Goal: Task Accomplishment & Management: Complete application form

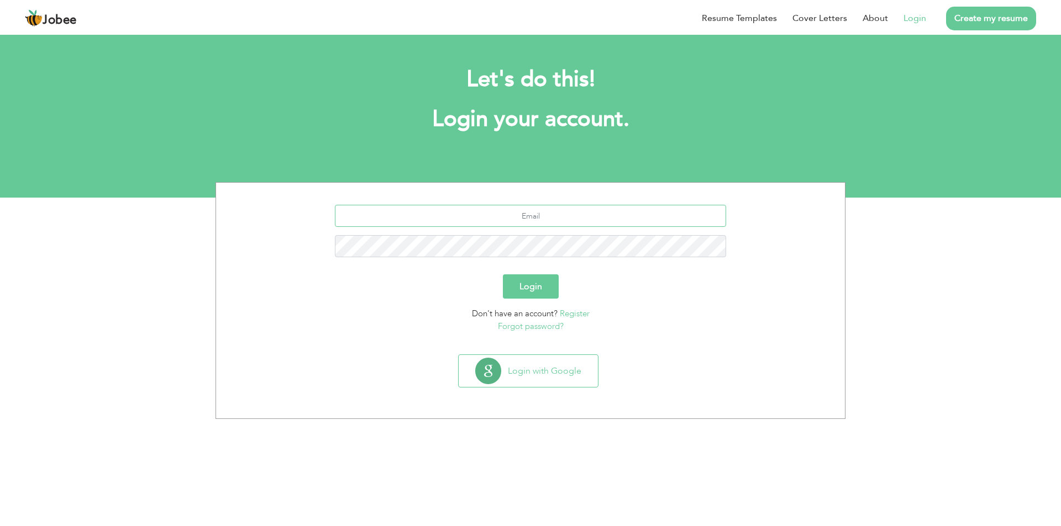
click at [541, 217] on input "text" at bounding box center [531, 216] width 392 height 22
type input "hasnain266@gmail.com"
click at [503, 275] on button "Login" at bounding box center [531, 287] width 56 height 24
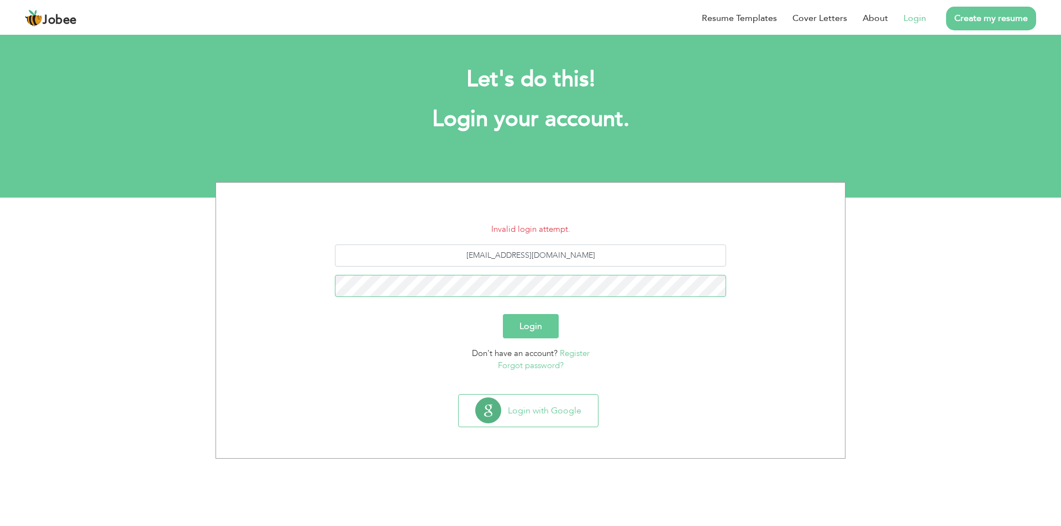
click at [503, 314] on button "Login" at bounding box center [531, 326] width 56 height 24
click at [545, 366] on link "Forgot password?" at bounding box center [531, 365] width 66 height 11
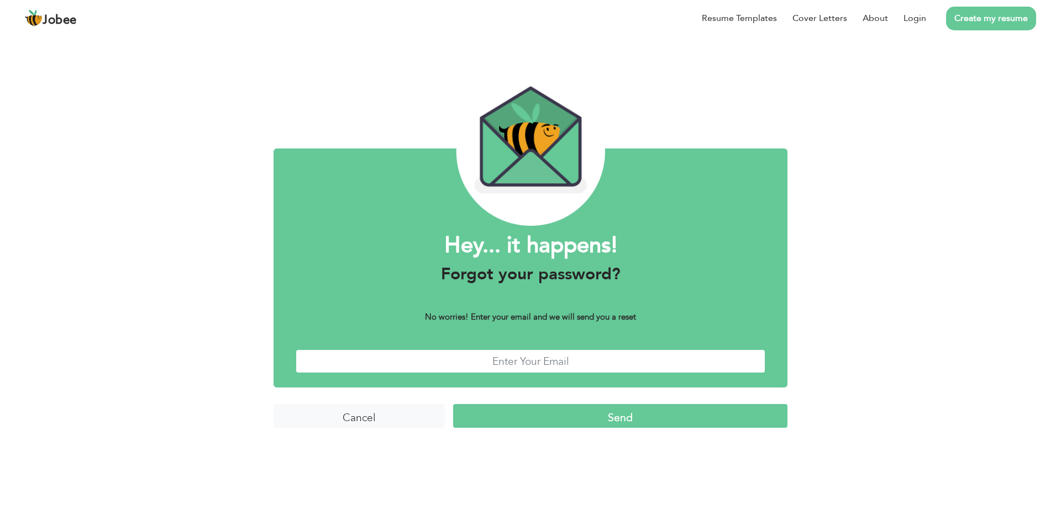
click at [545, 362] on input "text" at bounding box center [531, 362] width 470 height 24
type input "[EMAIL_ADDRESS][DOMAIN_NAME]"
click at [584, 419] on input "Send" at bounding box center [620, 416] width 334 height 24
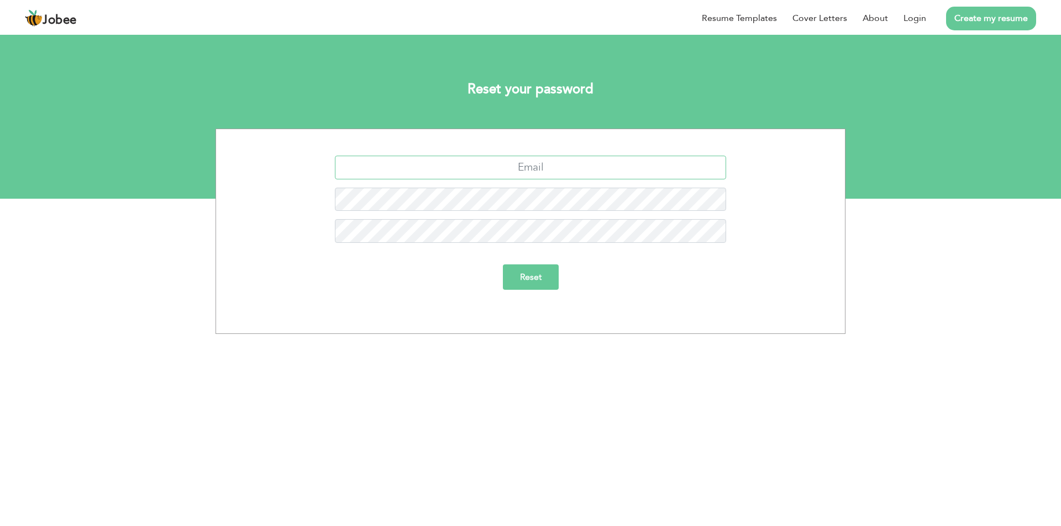
click at [552, 162] on input "text" at bounding box center [531, 168] width 392 height 24
type input "[EMAIL_ADDRESS][DOMAIN_NAME]"
click at [526, 281] on input "Reset" at bounding box center [531, 277] width 56 height 25
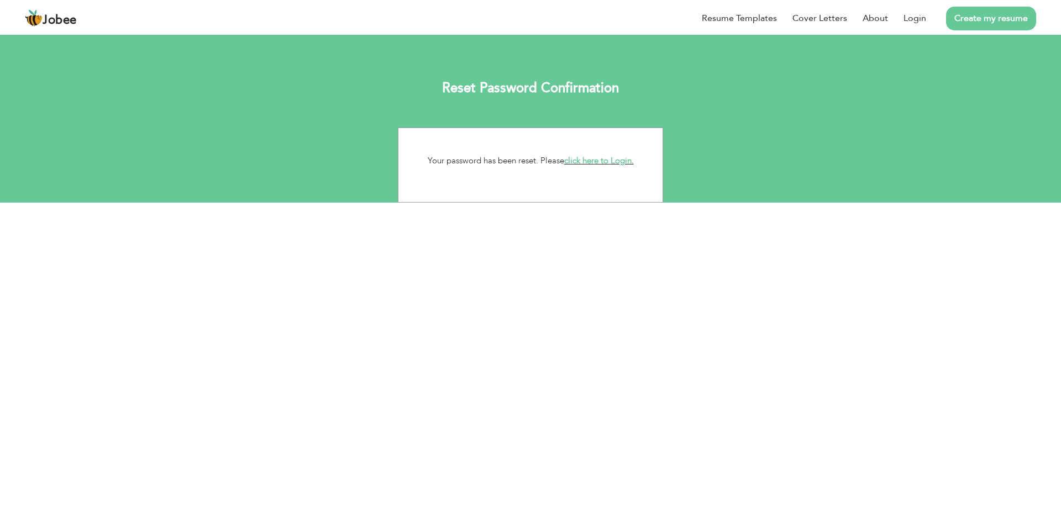
click at [600, 162] on link "click here to Login." at bounding box center [599, 160] width 70 height 11
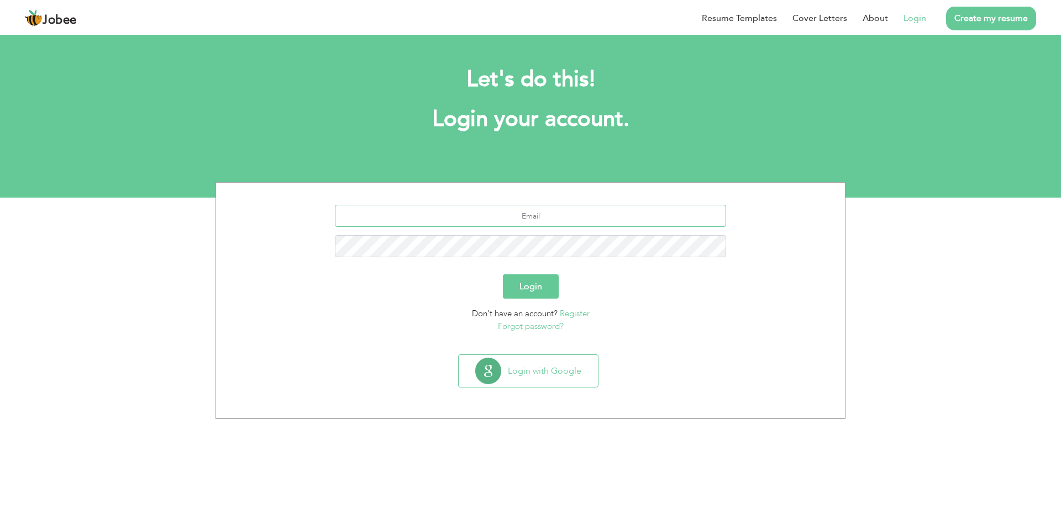
click at [538, 223] on input "text" at bounding box center [531, 216] width 392 height 22
type input "hasnain266@gmail.com"
click at [503, 275] on button "Login" at bounding box center [531, 287] width 56 height 24
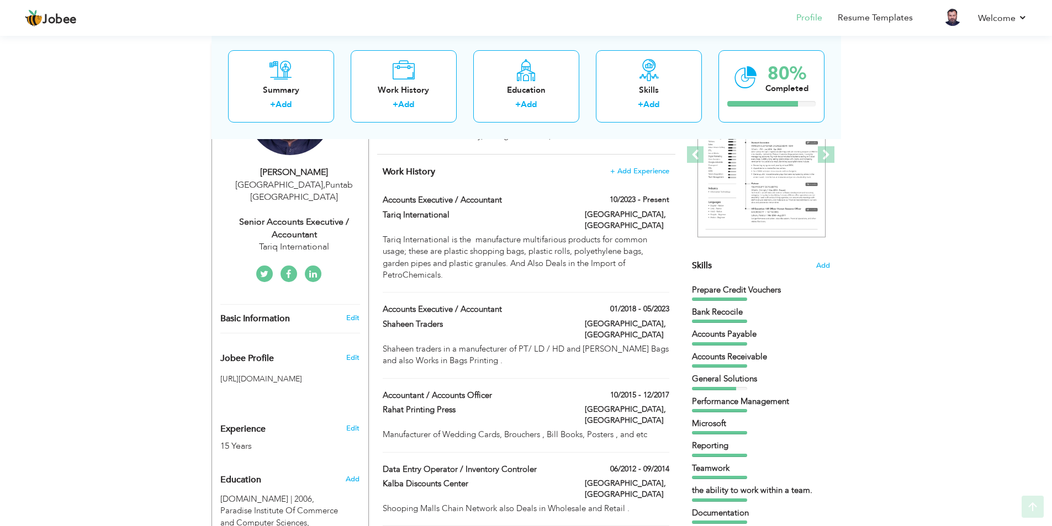
scroll to position [166, 0]
click at [357, 474] on span "Add" at bounding box center [352, 479] width 14 height 10
radio input "true"
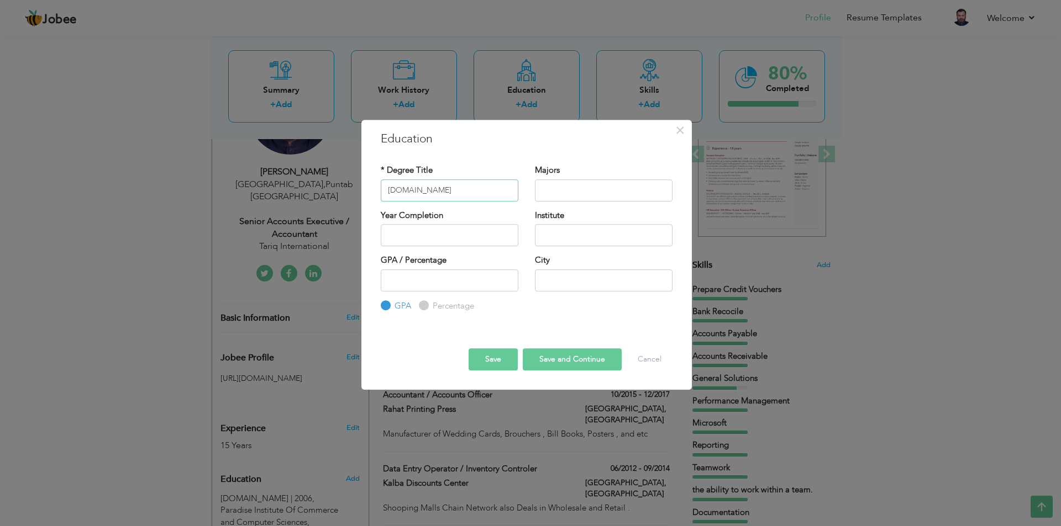
type input "[DOMAIN_NAME]"
type input "Commerce, Accounting"
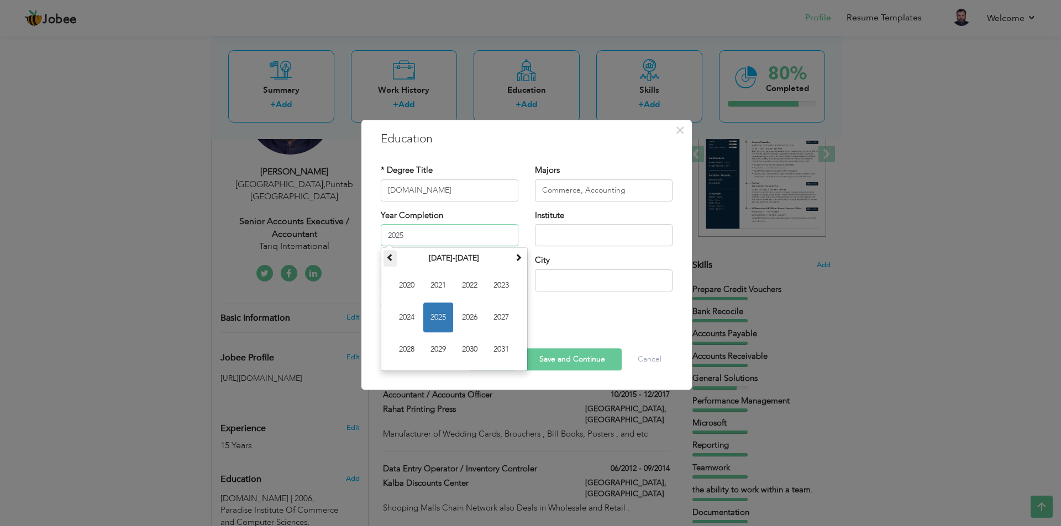
click at [391, 259] on span at bounding box center [390, 258] width 8 height 8
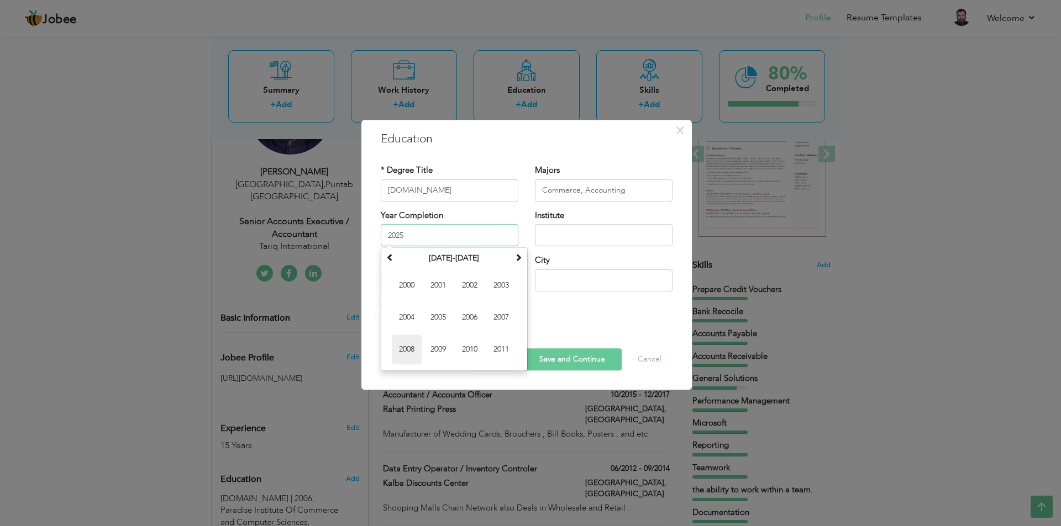
click at [407, 345] on span "2008" at bounding box center [407, 350] width 30 height 30
type input "2008"
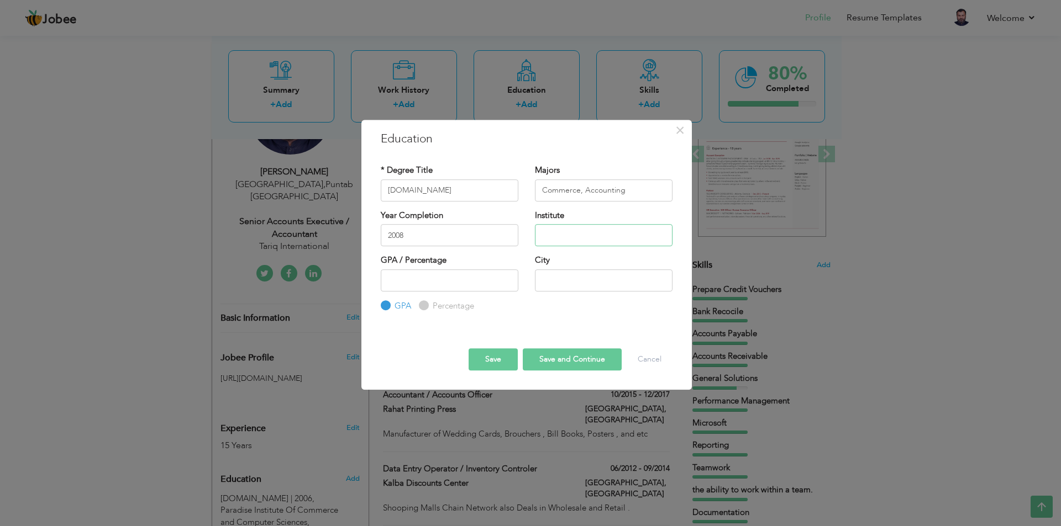
click at [575, 235] on input "text" at bounding box center [604, 235] width 138 height 22
type input "Govt M.A.O College"
click at [430, 304] on label "Percentage" at bounding box center [452, 307] width 44 height 12
click at [426, 304] on input "Percentage" at bounding box center [422, 305] width 7 height 7
radio input "true"
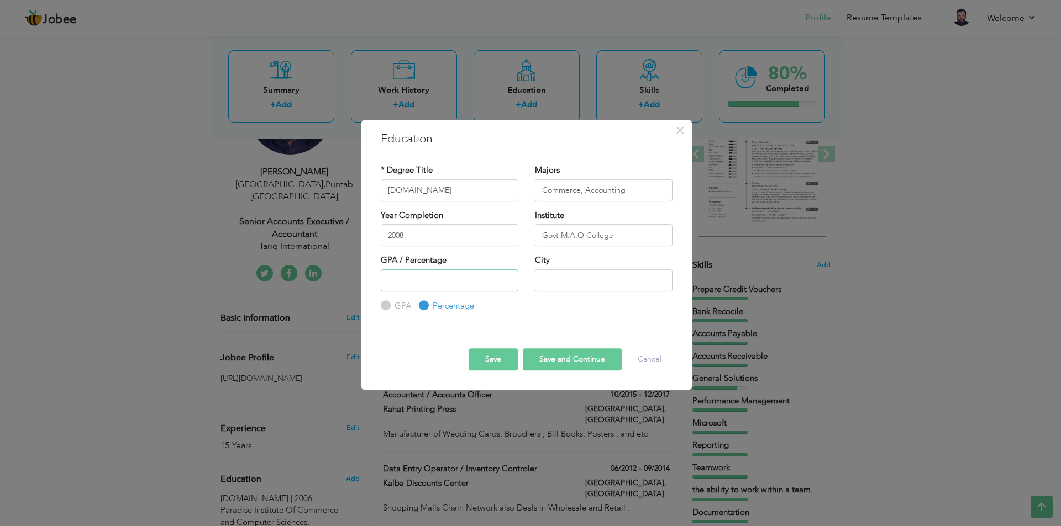
click at [395, 281] on input "number" at bounding box center [450, 281] width 138 height 22
type input "65"
click at [582, 283] on input "text" at bounding box center [604, 281] width 138 height 22
type input "[GEOGRAPHIC_DATA]"
click at [556, 359] on button "Save and Continue" at bounding box center [572, 360] width 99 height 22
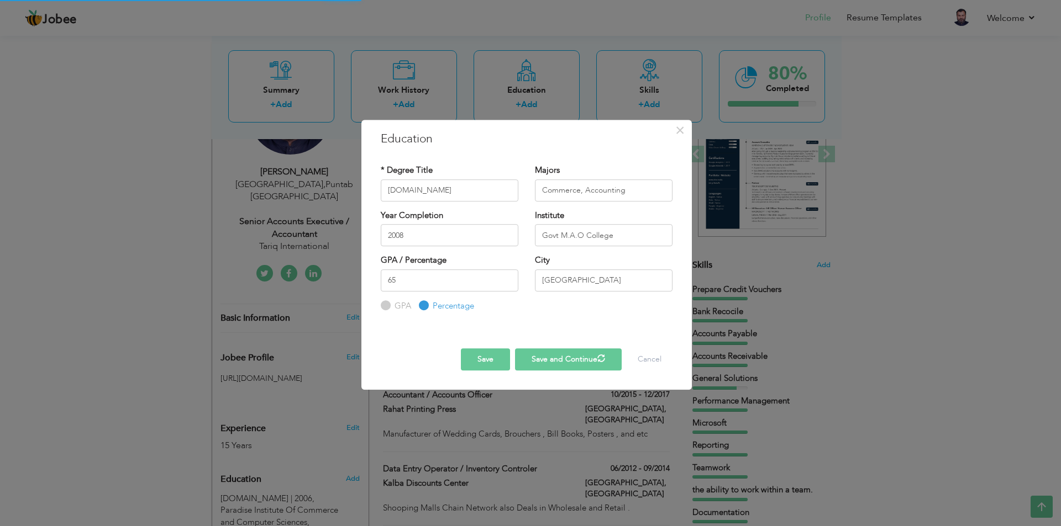
radio input "true"
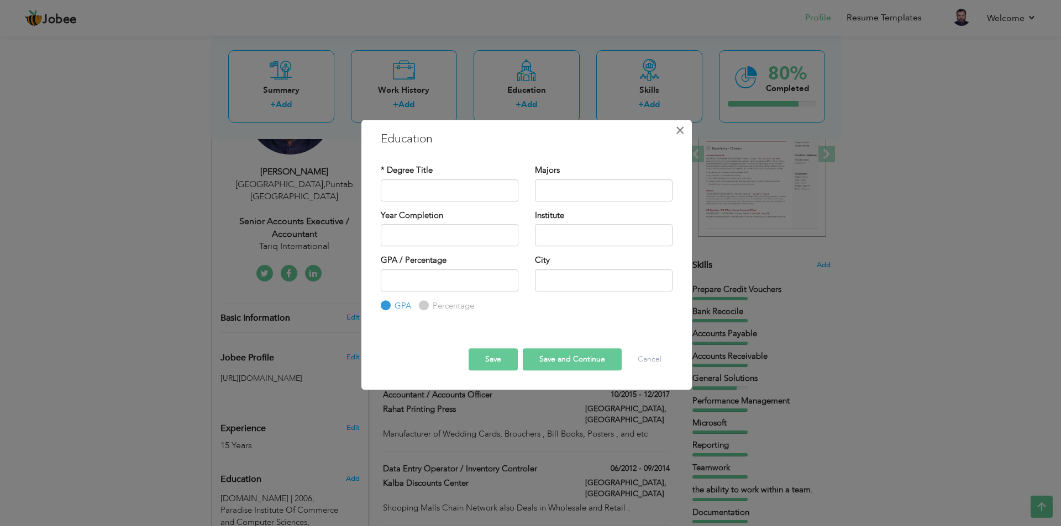
click at [682, 131] on span "×" at bounding box center [679, 130] width 9 height 20
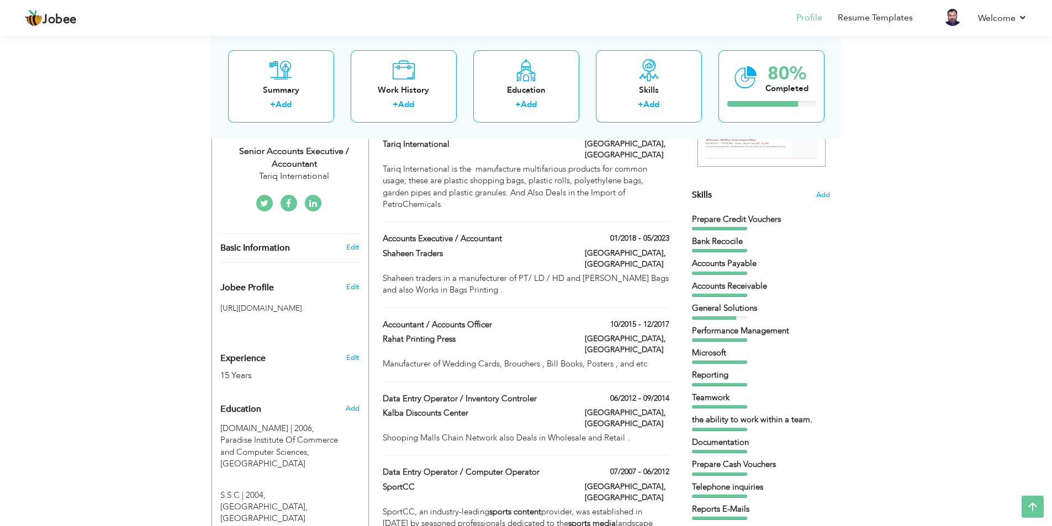
scroll to position [331, 0]
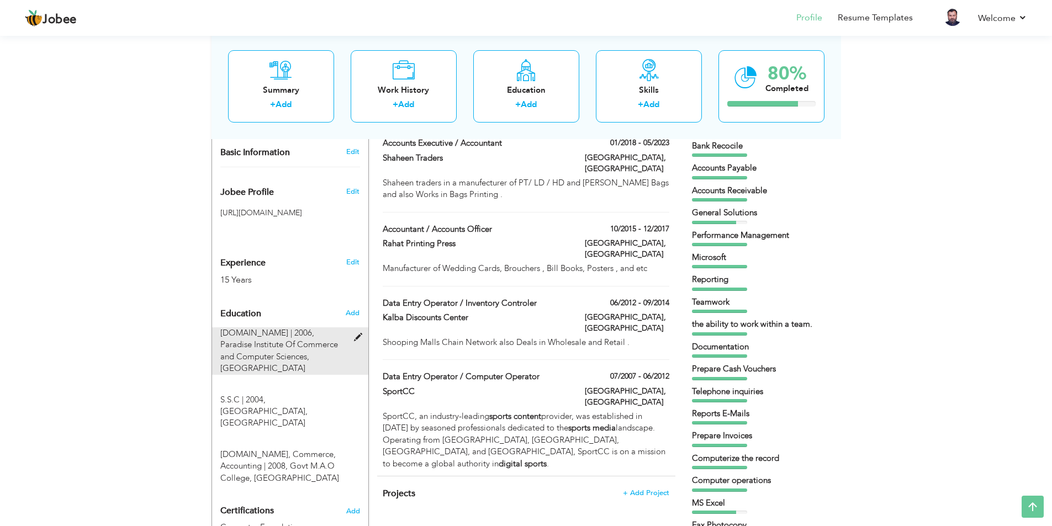
click at [358, 334] on span at bounding box center [361, 338] width 14 height 8
type input "[DOMAIN_NAME]"
type input "2006"
type input "Paradise Institute Of Commerce and Computer Sciences"
type input "60"
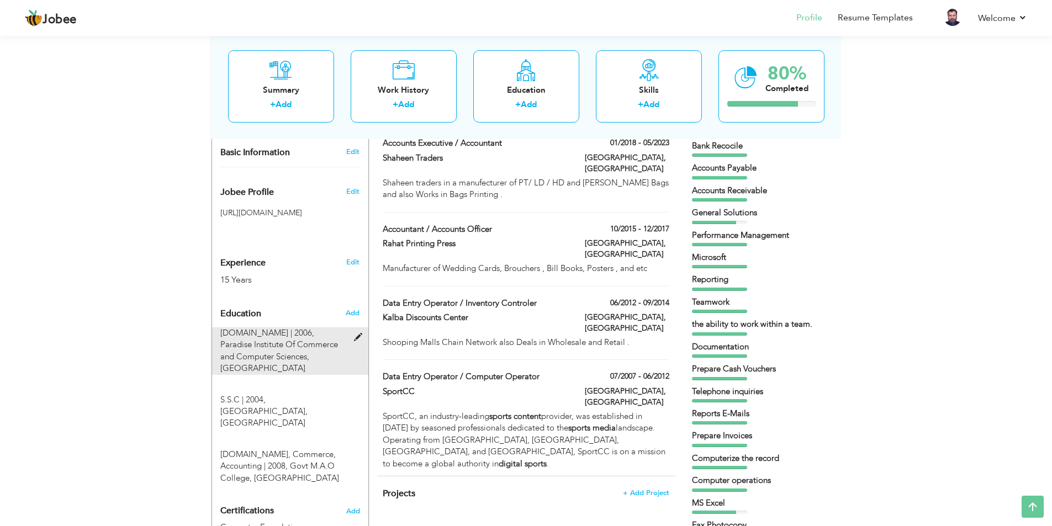
radio input "false"
radio input "true"
type input "[GEOGRAPHIC_DATA]"
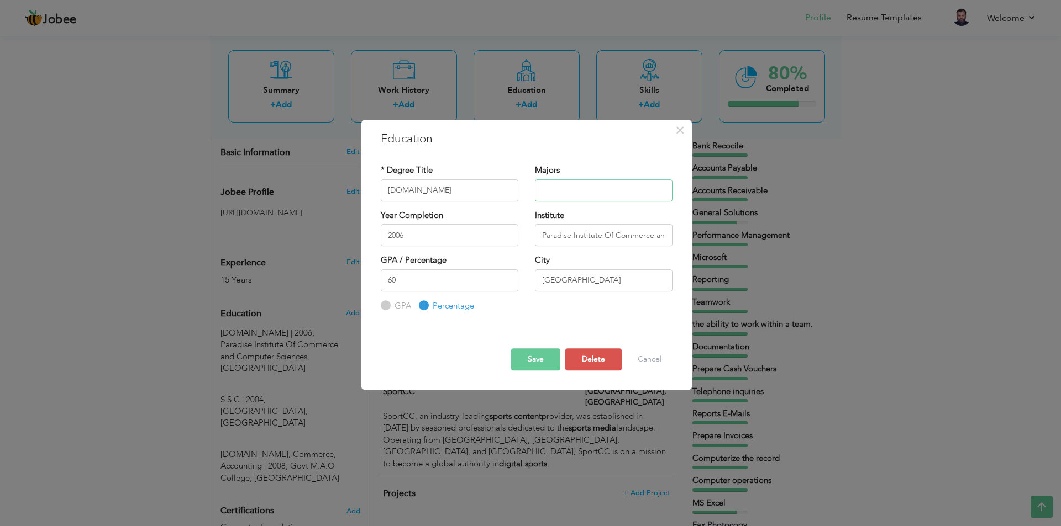
click at [555, 194] on input "text" at bounding box center [604, 191] width 138 height 22
click at [535, 361] on button "Save" at bounding box center [535, 360] width 49 height 22
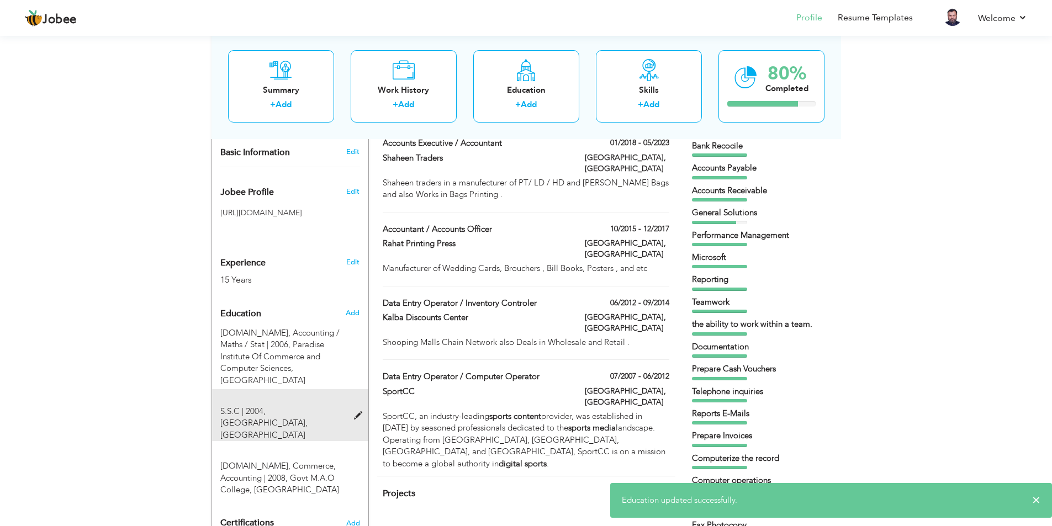
click at [360, 412] on span at bounding box center [361, 416] width 14 height 8
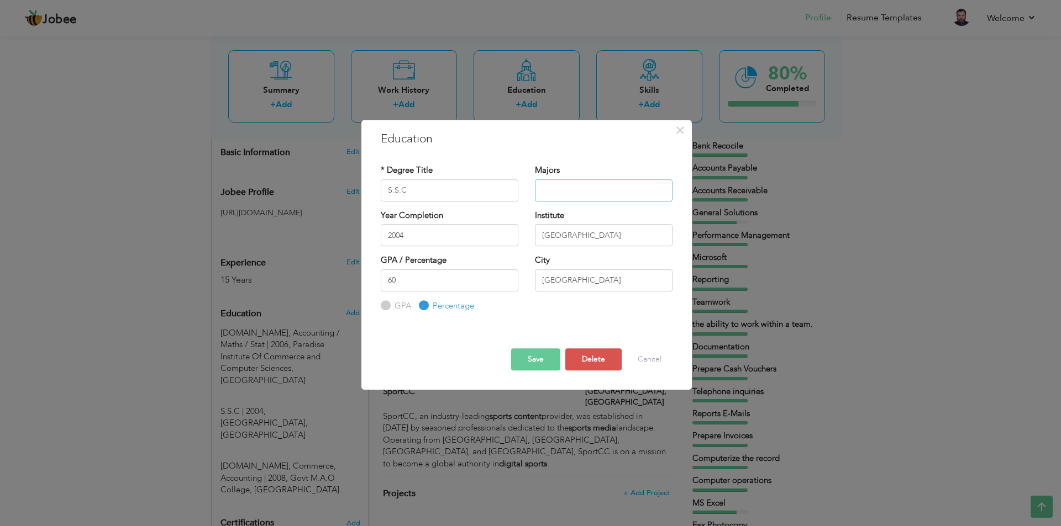
click at [554, 188] on input "text" at bounding box center [604, 191] width 138 height 22
type input "Bio / Chemistry / Physics"
click at [533, 363] on button "Save" at bounding box center [535, 360] width 49 height 22
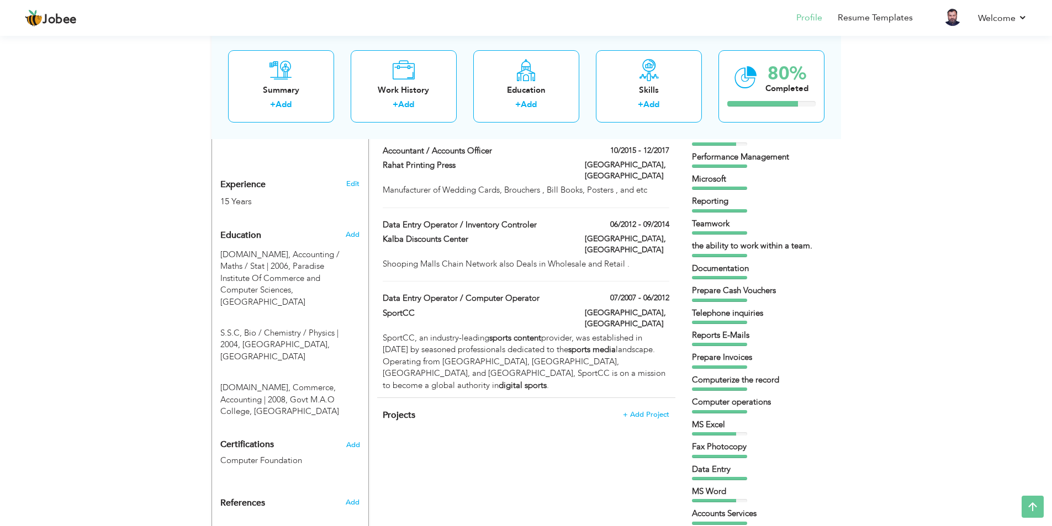
scroll to position [442, 0]
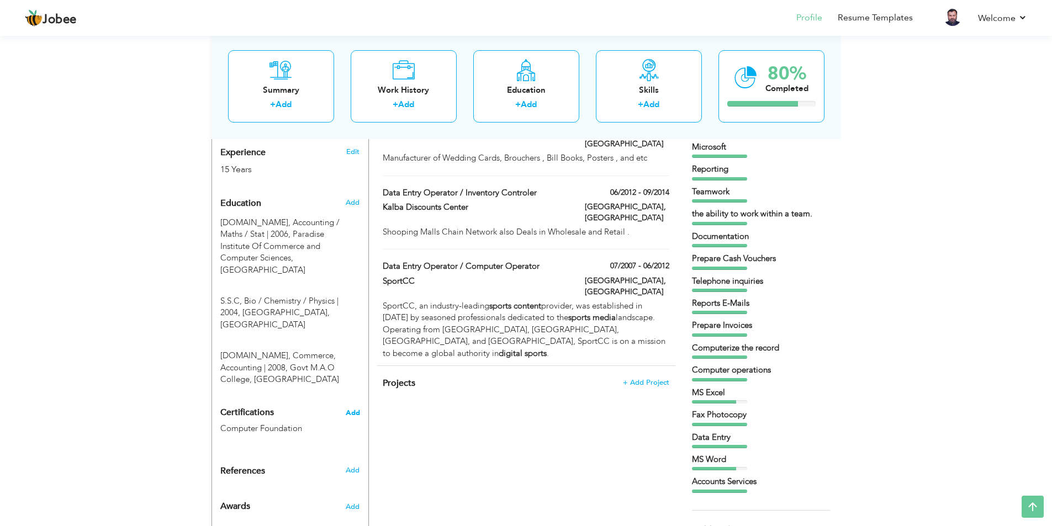
click at [357, 409] on span "Add" at bounding box center [353, 413] width 14 height 8
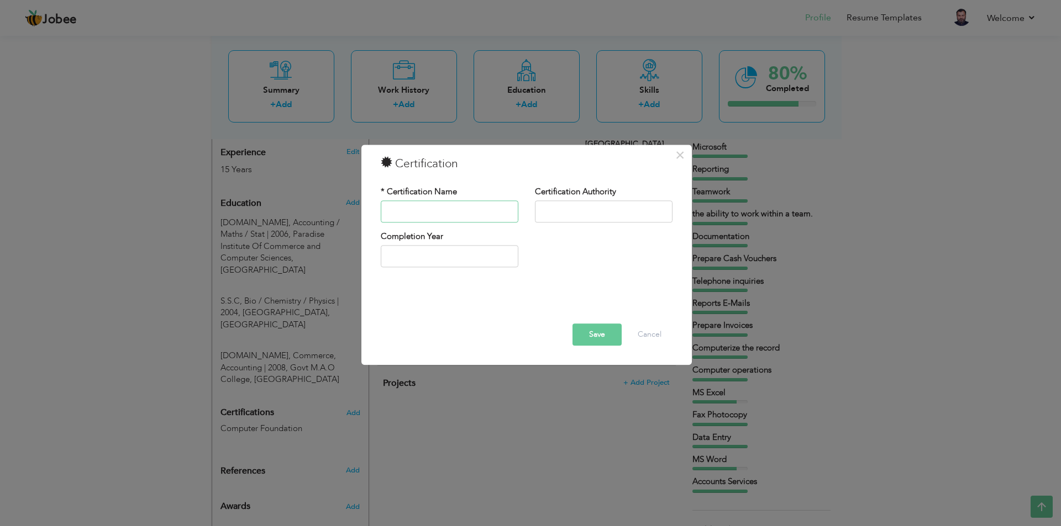
click at [457, 214] on input "text" at bounding box center [450, 212] width 138 height 22
click at [653, 335] on button "Cancel" at bounding box center [649, 335] width 46 height 22
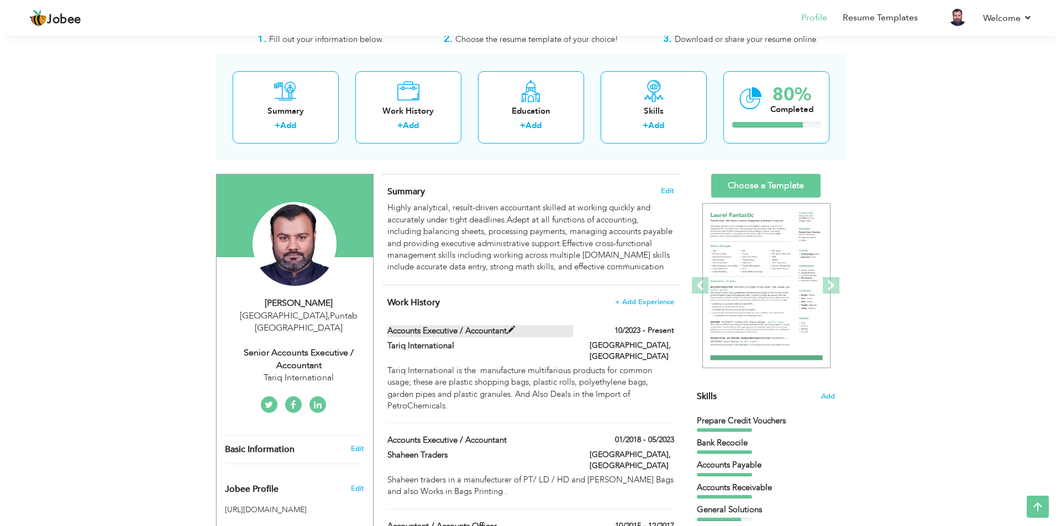
scroll to position [0, 0]
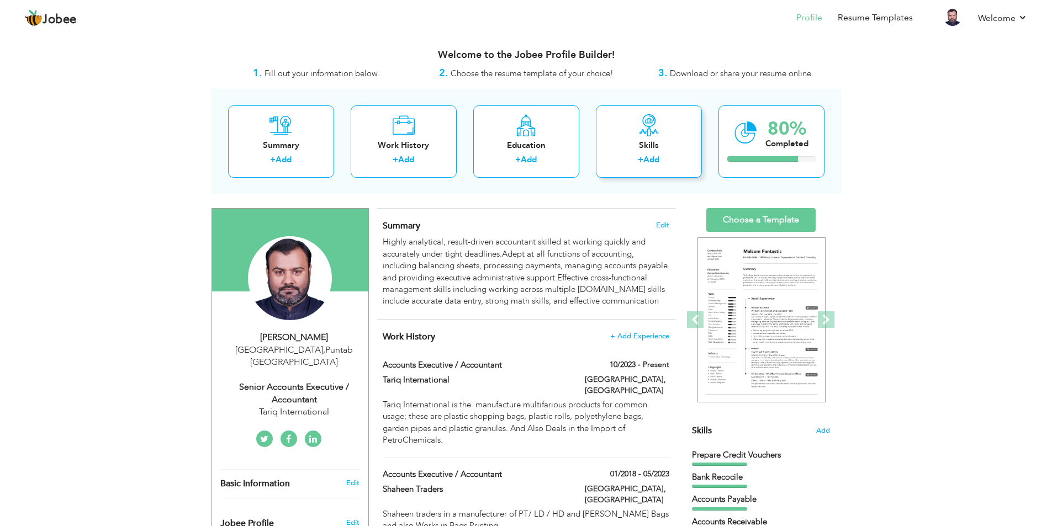
click at [638, 155] on label "+" at bounding box center [641, 160] width 6 height 12
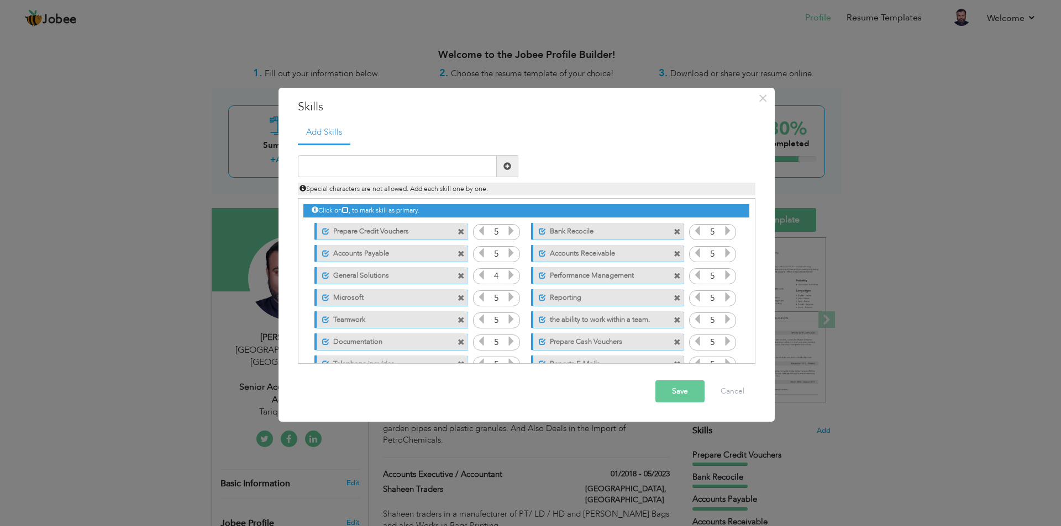
click at [673, 392] on button "Save" at bounding box center [679, 392] width 49 height 22
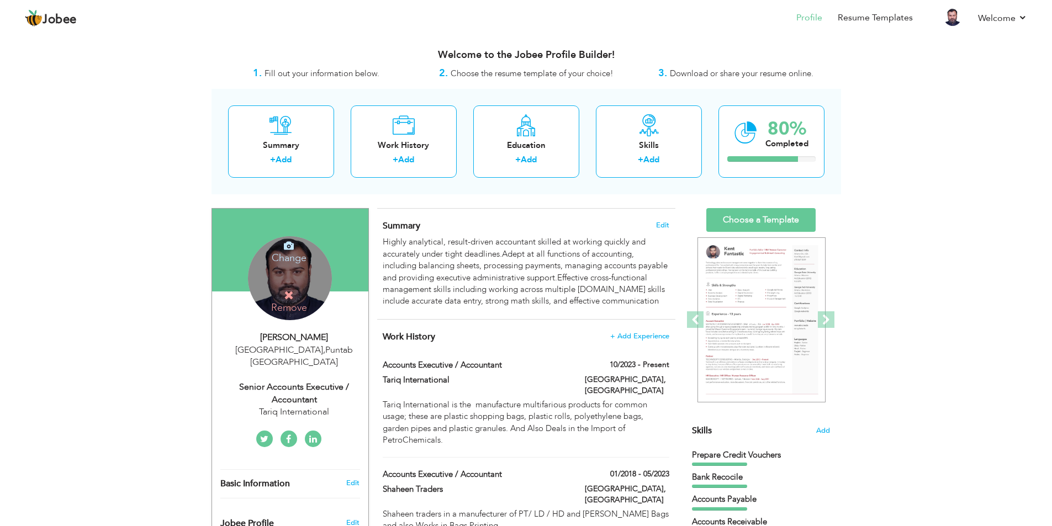
click at [304, 288] on div "Change Remove" at bounding box center [290, 278] width 84 height 84
click at [327, 282] on div "Change Remove" at bounding box center [290, 278] width 84 height 84
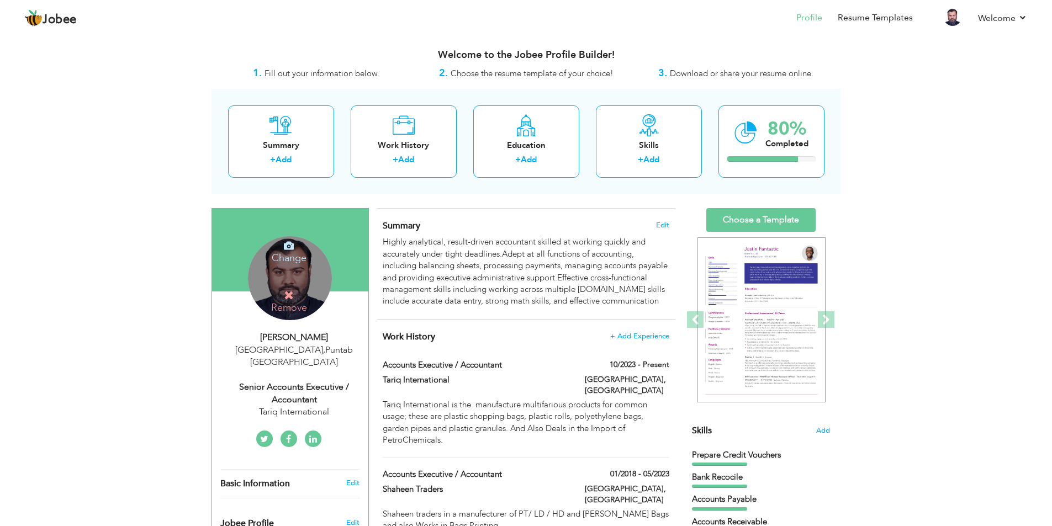
click at [314, 286] on div "Change Remove" at bounding box center [290, 278] width 84 height 84
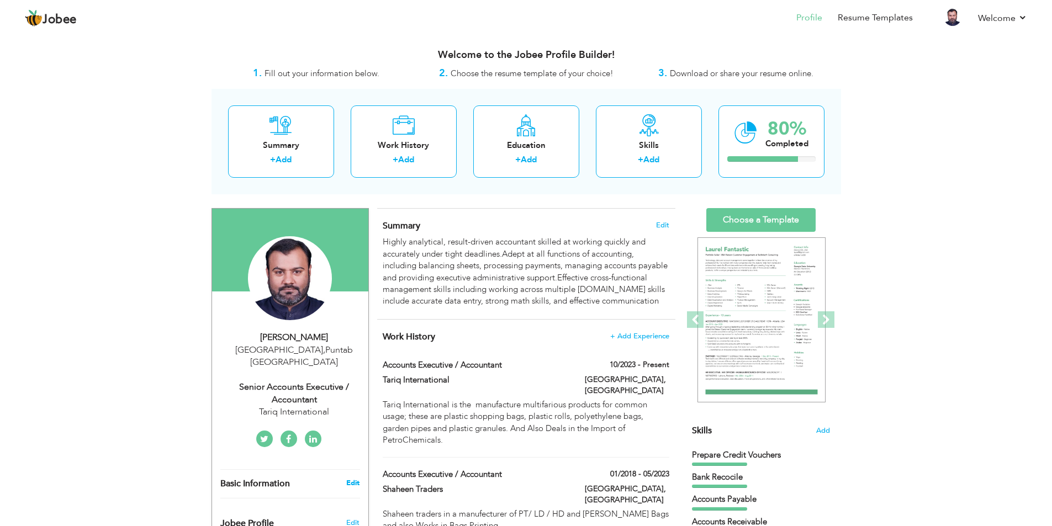
click at [349, 478] on link "Edit" at bounding box center [352, 483] width 13 height 10
type input "[PERSON_NAME]"
type input "Raza"
type input "03330433389"
select select "number:166"
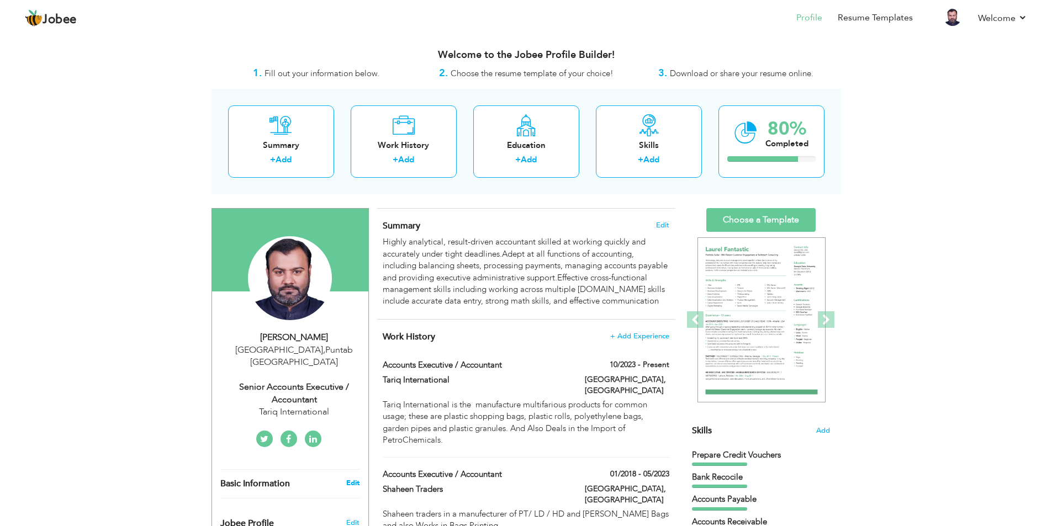
type input "Puntab"
type input "[GEOGRAPHIC_DATA]"
select select "number:17"
type input "Tariq International"
type input "Senior Accounts Executive / Accountant"
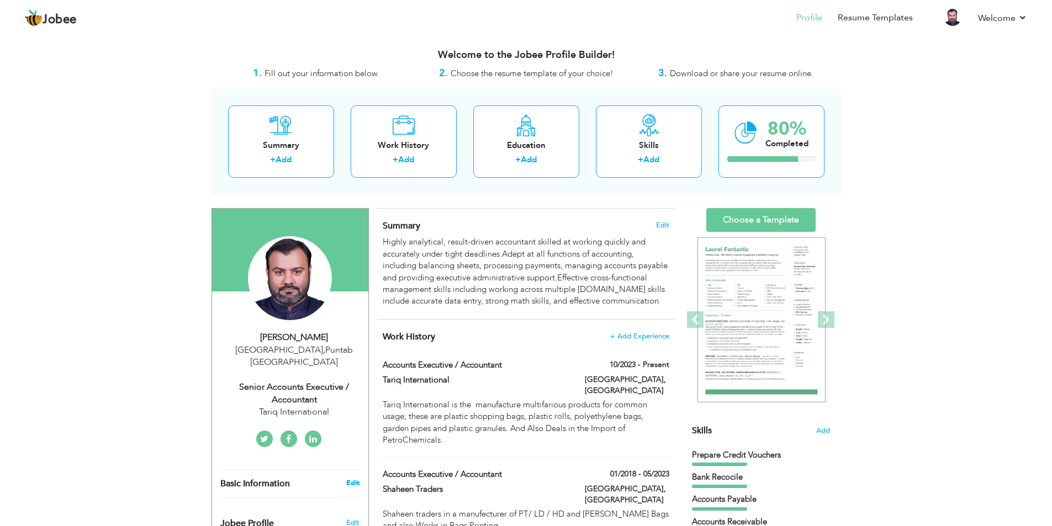
type input "hasnain-raza-a724254b/"
type input "Hasnain266"
type input "[DOMAIN_NAME][URL]"
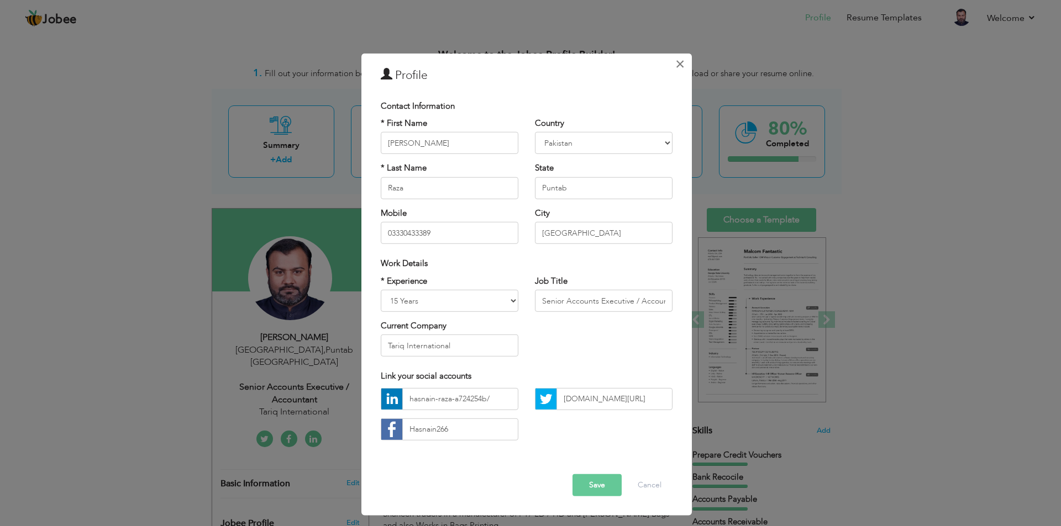
click at [680, 65] on span "×" at bounding box center [679, 64] width 9 height 20
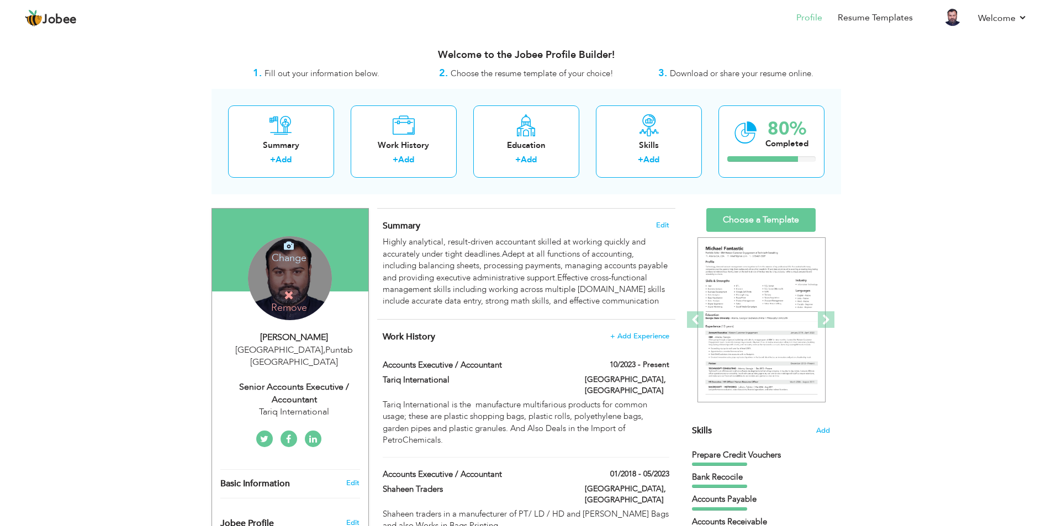
drag, startPoint x: 303, startPoint y: 268, endPoint x: 115, endPoint y: 276, distance: 187.4
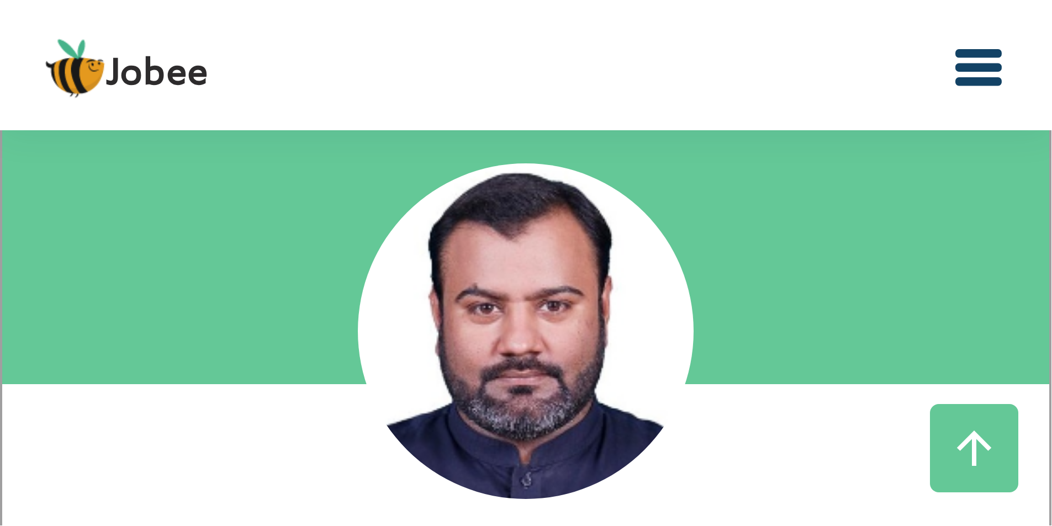
scroll to position [110, 0]
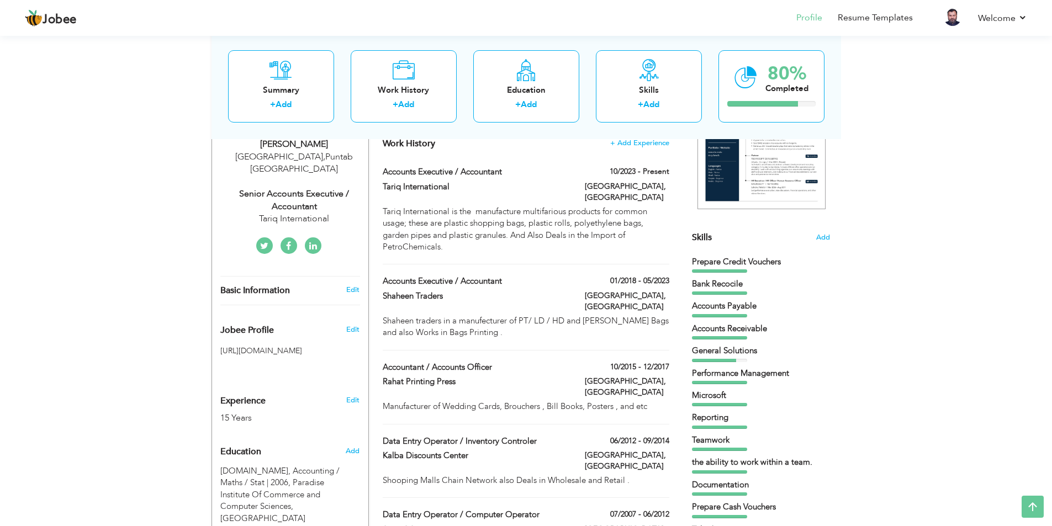
scroll to position [166, 0]
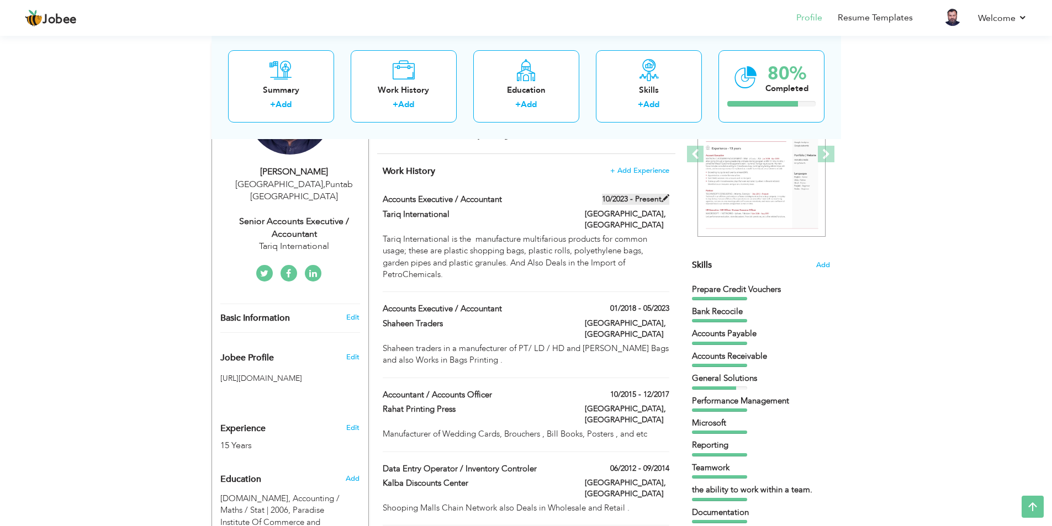
click at [666, 202] on span at bounding box center [666, 198] width 8 height 8
type input "Accounts Executive / Accountant"
type input "Tariq International"
type input "10/2023"
type input "[GEOGRAPHIC_DATA]"
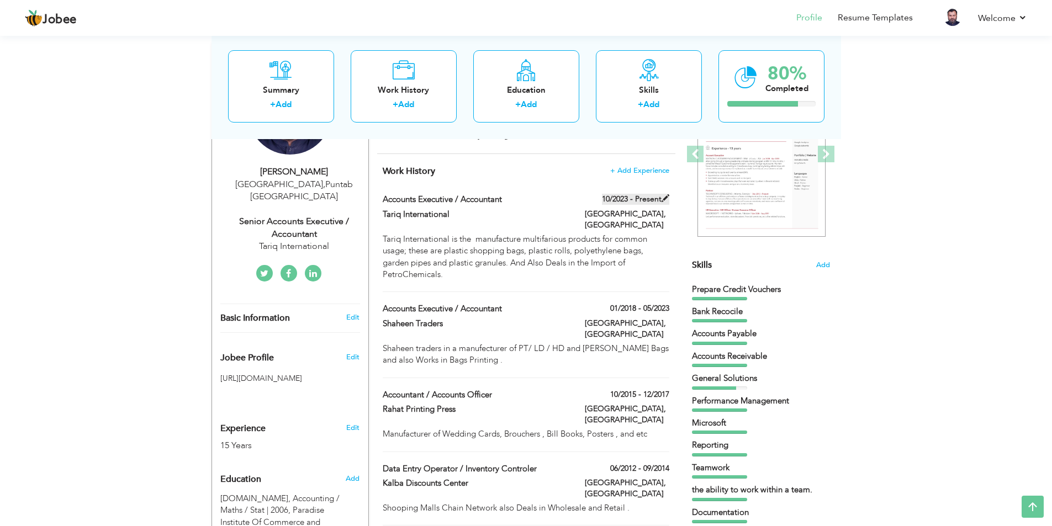
type input "[GEOGRAPHIC_DATA]"
checkbox input "true"
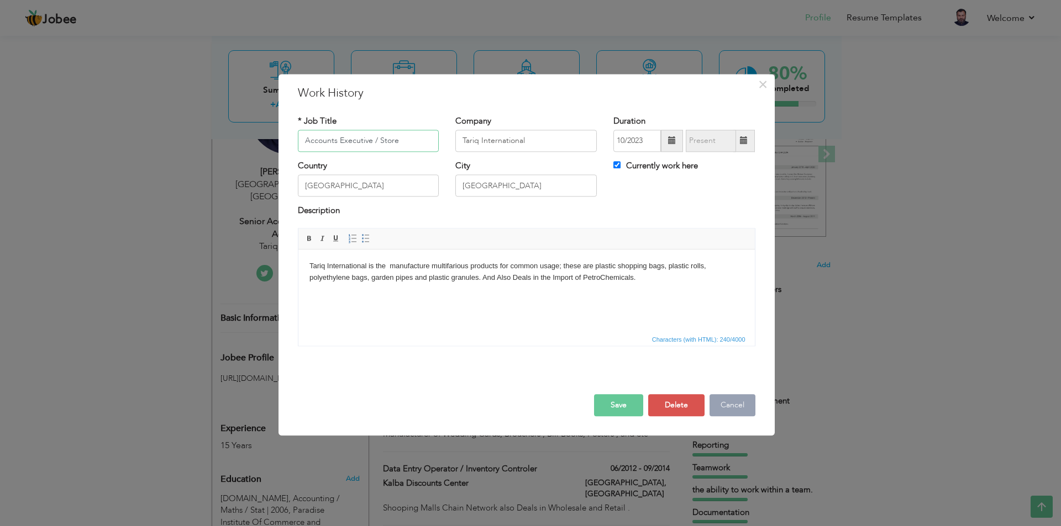
type input "Accounts Executive / Store"
click at [743, 412] on button "Cancel" at bounding box center [732, 405] width 46 height 22
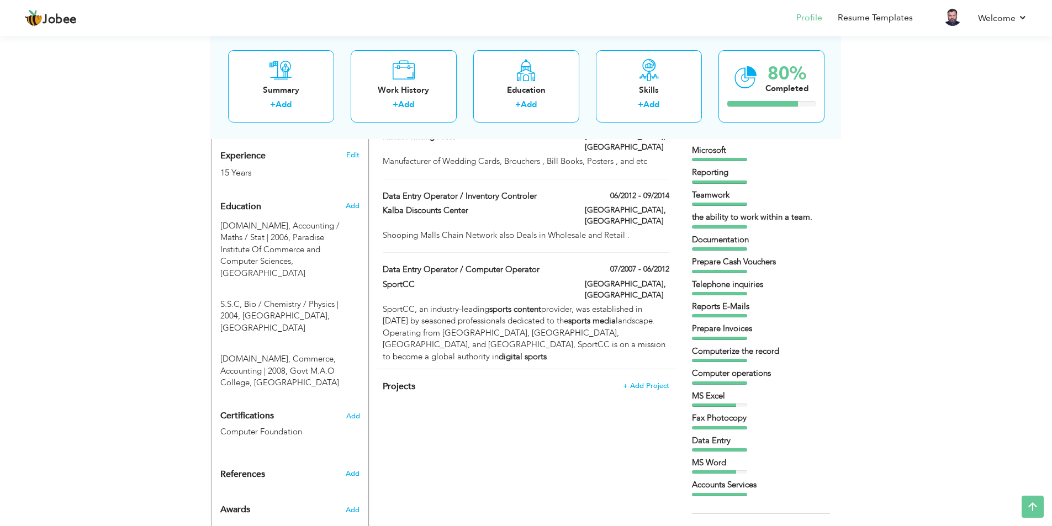
scroll to position [442, 0]
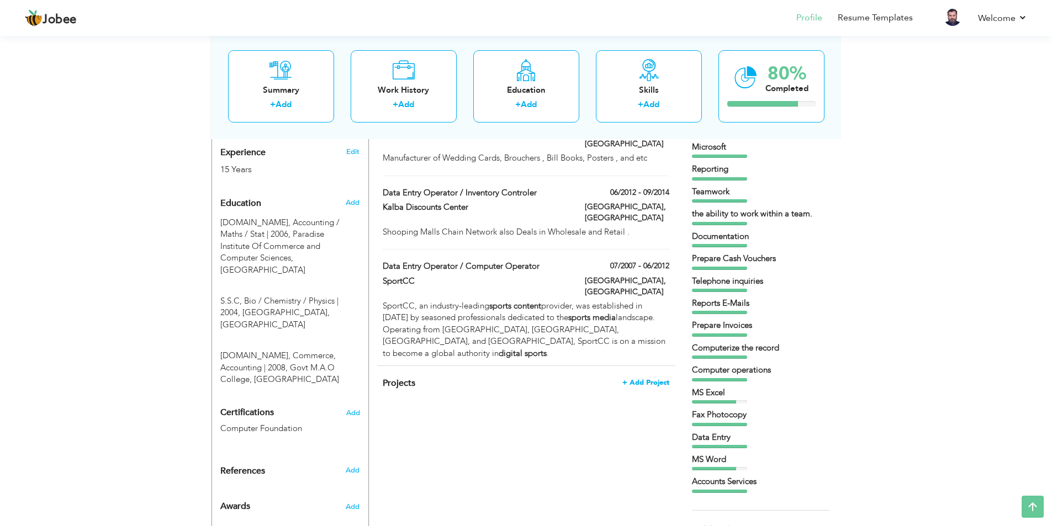
click at [653, 379] on span "+ Add Project" at bounding box center [646, 383] width 47 height 8
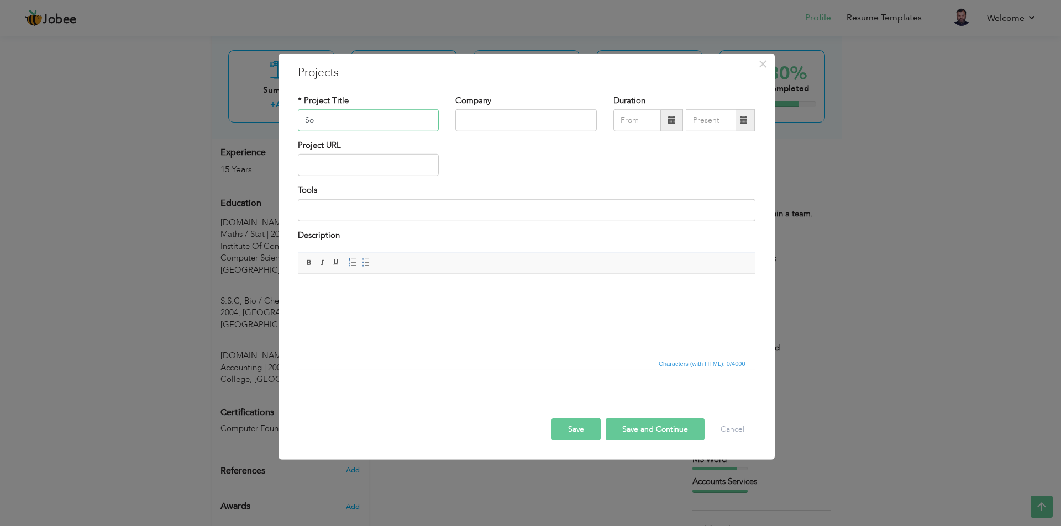
type input "S"
type input "Soft Ware Team Leader"
type input "Kalba Discount Center (Sharjah)"
type input "09/2025"
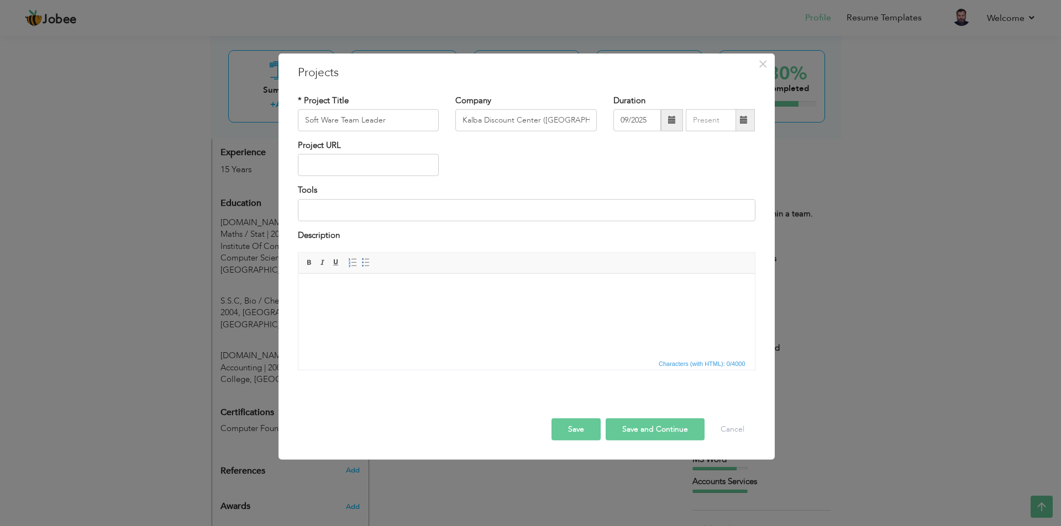
click at [155, 236] on div "× Projects * Project Title Soft Ware Team Leader Company Kalba Discount Center …" at bounding box center [530, 263] width 1061 height 526
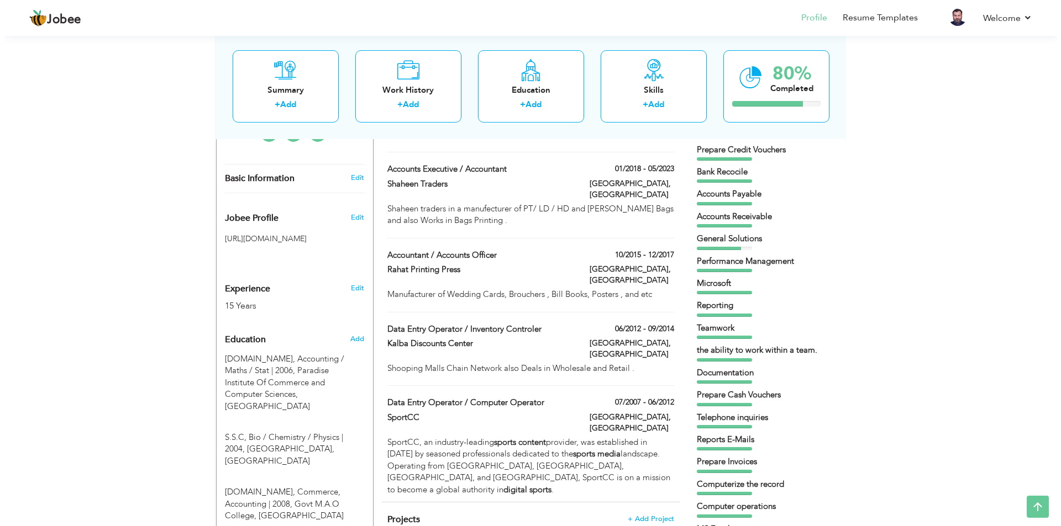
scroll to position [331, 0]
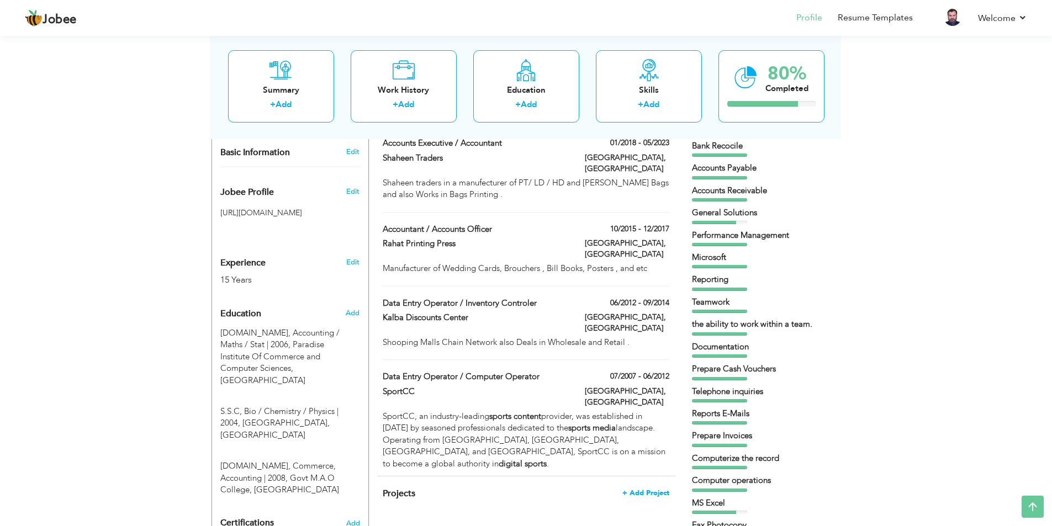
click at [659, 489] on span "+ Add Project" at bounding box center [646, 493] width 47 height 8
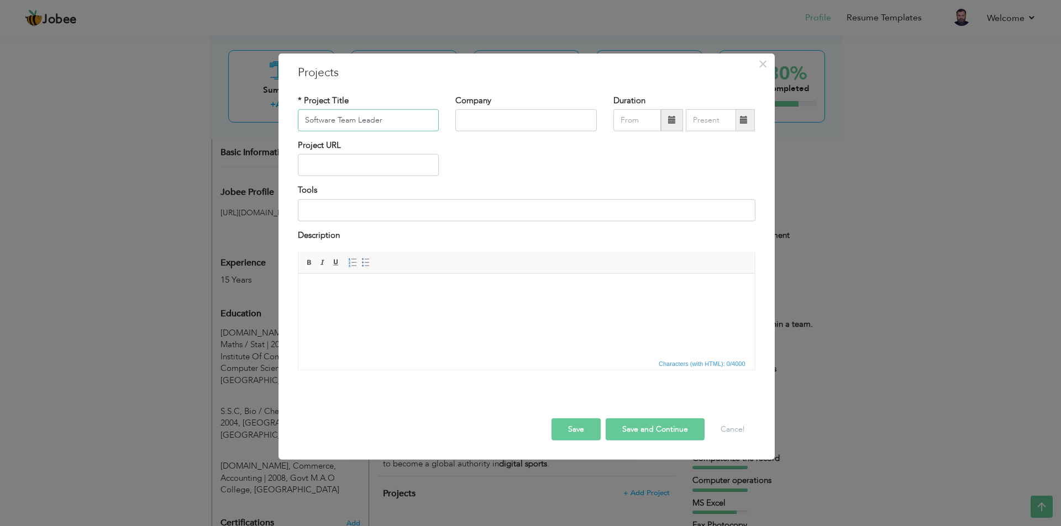
type input "Software Team Leader"
type input "Kalba Dispount Center (Sharjah, UAE)"
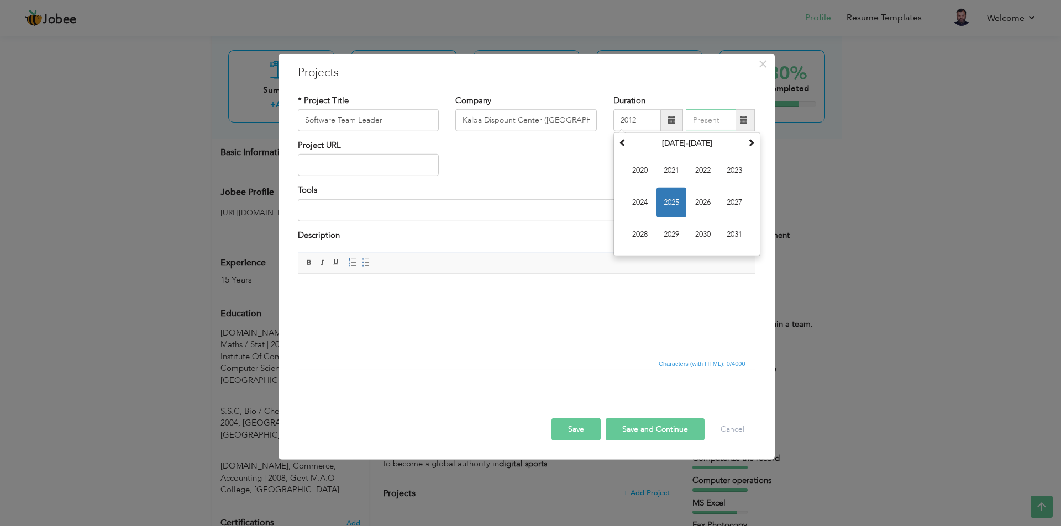
type input "09/2025"
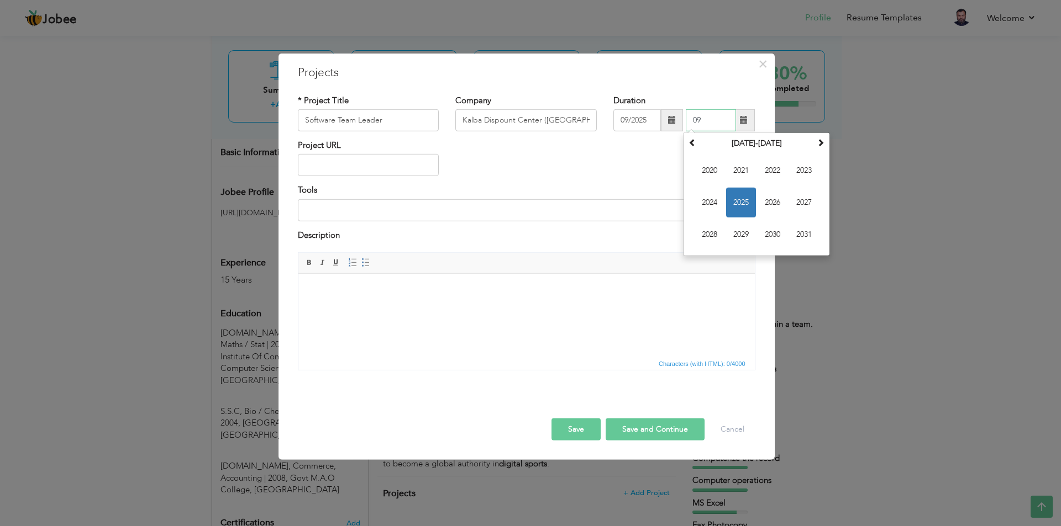
type input "0"
type input "09/2025"
click at [670, 117] on span at bounding box center [672, 120] width 8 height 8
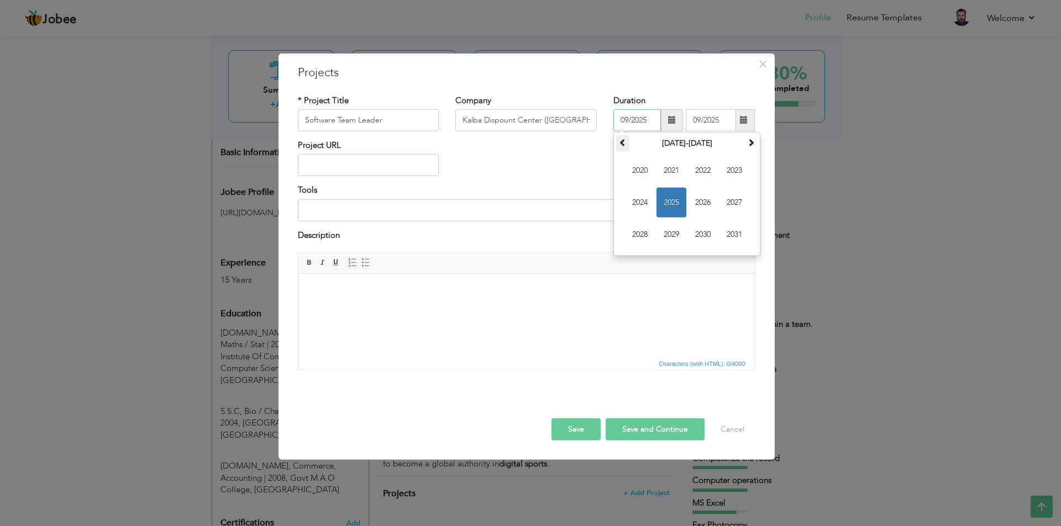
click at [618, 140] on th at bounding box center [622, 143] width 13 height 17
click at [751, 140] on span at bounding box center [751, 143] width 8 height 8
click at [701, 167] on span "2012" at bounding box center [703, 171] width 30 height 30
click at [744, 114] on span at bounding box center [744, 120] width 22 height 22
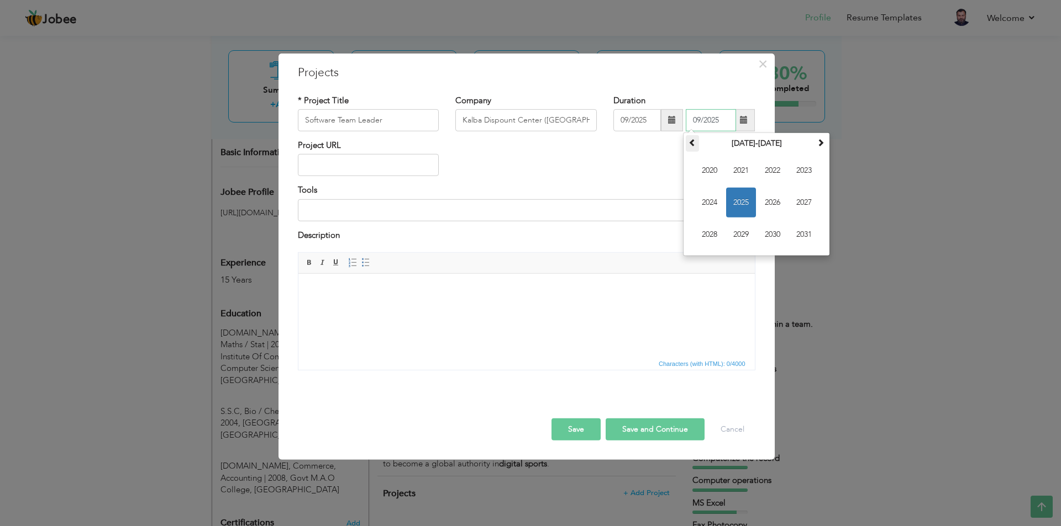
click at [697, 146] on th at bounding box center [692, 143] width 13 height 17
click at [709, 203] on span "2014" at bounding box center [709, 203] width 30 height 30
click at [562, 159] on div "Project URL" at bounding box center [526, 162] width 474 height 45
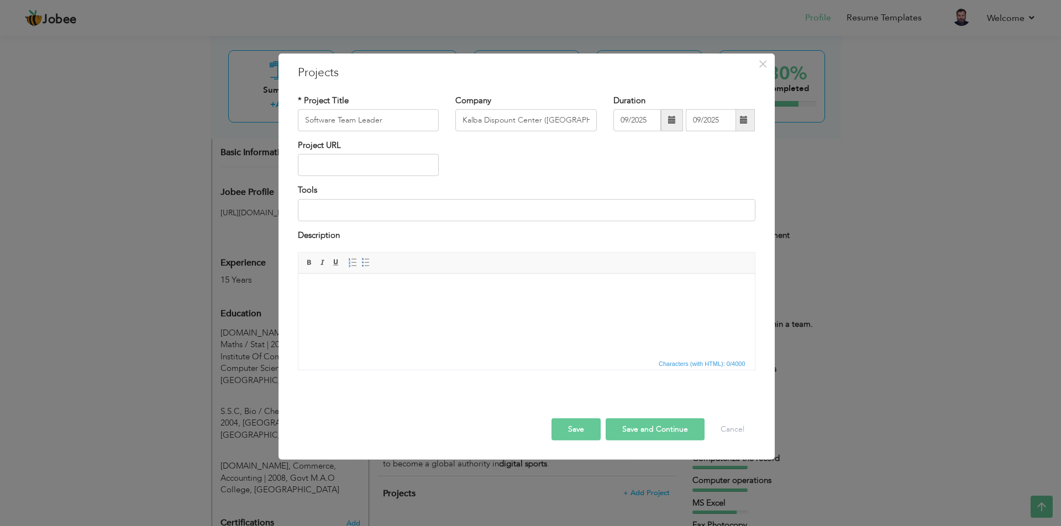
click at [673, 120] on span at bounding box center [672, 120] width 8 height 8
click at [624, 143] on span at bounding box center [623, 143] width 8 height 8
drag, startPoint x: 623, startPoint y: 143, endPoint x: 740, endPoint y: 155, distance: 117.8
click at [735, 164] on table "2024 Jan Feb Mar Apr May Jun Jul Aug Sep Oct Nov Dec" at bounding box center [686, 194] width 141 height 118
click at [689, 144] on th "2024" at bounding box center [686, 143] width 115 height 17
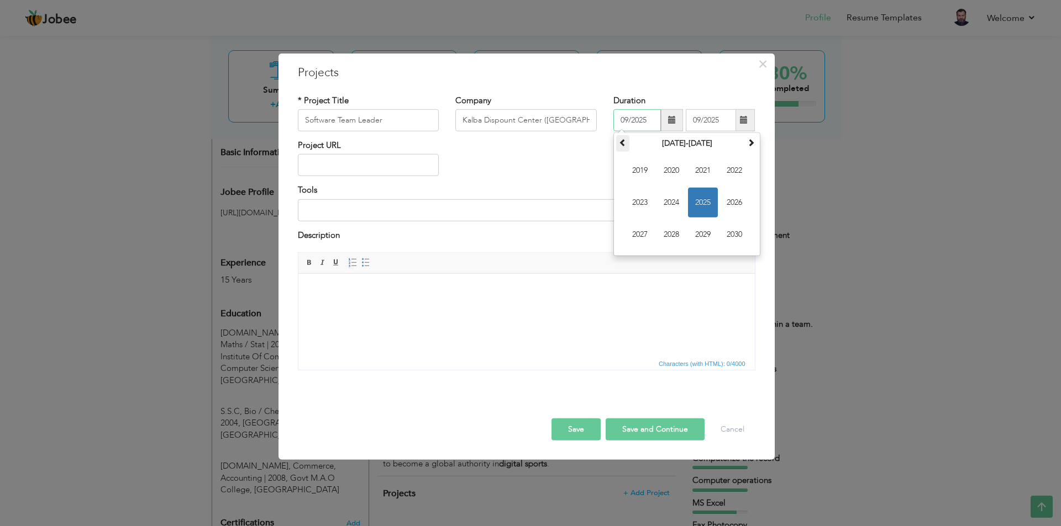
click at [622, 141] on span at bounding box center [623, 143] width 8 height 8
click at [622, 144] on span at bounding box center [623, 143] width 8 height 8
click at [752, 143] on span at bounding box center [751, 143] width 8 height 8
click at [738, 168] on span "2012" at bounding box center [734, 171] width 30 height 30
click at [677, 203] on span "Jun" at bounding box center [671, 203] width 30 height 30
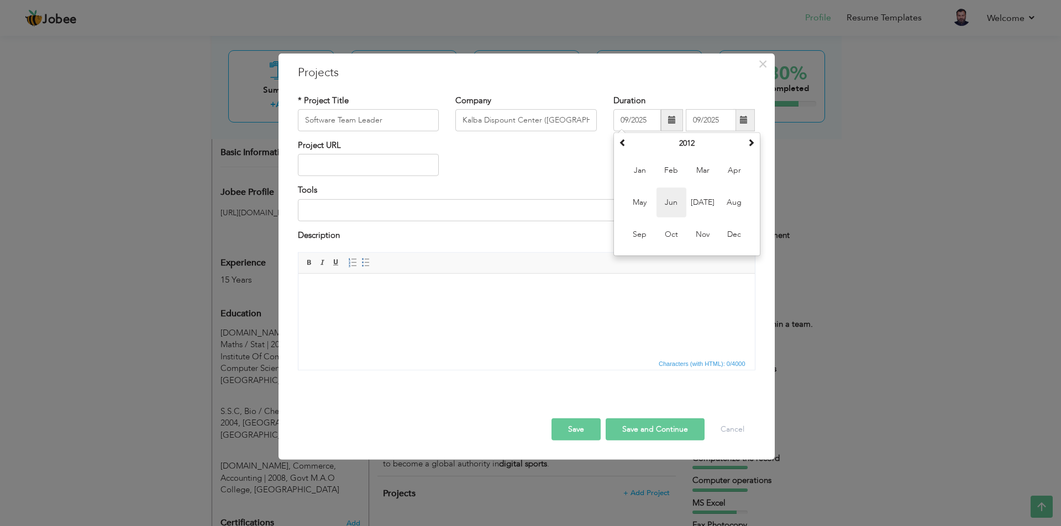
type input "06/2012"
click at [746, 121] on span at bounding box center [744, 120] width 8 height 8
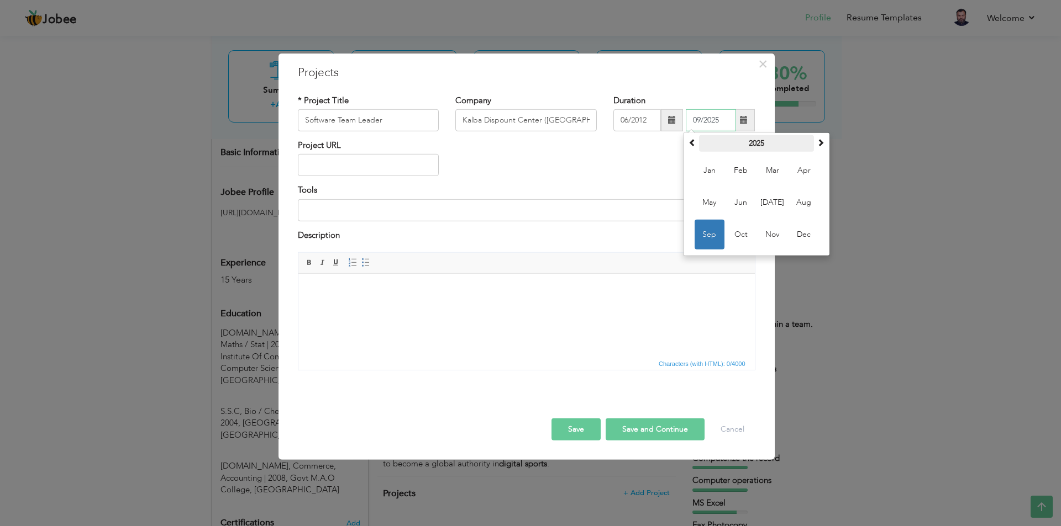
click at [759, 140] on th "2025" at bounding box center [756, 143] width 115 height 17
click at [696, 140] on span at bounding box center [692, 143] width 8 height 8
click at [710, 203] on span "2014" at bounding box center [709, 203] width 30 height 30
click at [710, 236] on span "Sep" at bounding box center [709, 235] width 30 height 30
type input "09/2014"
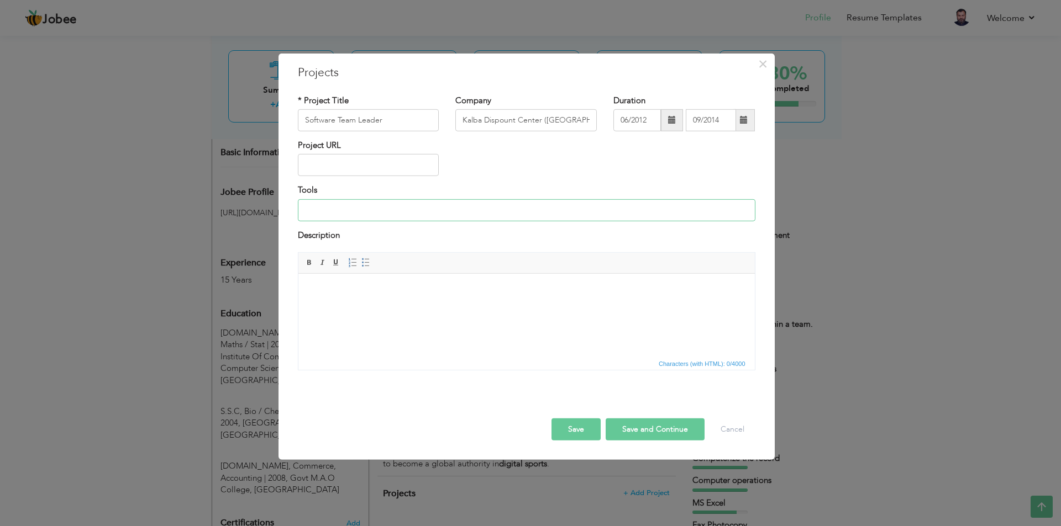
click at [340, 213] on input at bounding box center [526, 210] width 457 height 22
type input "Oracle , PeachTree ,"
click at [328, 302] on html at bounding box center [526, 291] width 456 height 34
click at [365, 257] on link "Insert/Remove Bulleted List" at bounding box center [366, 263] width 12 height 12
drag, startPoint x: 370, startPoint y: 331, endPoint x: 378, endPoint y: 333, distance: 7.9
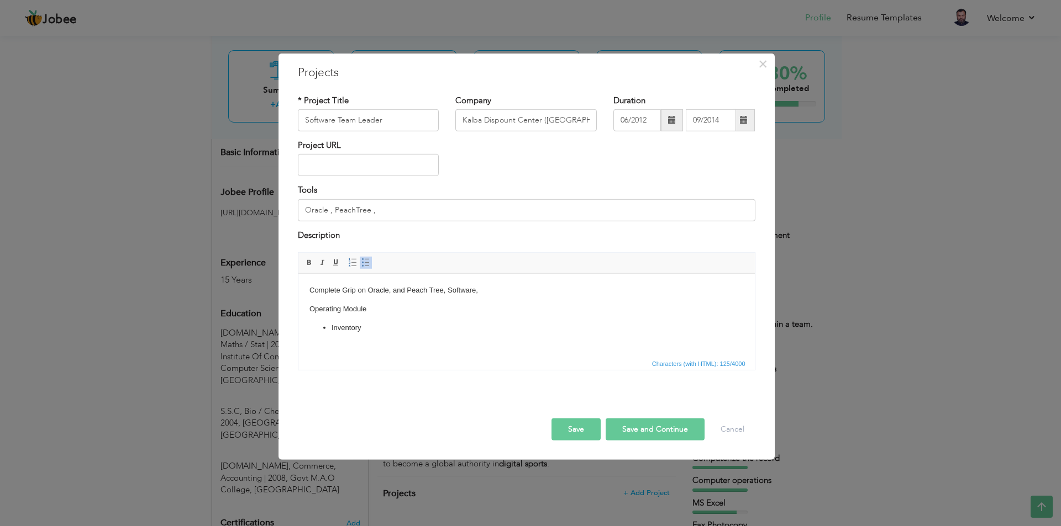
click at [371, 331] on li "Inventory" at bounding box center [526, 329] width 390 height 12
click at [384, 328] on li "Inventory" at bounding box center [526, 329] width 390 height 12
click at [384, 331] on li "Invoicing" at bounding box center [526, 330] width 390 height 12
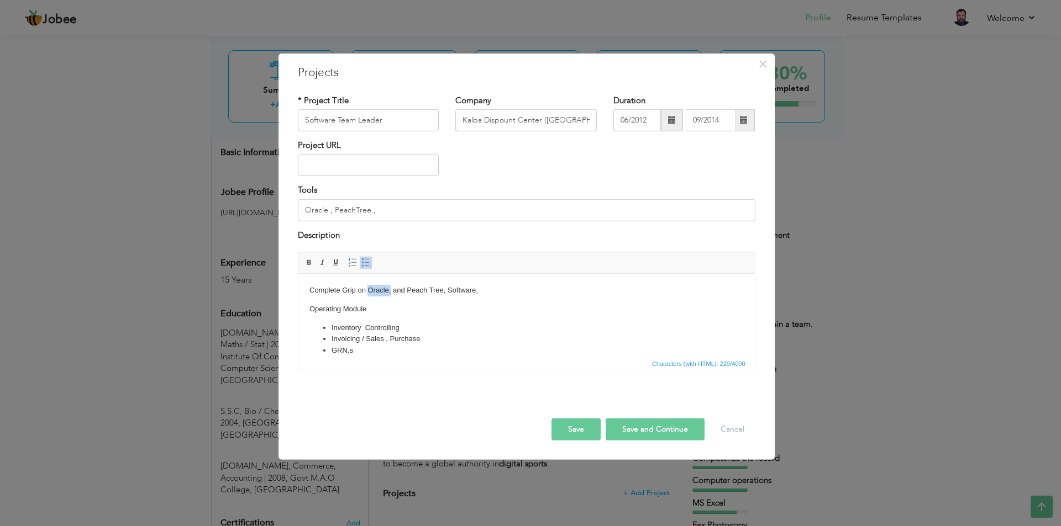
drag, startPoint x: 390, startPoint y: 292, endPoint x: 347, endPoint y: 285, distance: 43.2
click at [367, 291] on p "Complete Grip on Oracle, and Peach Tree, Software," at bounding box center [526, 291] width 434 height 12
click at [308, 261] on span at bounding box center [309, 263] width 9 height 9
drag, startPoint x: 445, startPoint y: 290, endPoint x: 413, endPoint y: 291, distance: 31.5
click at [413, 291] on p "Complete Grip on Oracle, and Peach Tree, Software," at bounding box center [526, 291] width 434 height 12
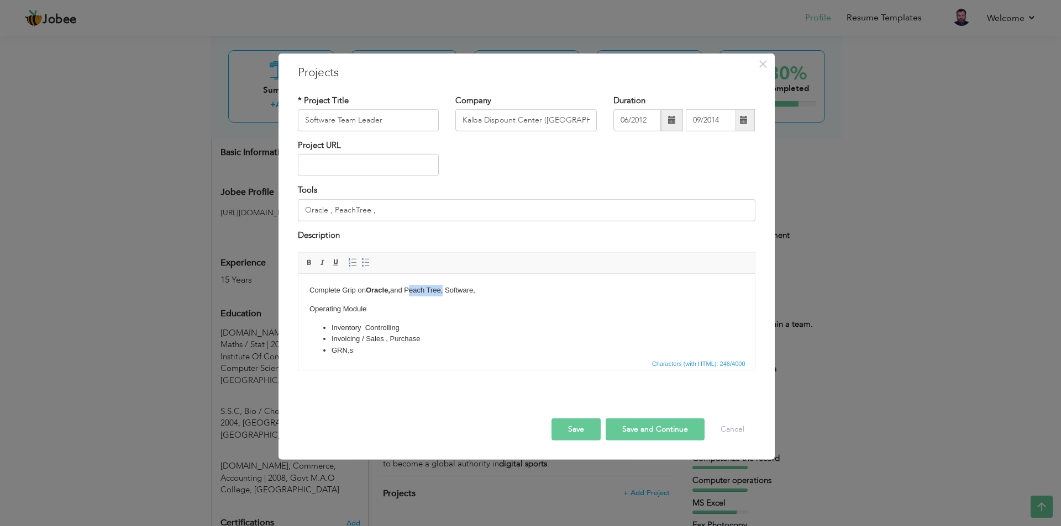
drag, startPoint x: 444, startPoint y: 289, endPoint x: 409, endPoint y: 291, distance: 35.4
click at [409, 291] on p "Complete Grip on Oracle, and Peach Tree, Software," at bounding box center [526, 291] width 434 height 12
click at [309, 259] on span at bounding box center [309, 263] width 9 height 9
click at [463, 339] on li "Invoicing / Sales , Purchase" at bounding box center [526, 340] width 390 height 12
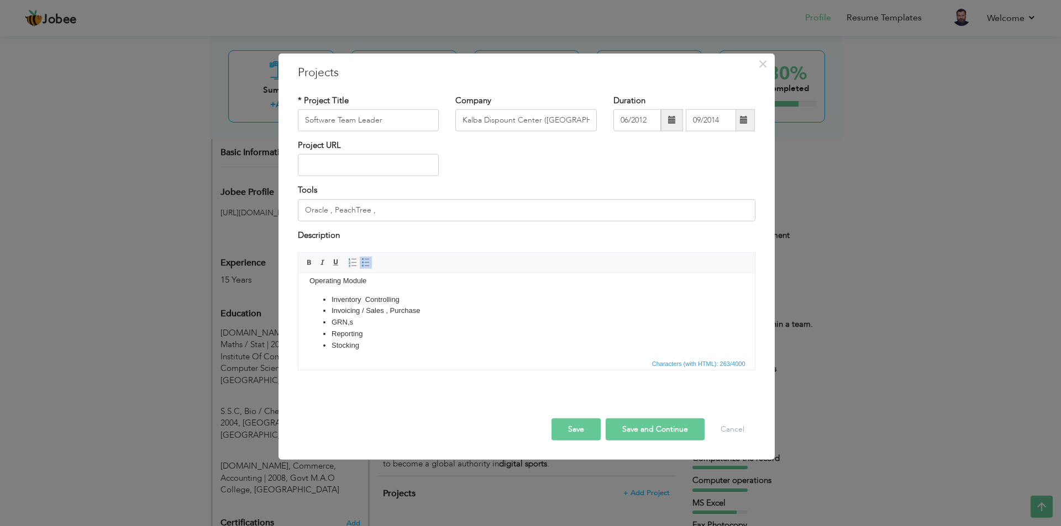
drag, startPoint x: 365, startPoint y: 355, endPoint x: 333, endPoint y: 302, distance: 62.2
click at [333, 302] on ul "Inventory Controlling Invoicing / Sales , Purchase GRN,s Reporting Stocking" at bounding box center [526, 322] width 434 height 57
click at [308, 262] on span at bounding box center [309, 263] width 9 height 9
click at [414, 324] on li "GRN,s" at bounding box center [526, 323] width 390 height 12
click at [334, 298] on ul "I nventory Controlling Invoicing / Sales , Purchase GRN,s Reporting Stocking" at bounding box center [526, 322] width 434 height 57
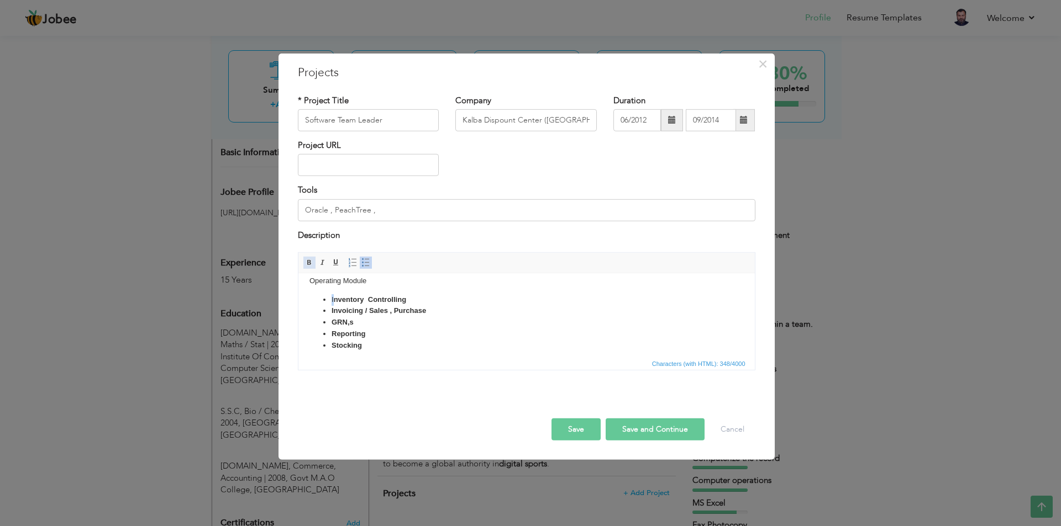
click at [306, 261] on span at bounding box center [309, 263] width 9 height 9
click at [397, 333] on li "Reporting" at bounding box center [526, 335] width 390 height 12
click at [366, 346] on li "Stocking" at bounding box center [526, 346] width 390 height 12
click at [420, 212] on input "Oracle , PeachTree ," at bounding box center [526, 210] width 457 height 22
drag, startPoint x: 376, startPoint y: 210, endPoint x: 456, endPoint y: 217, distance: 80.4
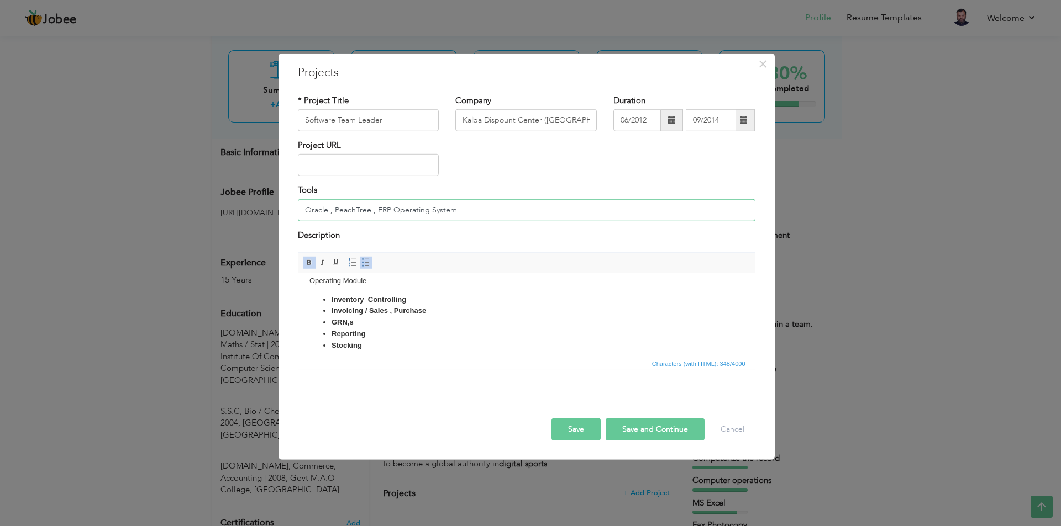
click at [455, 215] on input "Oracle , PeachTree , ERP Operating System" at bounding box center [526, 210] width 457 height 22
type input "Oracle , PeachTree , Operating Systems"
click at [650, 431] on button "Save and Continue" at bounding box center [654, 430] width 99 height 22
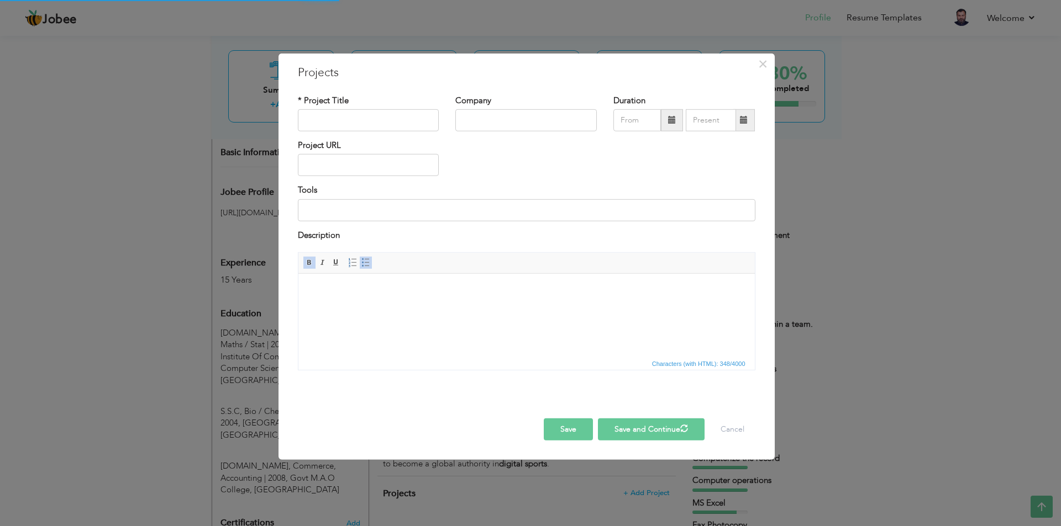
scroll to position [0, 0]
click at [374, 120] on input "text" at bounding box center [368, 120] width 141 height 22
type input "Software Team Leader"
type input "Tariq International (Lahore)"
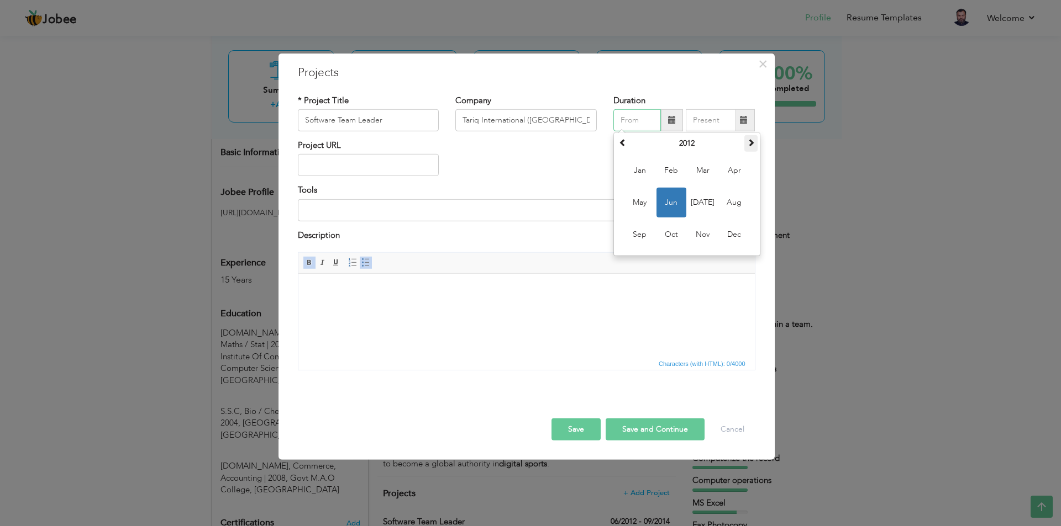
click at [751, 142] on span at bounding box center [751, 143] width 8 height 8
click at [699, 144] on th "2013" at bounding box center [686, 143] width 115 height 17
click at [750, 144] on span at bounding box center [751, 143] width 8 height 8
click at [674, 205] on span "2023" at bounding box center [671, 203] width 30 height 30
click at [677, 225] on span "Oct" at bounding box center [671, 235] width 30 height 30
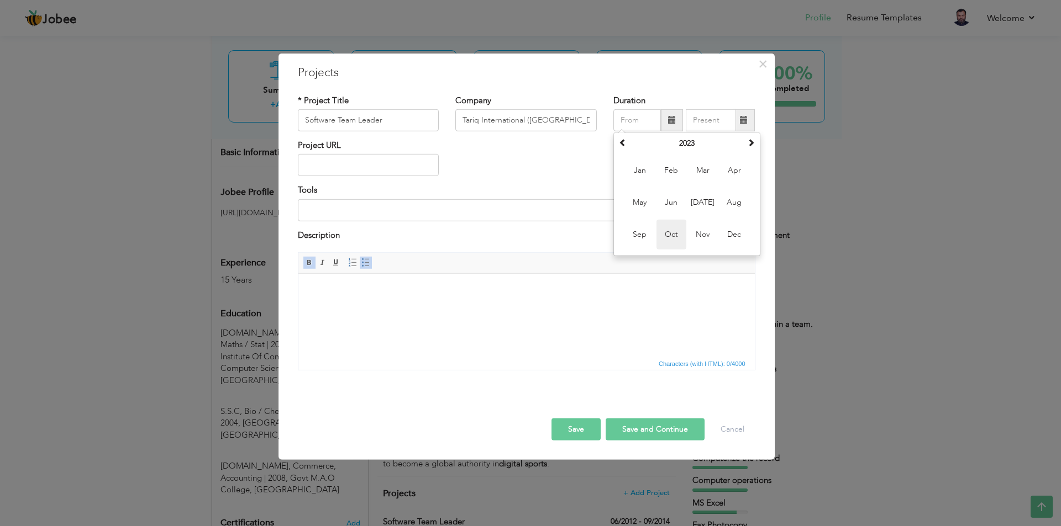
type input "10/2023"
click at [714, 124] on input "text" at bounding box center [711, 120] width 50 height 22
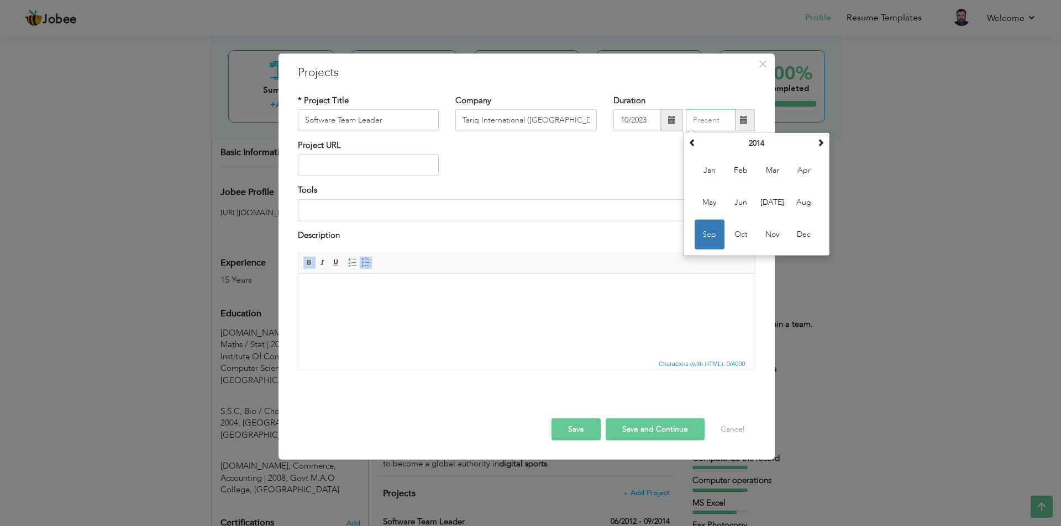
click at [714, 123] on input "text" at bounding box center [711, 120] width 50 height 22
click at [628, 161] on div "Project URL" at bounding box center [526, 162] width 474 height 45
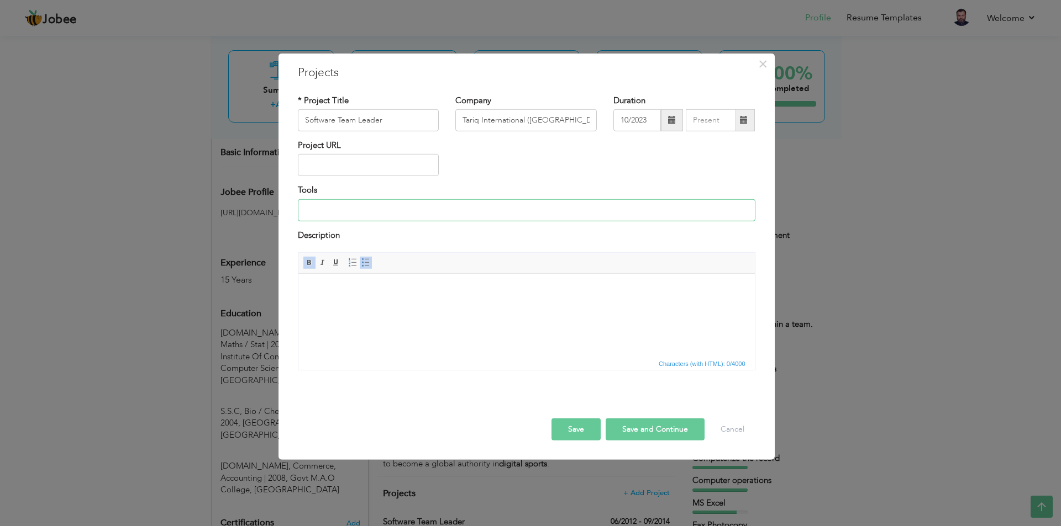
click at [355, 210] on input at bounding box center [526, 210] width 457 height 22
drag, startPoint x: 401, startPoint y: 214, endPoint x: 302, endPoint y: 248, distance: 104.7
click at [302, 212] on input "ERP Operating System" at bounding box center [526, 210] width 457 height 22
click at [309, 262] on span at bounding box center [309, 263] width 9 height 9
type input "ERP Operating System"
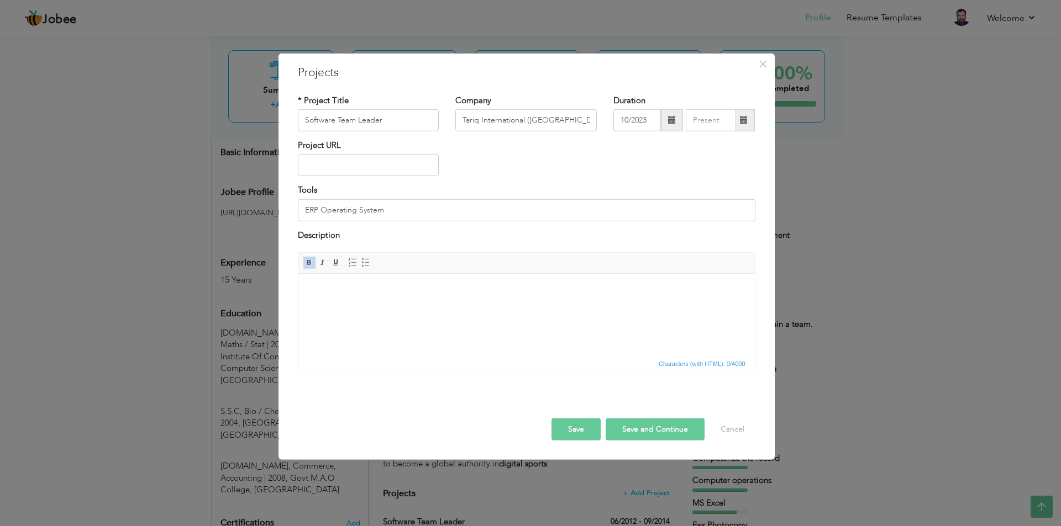
click at [325, 299] on html "​​​​​​​" at bounding box center [526, 291] width 456 height 34
click at [366, 263] on span at bounding box center [365, 263] width 9 height 9
drag, startPoint x: 454, startPoint y: 276, endPoint x: 529, endPoint y: 287, distance: 75.3
click at [529, 287] on body "Complete Grip on All Operating Modules on ERP Operating System. Inventory Contr…" at bounding box center [526, 329] width 434 height 88
click at [306, 260] on span at bounding box center [309, 263] width 9 height 9
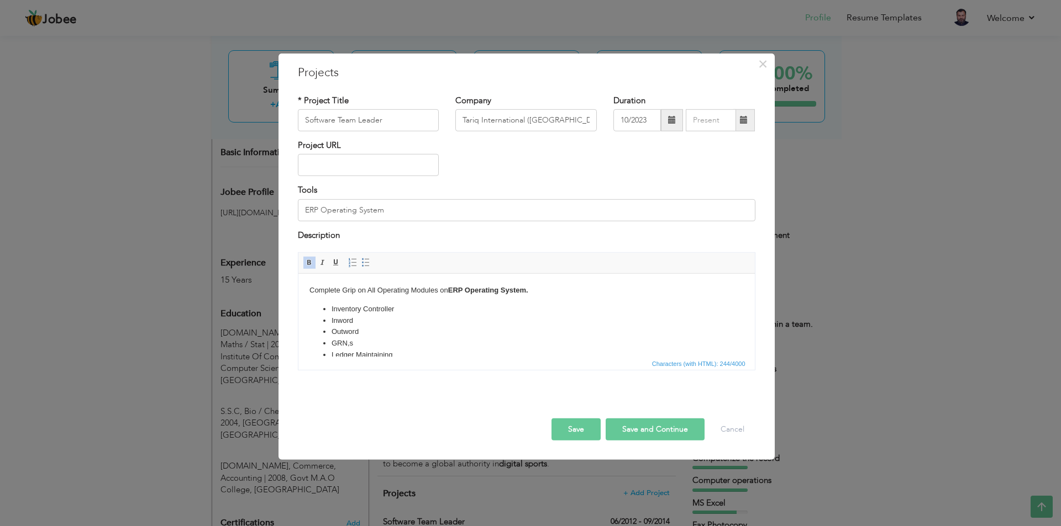
scroll to position [27, 0]
drag, startPoint x: 379, startPoint y: 347, endPoint x: 321, endPoint y: 276, distance: 91.9
click at [328, 286] on html "Complete Grip on All Operating Modules on ERP Operating System. Inventory Contr…" at bounding box center [526, 302] width 456 height 110
click at [309, 263] on span at bounding box center [309, 263] width 9 height 9
click at [636, 430] on button "Save and Continue" at bounding box center [654, 430] width 99 height 22
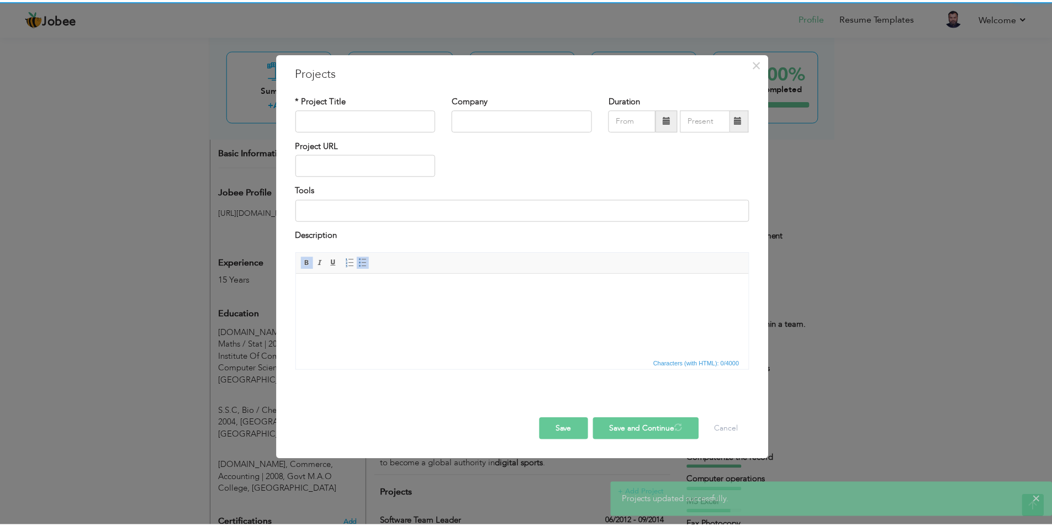
scroll to position [0, 0]
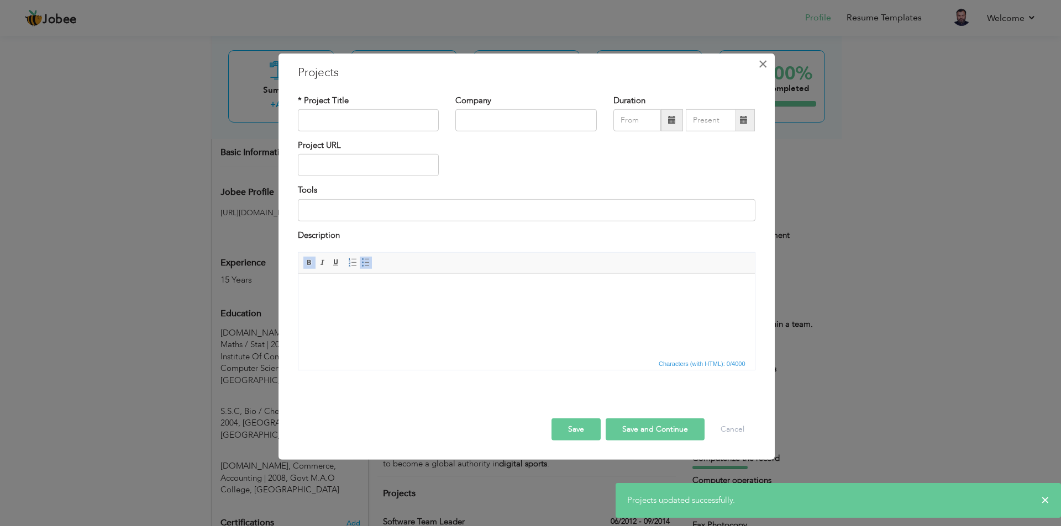
click at [761, 67] on span "×" at bounding box center [762, 64] width 9 height 20
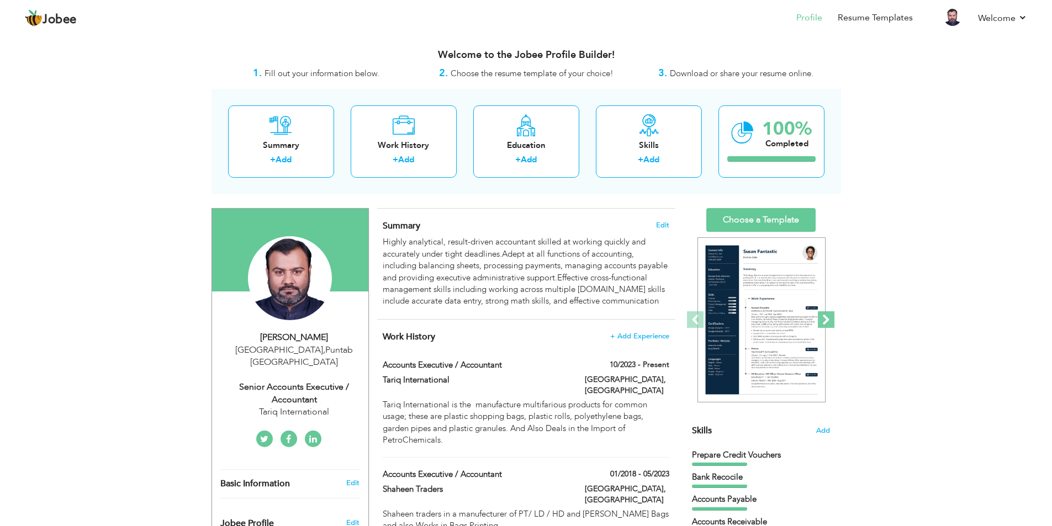
click at [829, 321] on span at bounding box center [826, 320] width 17 height 17
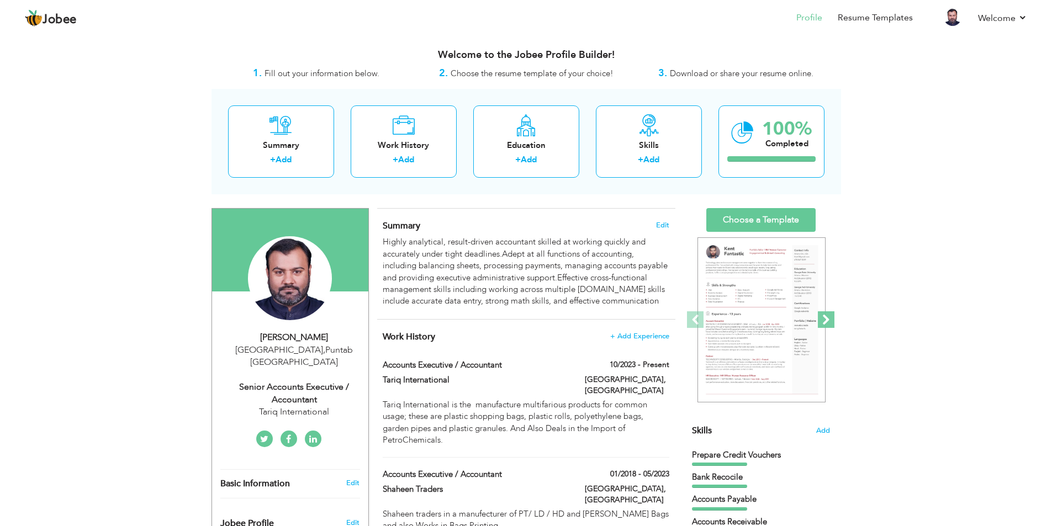
click at [829, 321] on span at bounding box center [826, 320] width 17 height 17
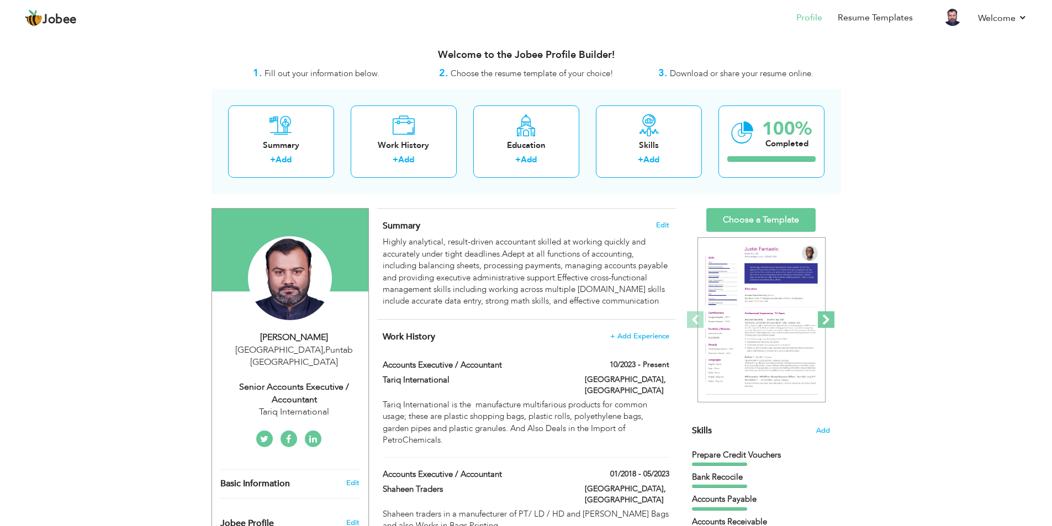
click at [829, 321] on span at bounding box center [826, 320] width 17 height 17
click at [829, 320] on span at bounding box center [826, 320] width 17 height 17
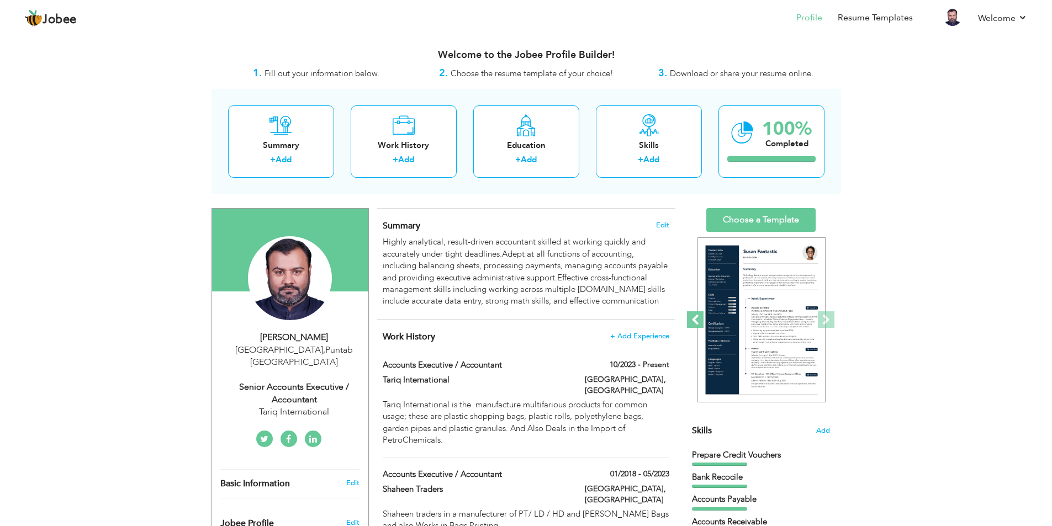
click at [693, 317] on span at bounding box center [695, 320] width 17 height 17
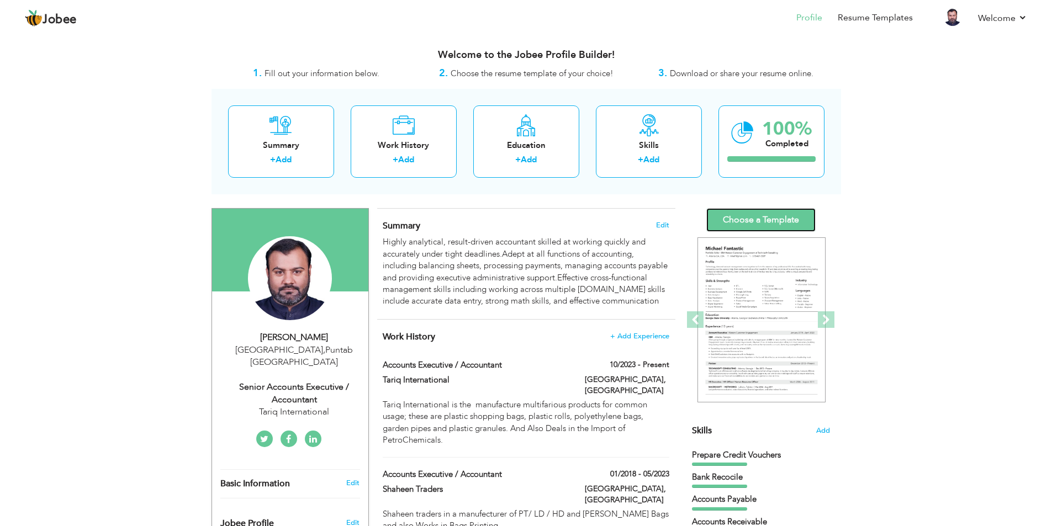
click at [771, 222] on link "Choose a Template" at bounding box center [761, 220] width 109 height 24
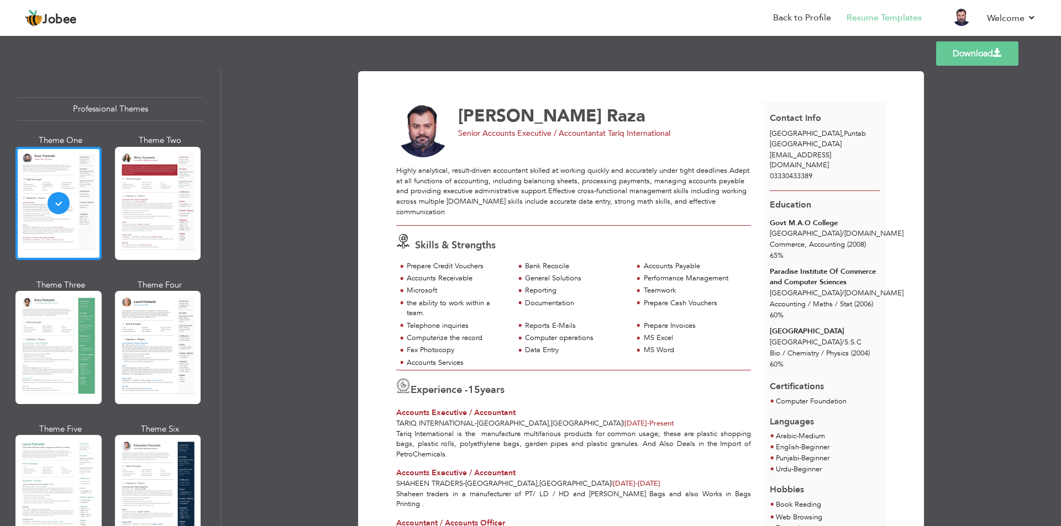
click at [998, 52] on span at bounding box center [997, 53] width 9 height 9
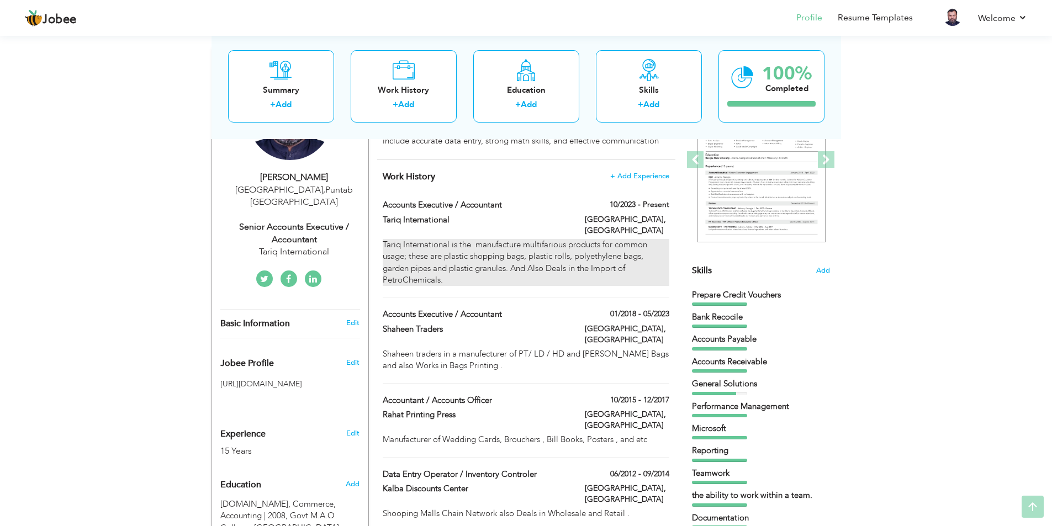
scroll to position [166, 0]
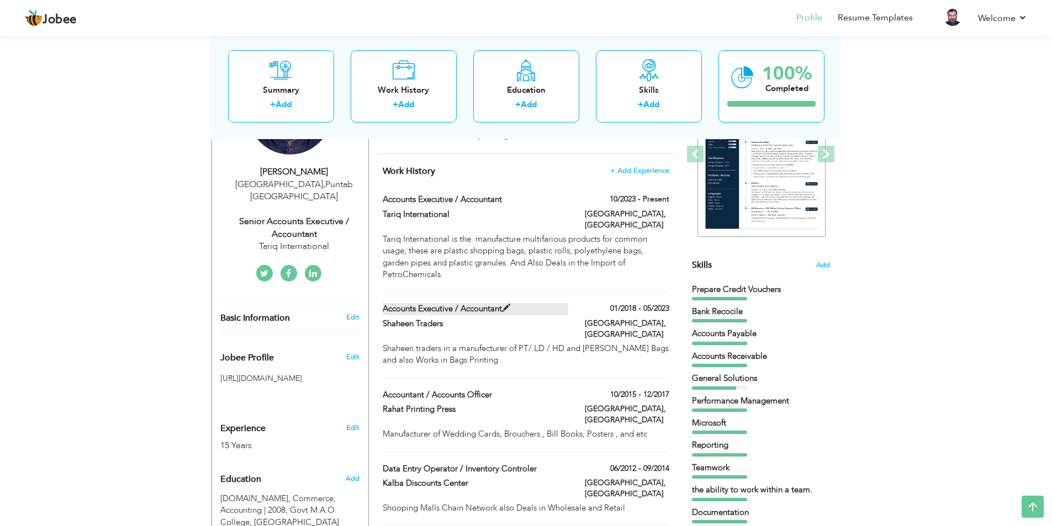
click at [505, 308] on span at bounding box center [506, 308] width 8 height 8
type input "Accounts Executive / Accountant"
type input "Shaheen Traders"
type input "01/2018"
type input "05/2023"
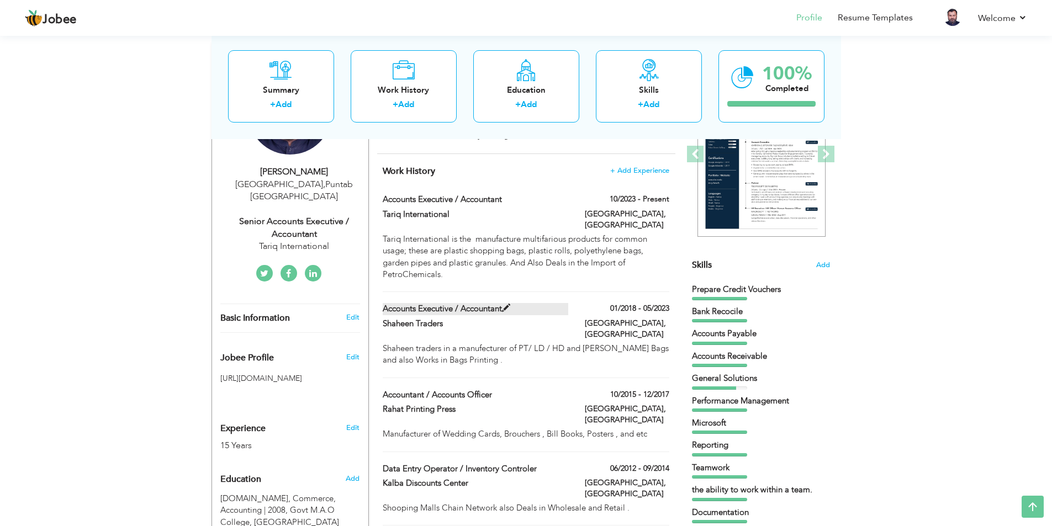
type input "[GEOGRAPHIC_DATA]"
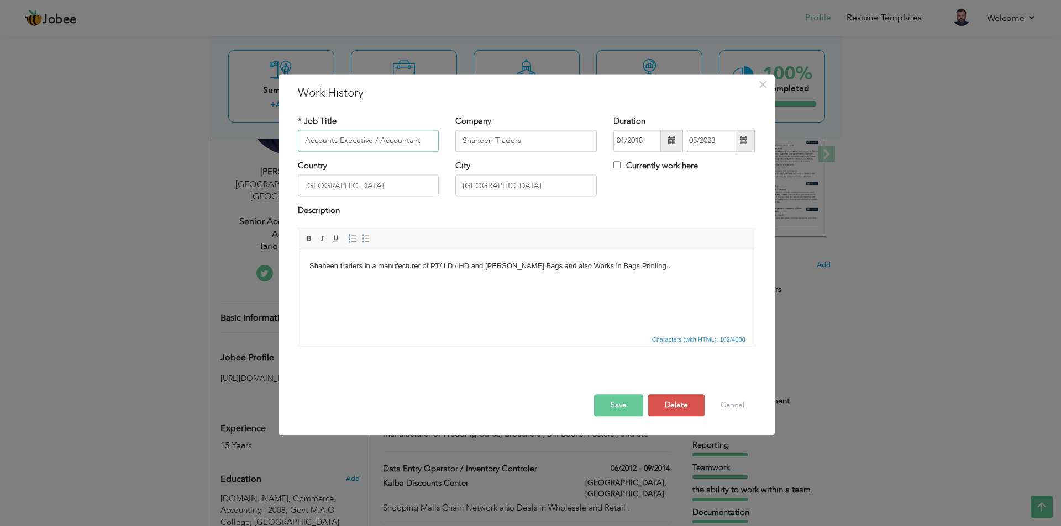
drag, startPoint x: 423, startPoint y: 139, endPoint x: 297, endPoint y: 135, distance: 126.0
click at [297, 135] on div "* Job Title Accounts Executive / Accountant" at bounding box center [368, 137] width 158 height 45
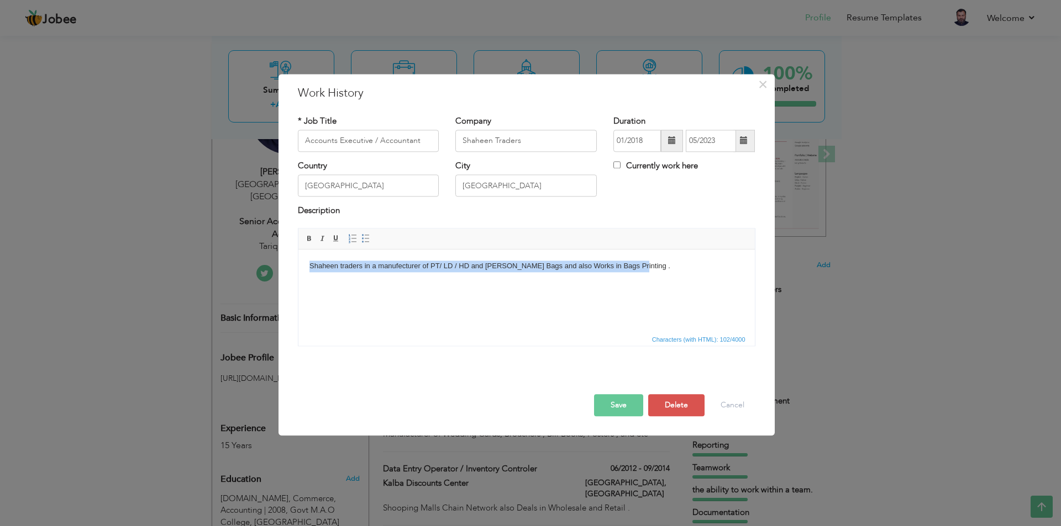
drag, startPoint x: 616, startPoint y: 265, endPoint x: 300, endPoint y: 272, distance: 316.1
click at [300, 272] on html "Shaheen traders in a manufecturer of PT/ LD / HD and [PERSON_NAME] Bags and als…" at bounding box center [526, 267] width 456 height 34
click at [310, 240] on span at bounding box center [309, 238] width 9 height 9
click at [620, 403] on button "Save" at bounding box center [618, 405] width 49 height 22
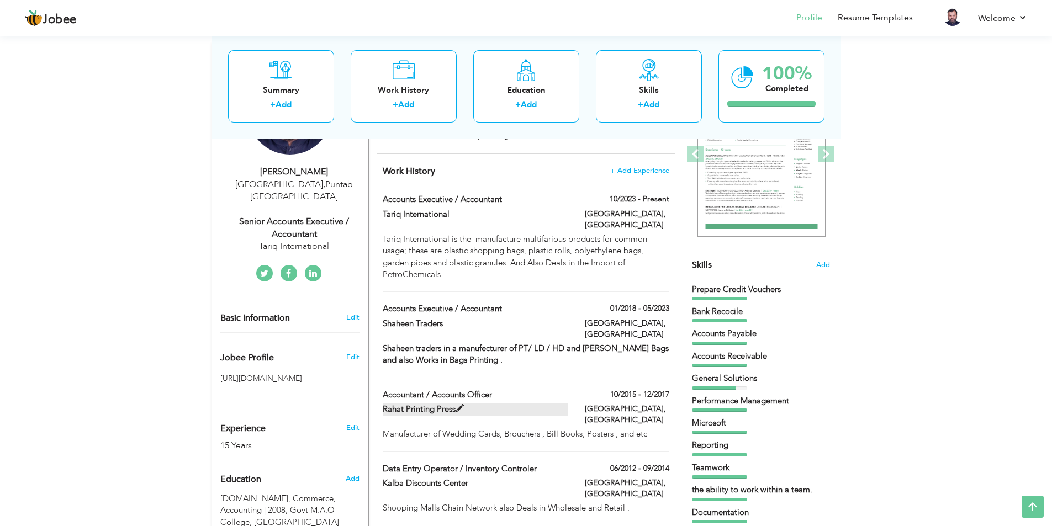
click at [457, 405] on span at bounding box center [460, 409] width 8 height 8
type input "Accountant / Accounts Officer"
type input "Rahat Printing Press"
type input "10/2015"
type input "12/2017"
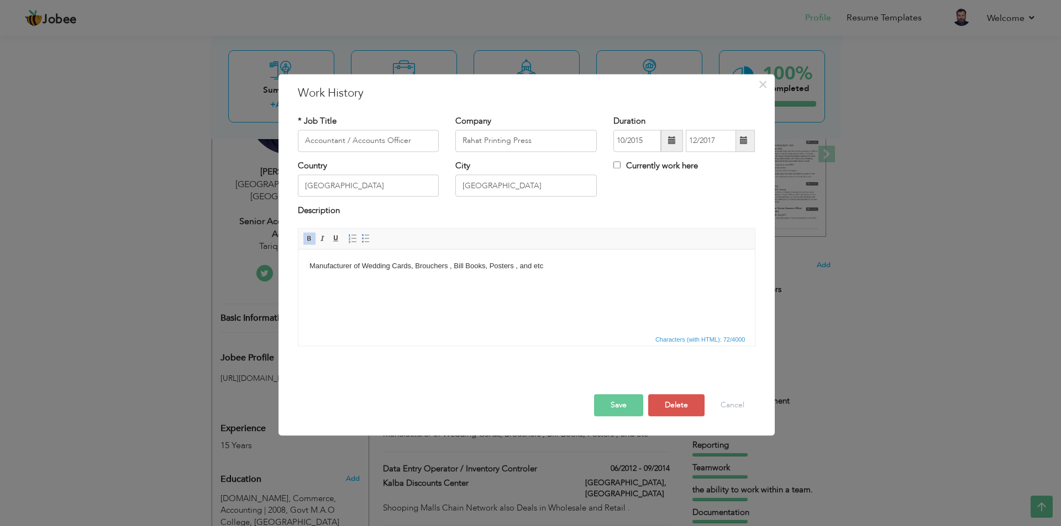
click at [443, 269] on body "Manufacturer of Wedding Cards, Brouchers , Bill Books, Posters , and etc" at bounding box center [526, 267] width 434 height 12
click at [308, 235] on span at bounding box center [309, 238] width 9 height 9
click at [612, 407] on button "Save" at bounding box center [618, 405] width 49 height 22
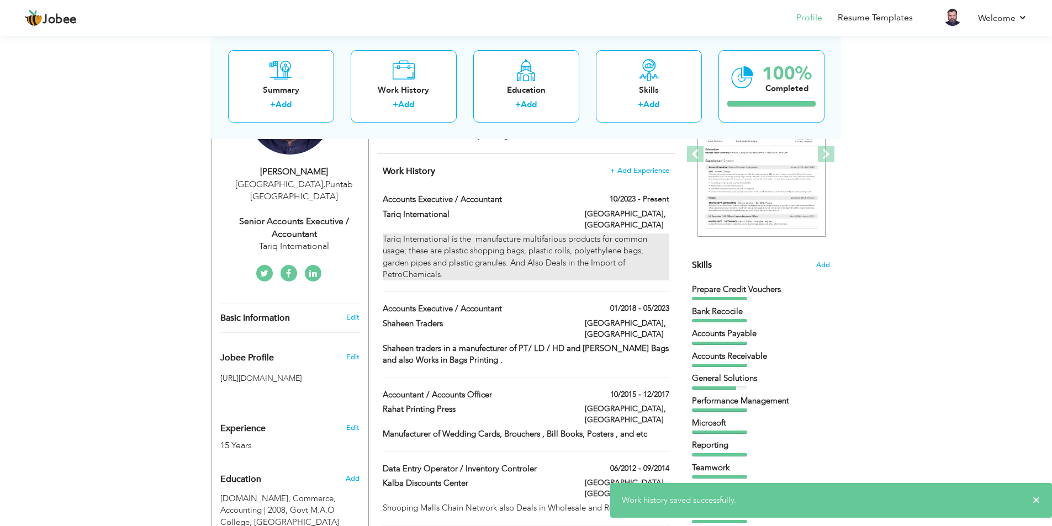
click at [472, 259] on div "Tariq International is the manufacture multifarious products for common usage; …" at bounding box center [526, 258] width 286 height 48
type input "Accounts Executive / Accountant"
type input "Tariq International"
type input "10/2023"
checkbox input "true"
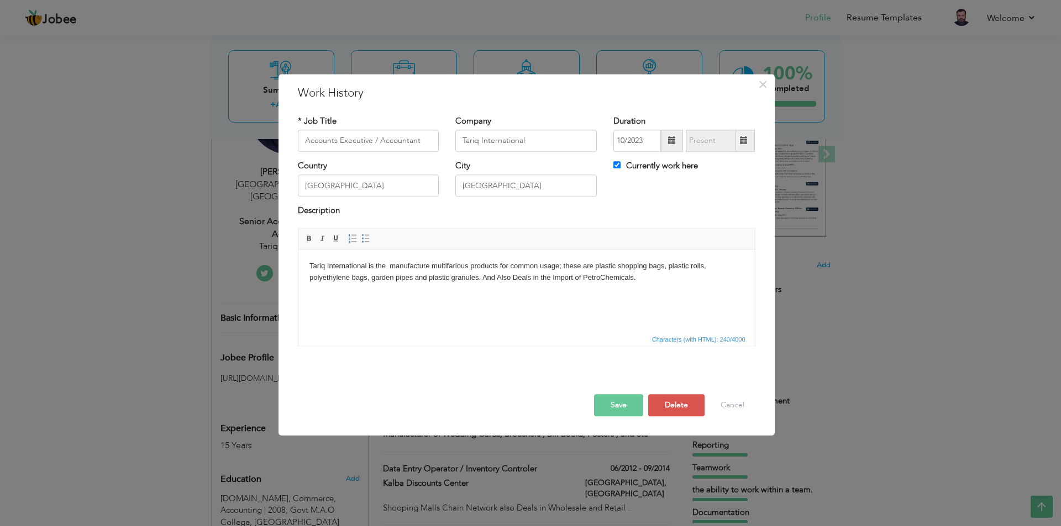
click at [570, 275] on body "Tariq International is the manufacture multifarious products for common usage; …" at bounding box center [526, 272] width 434 height 23
drag, startPoint x: 637, startPoint y: 282, endPoint x: 281, endPoint y: 265, distance: 356.2
click at [298, 265] on html "Tariq International is the manufacture multifarious products for common usage; …" at bounding box center [526, 272] width 456 height 45
click at [310, 238] on span at bounding box center [309, 238] width 9 height 9
click at [610, 405] on button "Save" at bounding box center [618, 405] width 49 height 22
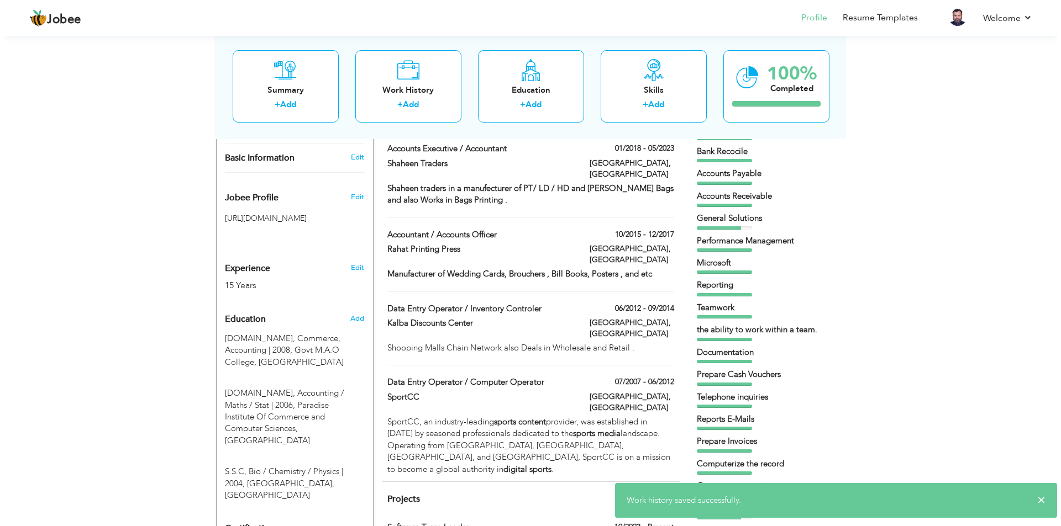
scroll to position [331, 0]
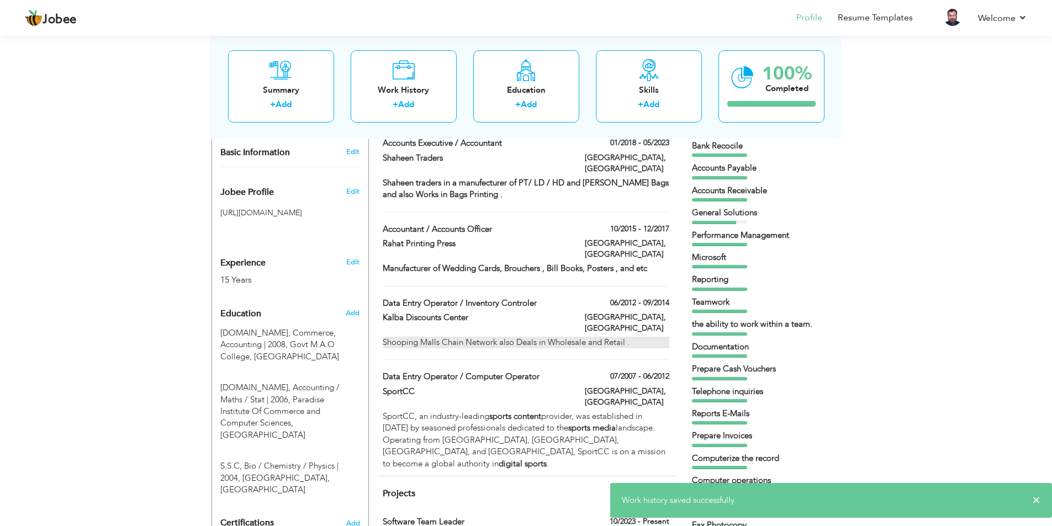
click at [547, 337] on div "Shooping Malls Chain Network also Deals in Wholesale and Retail ." at bounding box center [526, 343] width 286 height 12
type input "Data Entry Operator / Inventory Controler"
type input "Kalba Discounts Center"
type input "06/2012"
type input "09/2014"
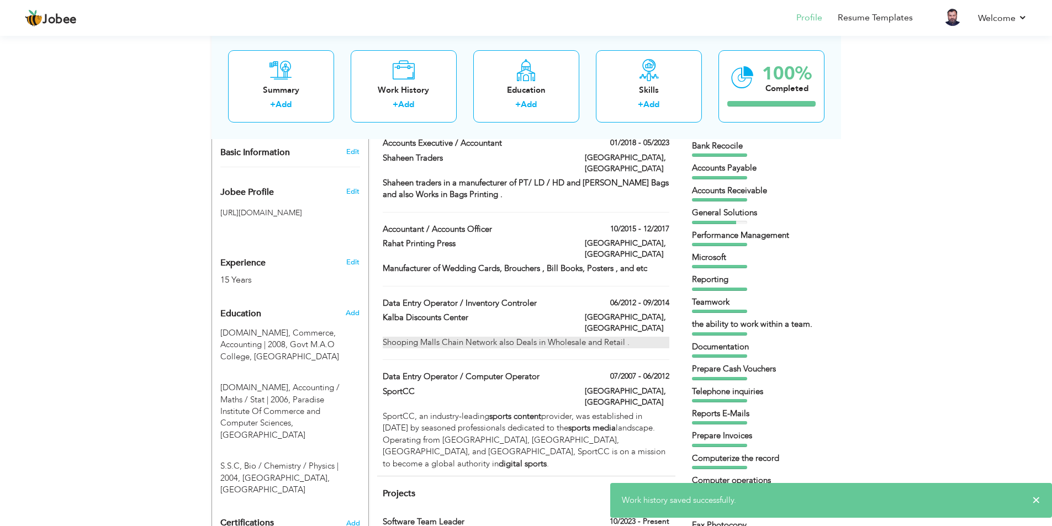
type input "[GEOGRAPHIC_DATA]"
type input "Dubai"
checkbox input "false"
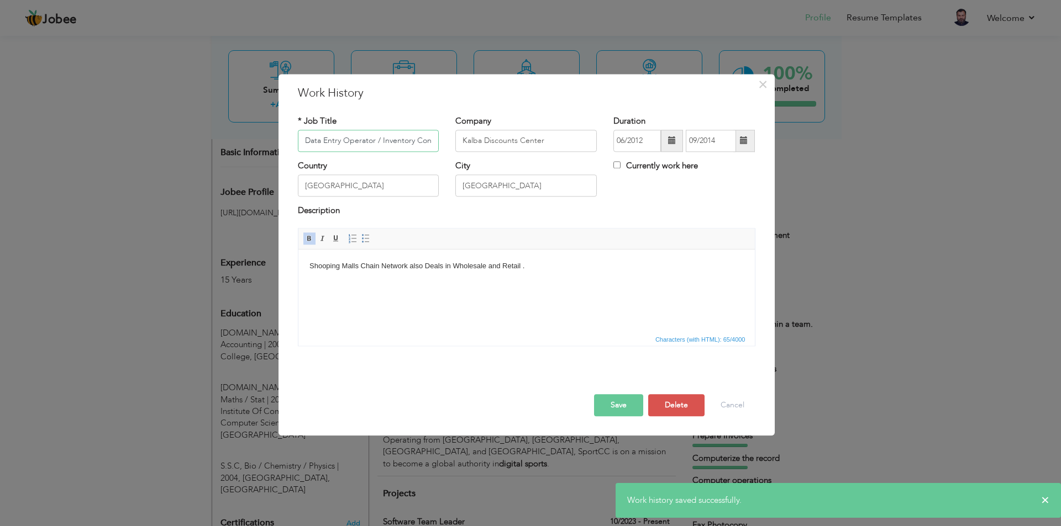
scroll to position [0, 16]
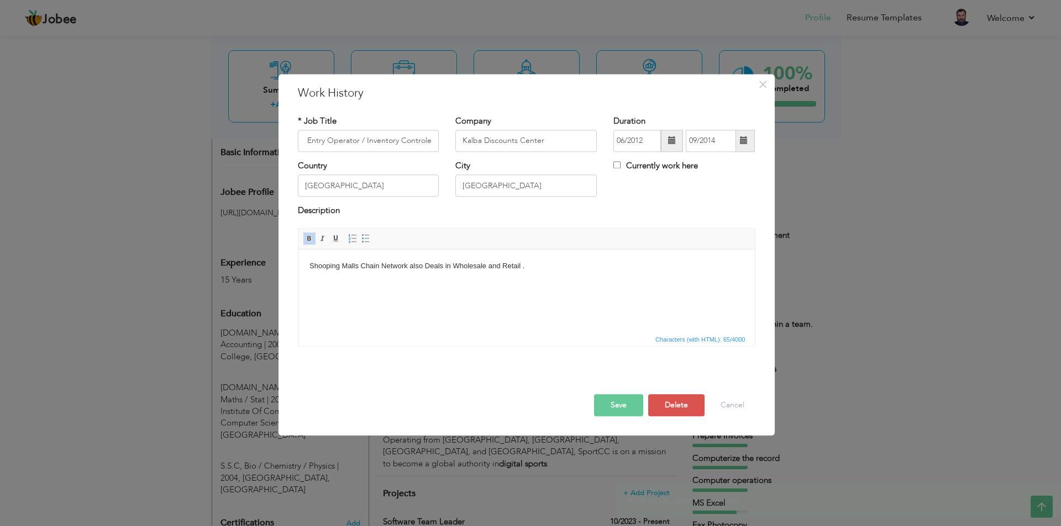
click at [433, 263] on body "Shooping Malls Chain Network also Deals in Wholesale and Retail ." at bounding box center [526, 267] width 434 height 12
click at [308, 234] on link "Bold" at bounding box center [309, 239] width 12 height 12
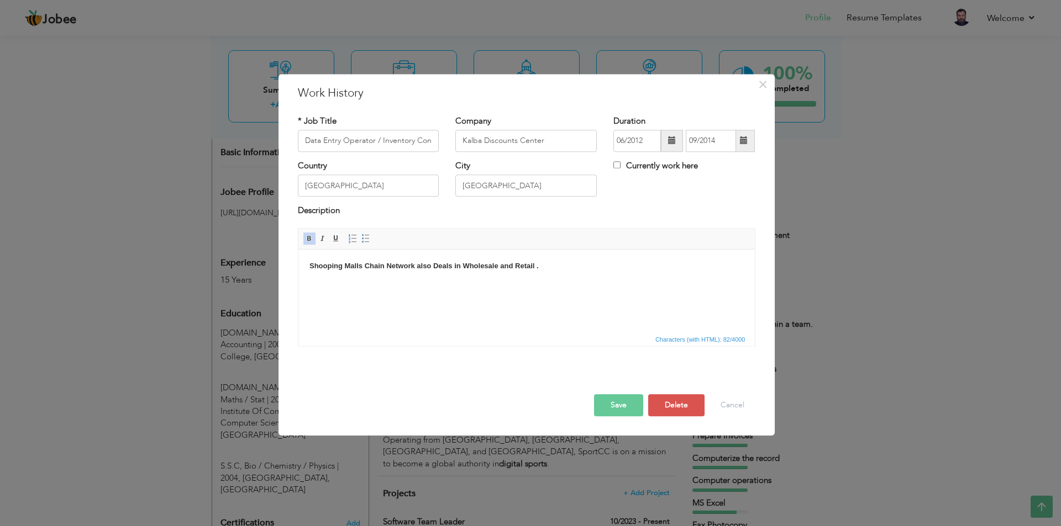
click at [617, 403] on button "Save" at bounding box center [618, 405] width 49 height 22
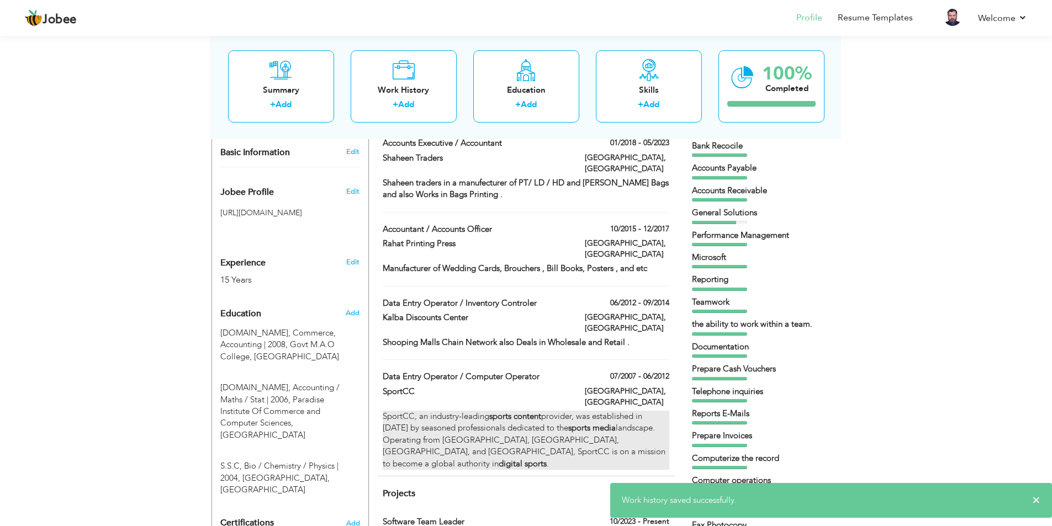
click at [428, 411] on div "SportCC, an industry-leading sports content provider, was established in Januar…" at bounding box center [526, 440] width 286 height 59
type input "Data Entry Operator / Computer Operator"
type input "SportCC"
type input "07/2007"
type input "06/2012"
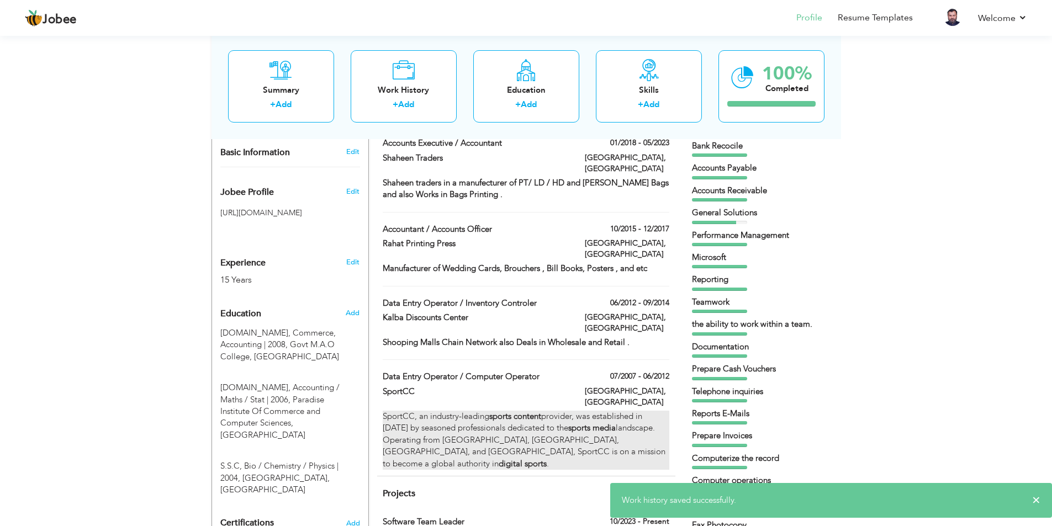
type input "Pakistan"
type input "Lahore"
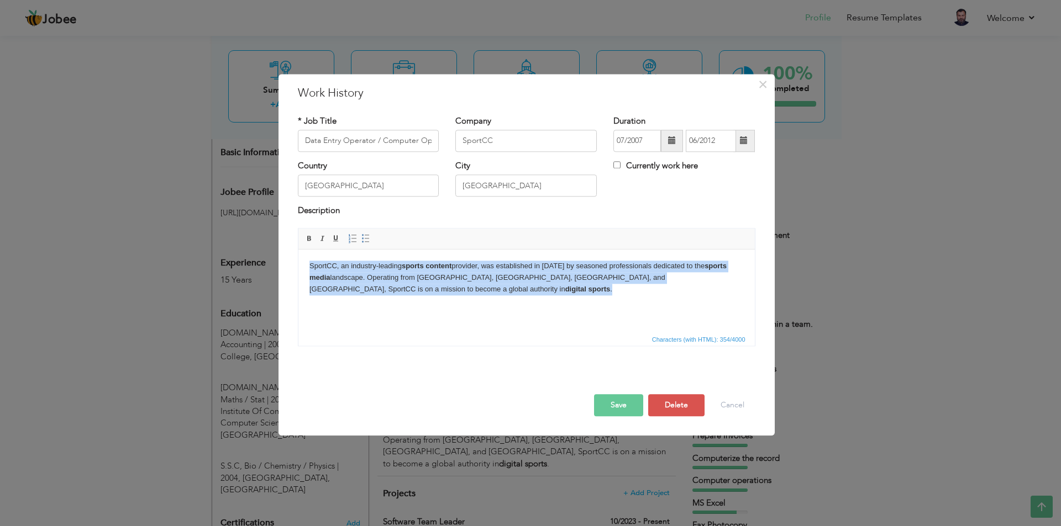
drag, startPoint x: 403, startPoint y: 290, endPoint x: 304, endPoint y: 265, distance: 102.5
click at [304, 265] on html "SportCC, an industry-leading sports content provider, was established in Januar…" at bounding box center [526, 278] width 456 height 56
click at [305, 239] on span at bounding box center [309, 238] width 9 height 9
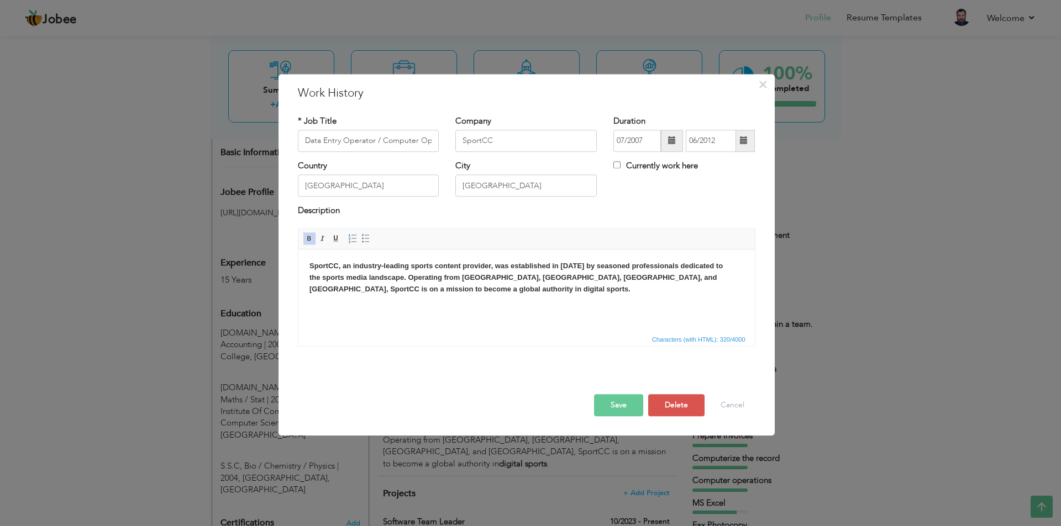
click at [618, 403] on button "Save" at bounding box center [618, 405] width 49 height 22
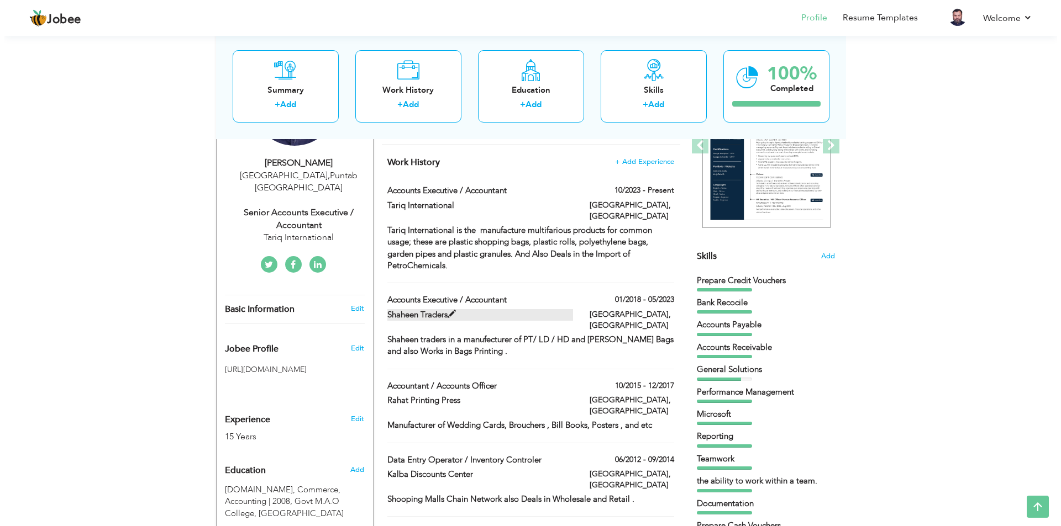
scroll to position [166, 0]
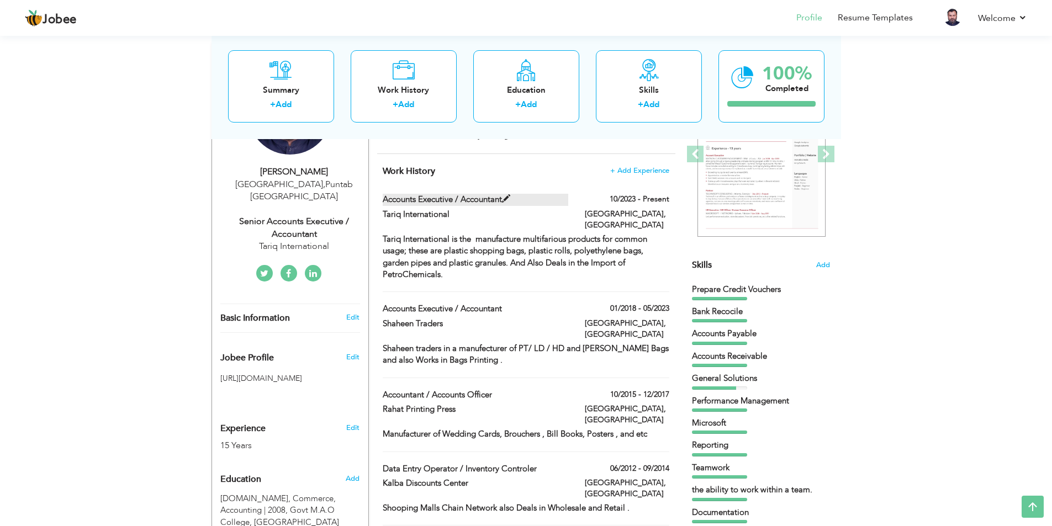
click at [509, 203] on span at bounding box center [506, 199] width 8 height 8
type input "Accounts Executive / Accountant"
type input "Tariq International"
type input "10/2023"
checkbox input "true"
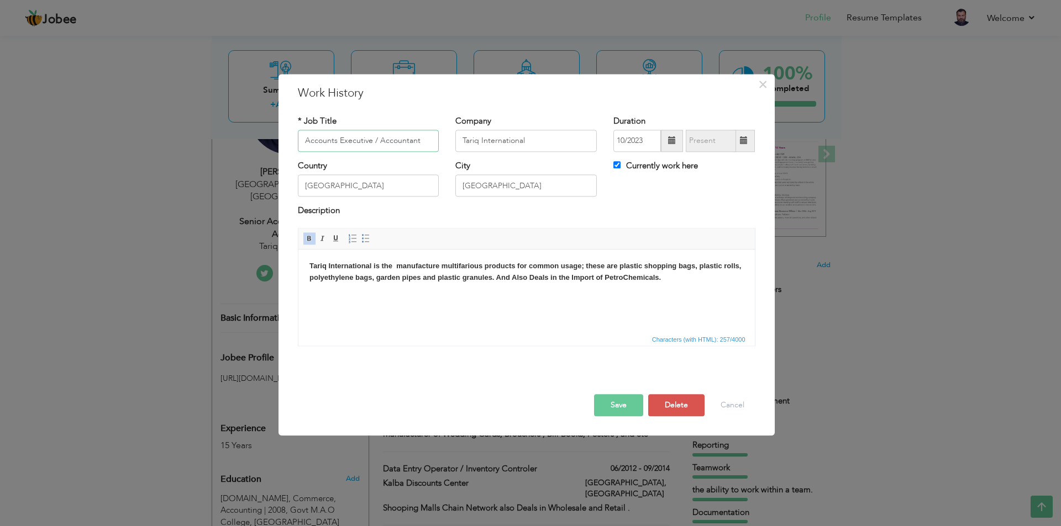
drag, startPoint x: 427, startPoint y: 142, endPoint x: 297, endPoint y: 141, distance: 129.8
click at [298, 141] on input "Accounts Executive / Accountant" at bounding box center [368, 141] width 141 height 22
click at [364, 140] on input "Stores Manager/ Inventory Controller" at bounding box center [368, 141] width 141 height 22
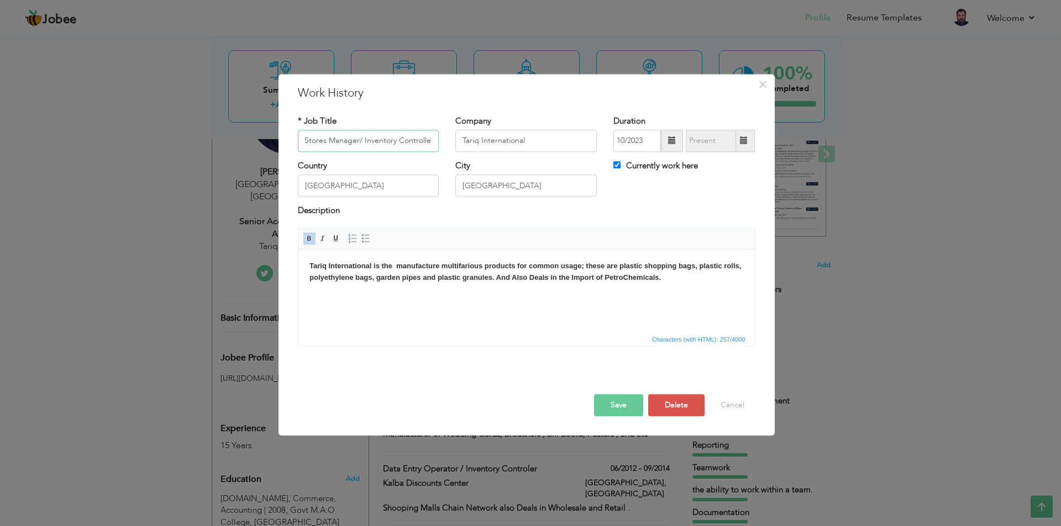
click at [364, 140] on input "Stores Manager/ Inventory Controller" at bounding box center [368, 141] width 141 height 22
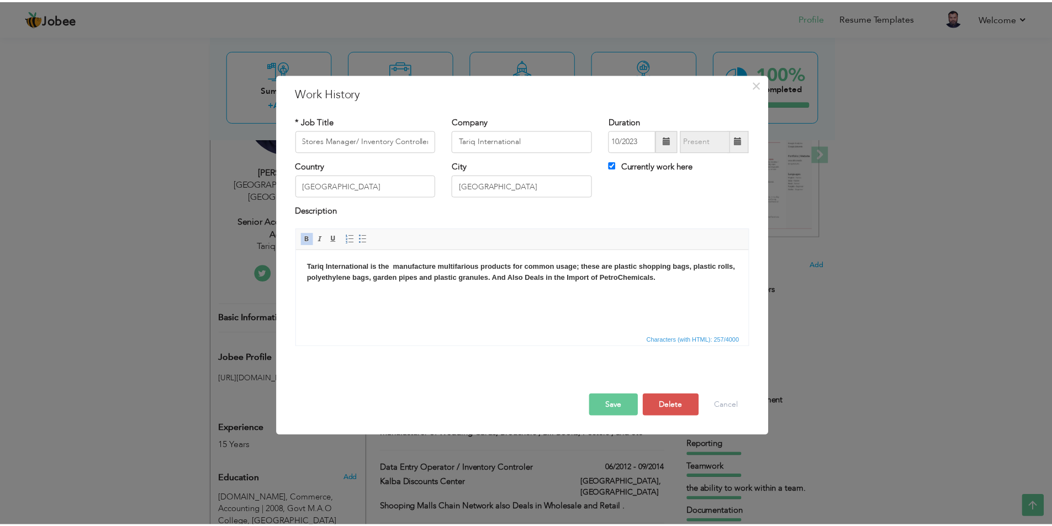
scroll to position [0, 0]
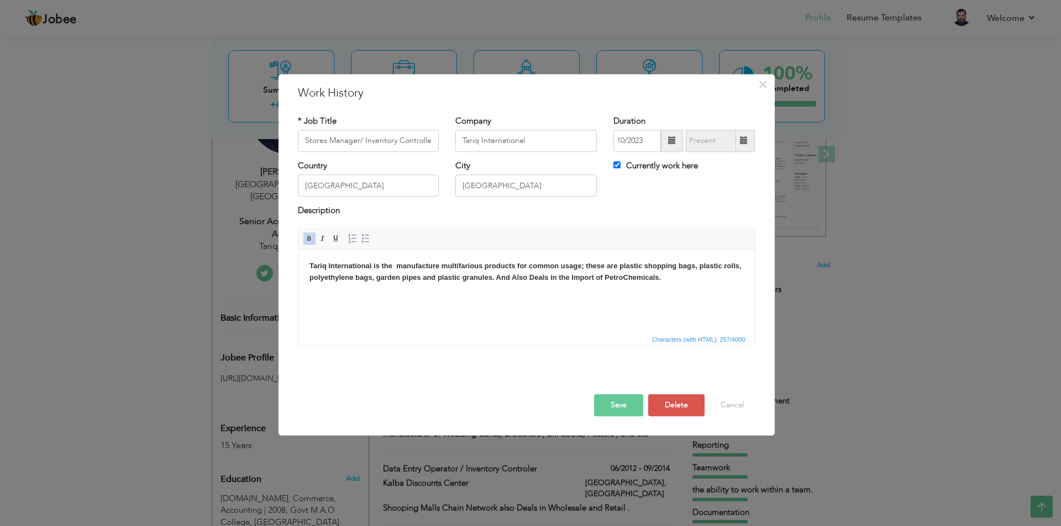
click at [617, 404] on button "Save" at bounding box center [618, 405] width 49 height 22
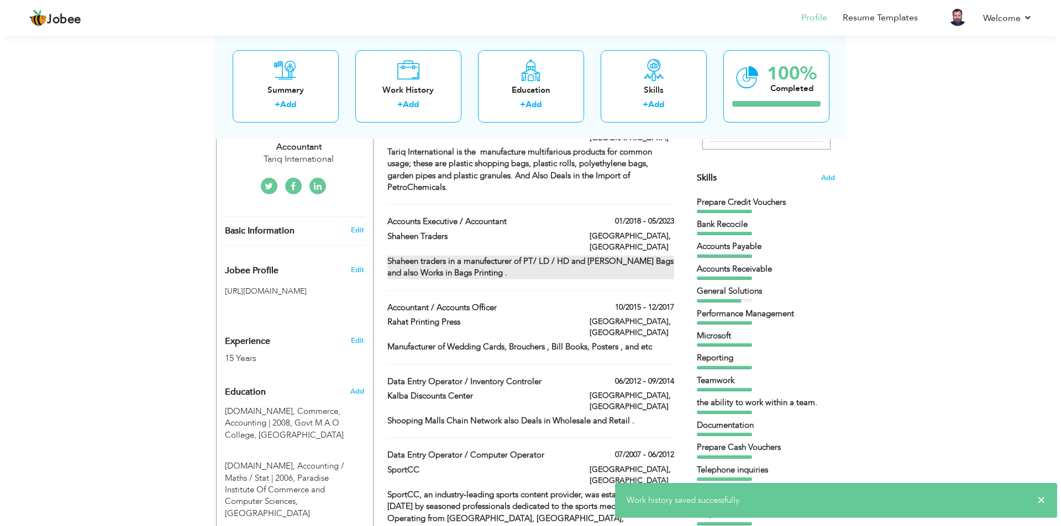
scroll to position [276, 0]
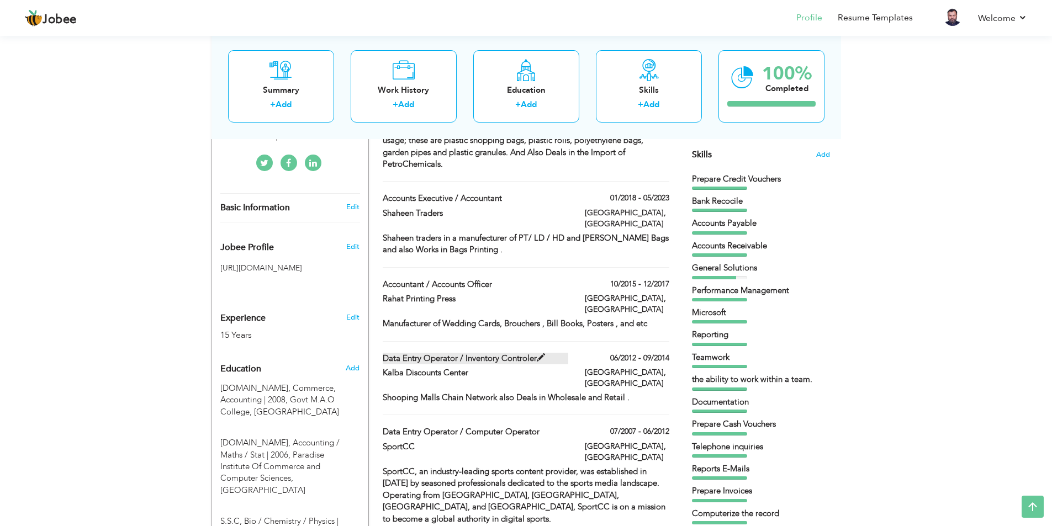
click at [542, 354] on span at bounding box center [541, 358] width 8 height 8
type input "Data Entry Operator / Inventory Controler"
type input "Kalba Discounts Center"
type input "06/2012"
type input "09/2014"
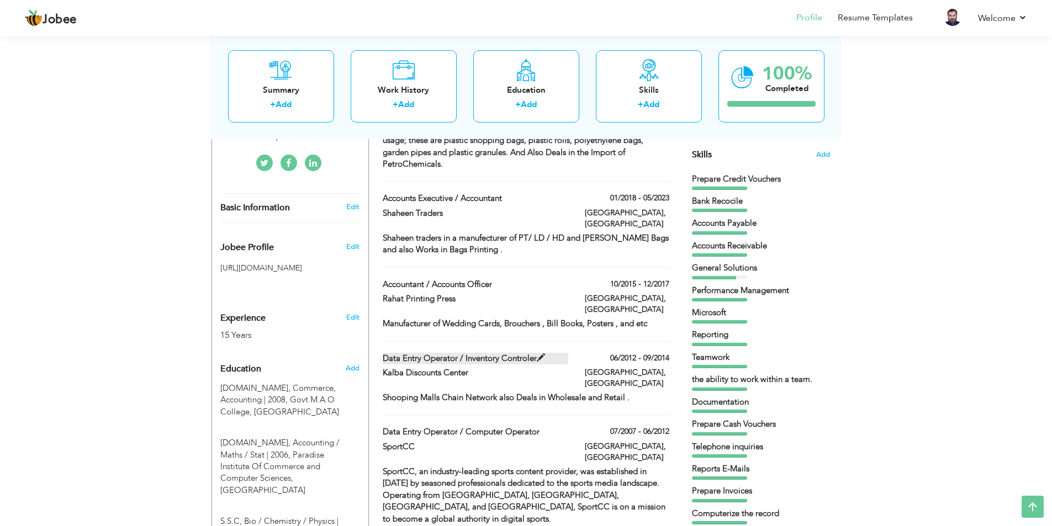
type input "United Arab Emirates"
type input "Dubai"
checkbox input "false"
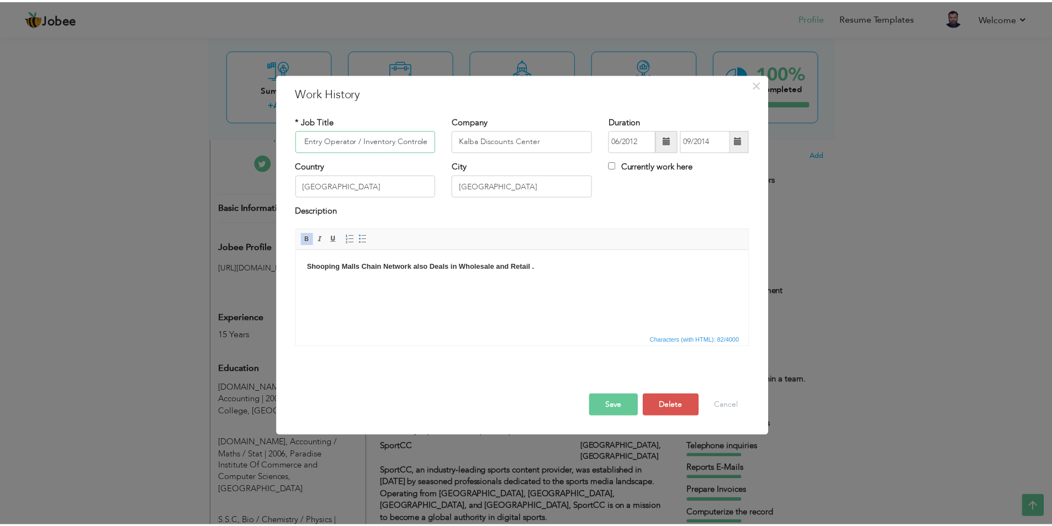
scroll to position [0, 0]
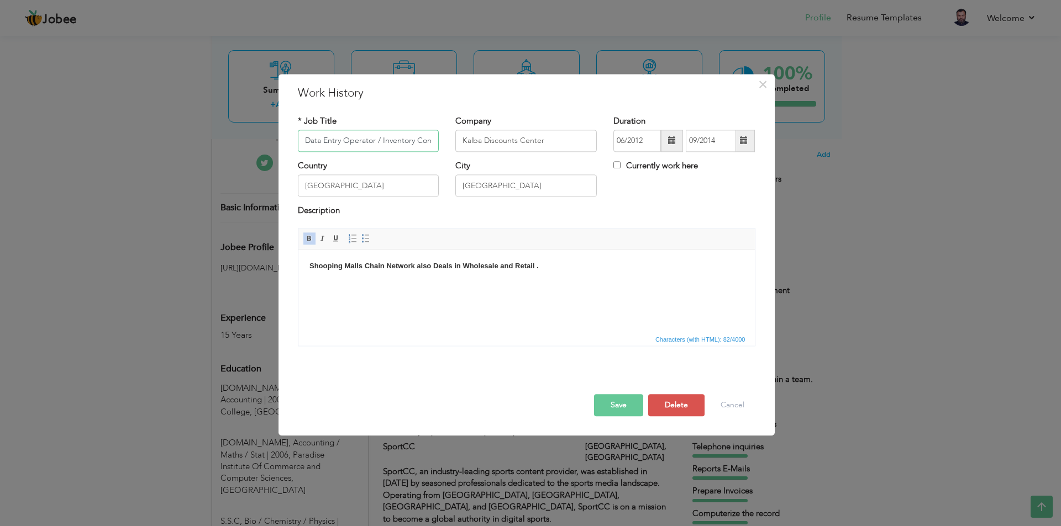
drag, startPoint x: 360, startPoint y: 139, endPoint x: 285, endPoint y: 142, distance: 75.2
click at [287, 142] on div "× Work History * Job Title Data Entry Operator / Inventory Controler Company Ka…" at bounding box center [526, 255] width 496 height 362
type input "Store Incharge / Inventory Controler"
click at [500, 187] on input "Dubai" at bounding box center [525, 186] width 141 height 22
drag, startPoint x: 502, startPoint y: 184, endPoint x: 457, endPoint y: 183, distance: 44.8
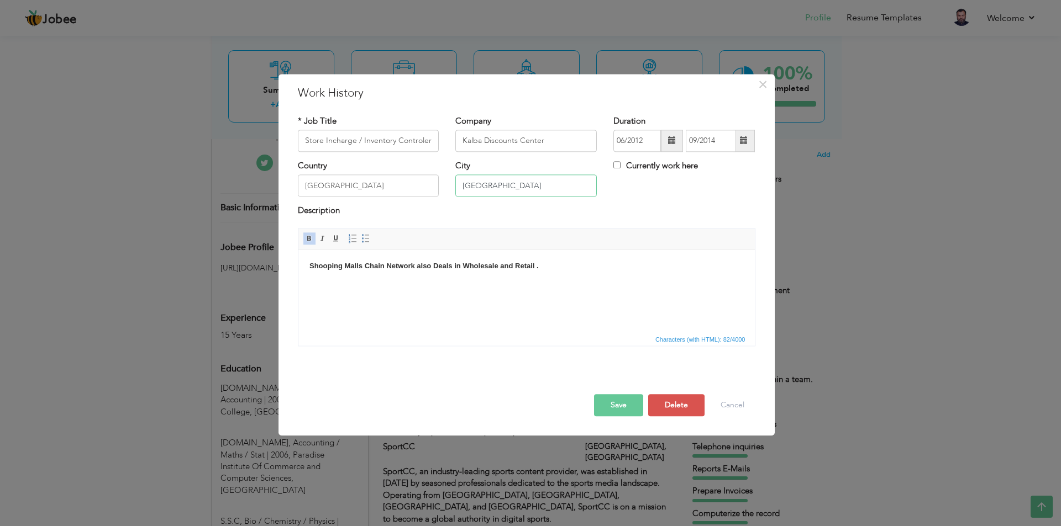
click at [457, 183] on input "Dubai" at bounding box center [525, 186] width 141 height 22
type input "Sharjah"
click at [617, 405] on button "Save" at bounding box center [618, 405] width 49 height 22
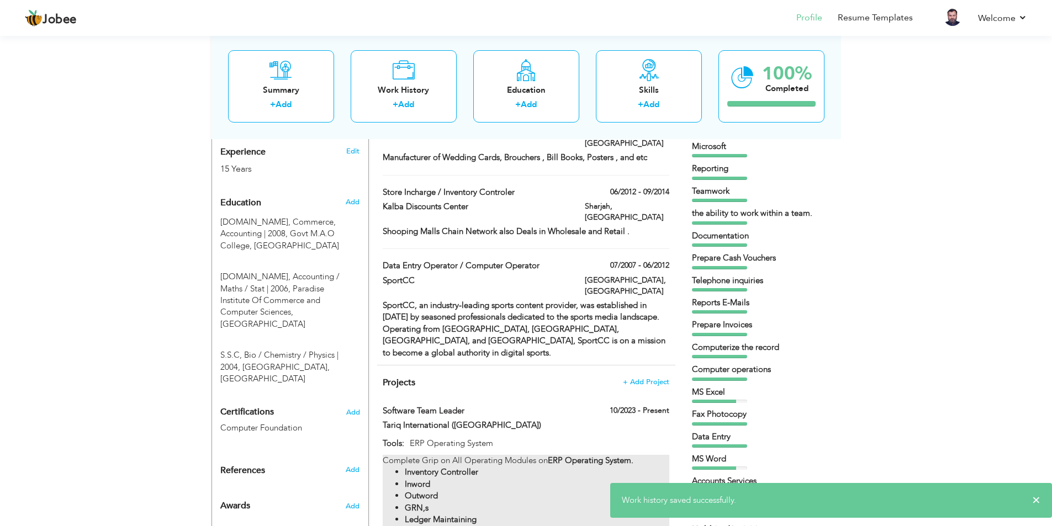
scroll to position [442, 0]
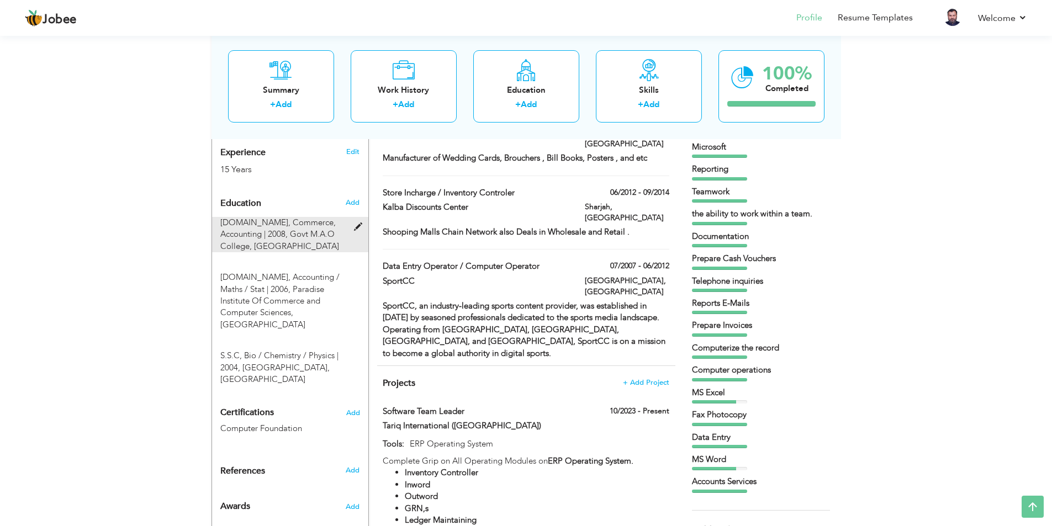
click at [357, 223] on span at bounding box center [361, 227] width 14 height 8
type input "B.Com"
type input "Commerce, Accounting"
type input "2008"
type input "Govt M.A.O College"
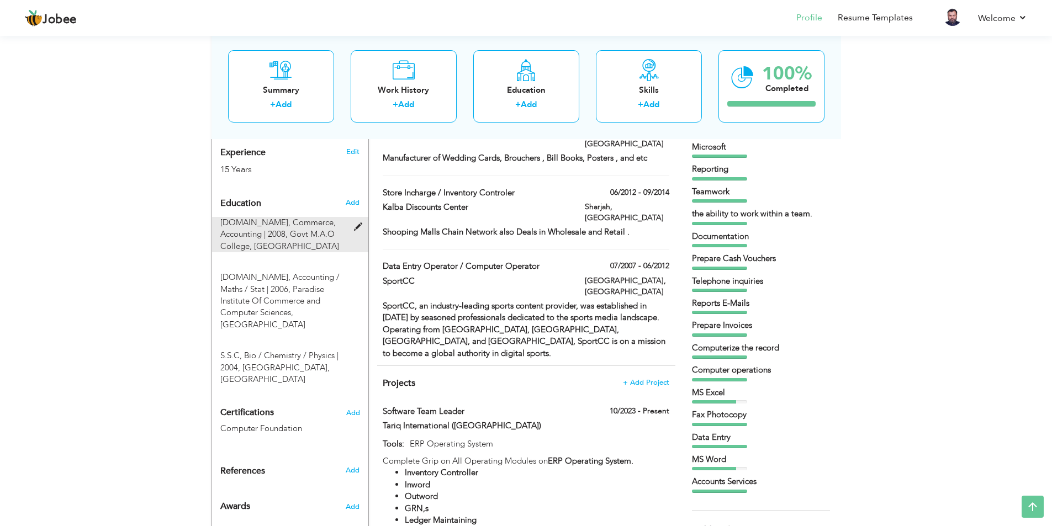
type input "65"
radio input "true"
type input "Lahore"
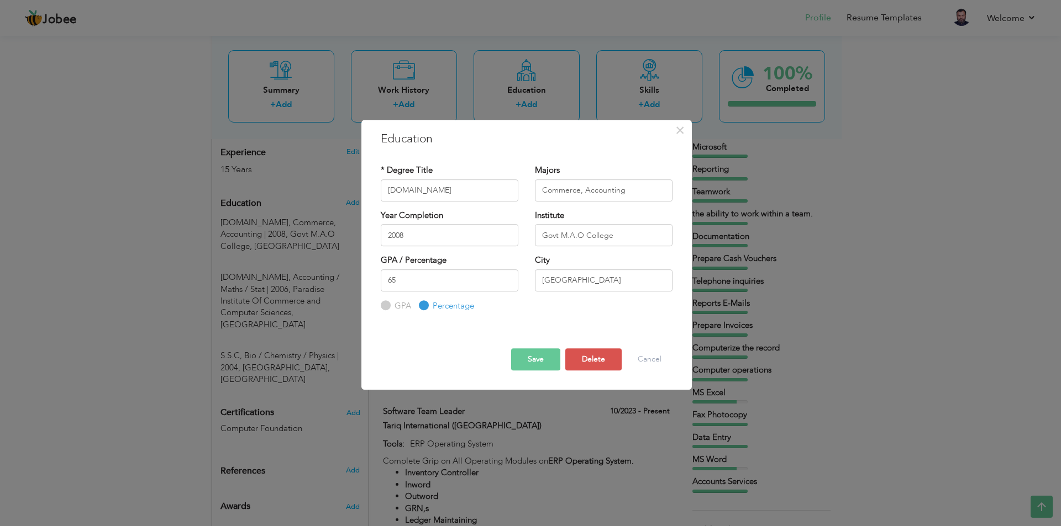
click at [535, 357] on button "Save" at bounding box center [535, 360] width 49 height 22
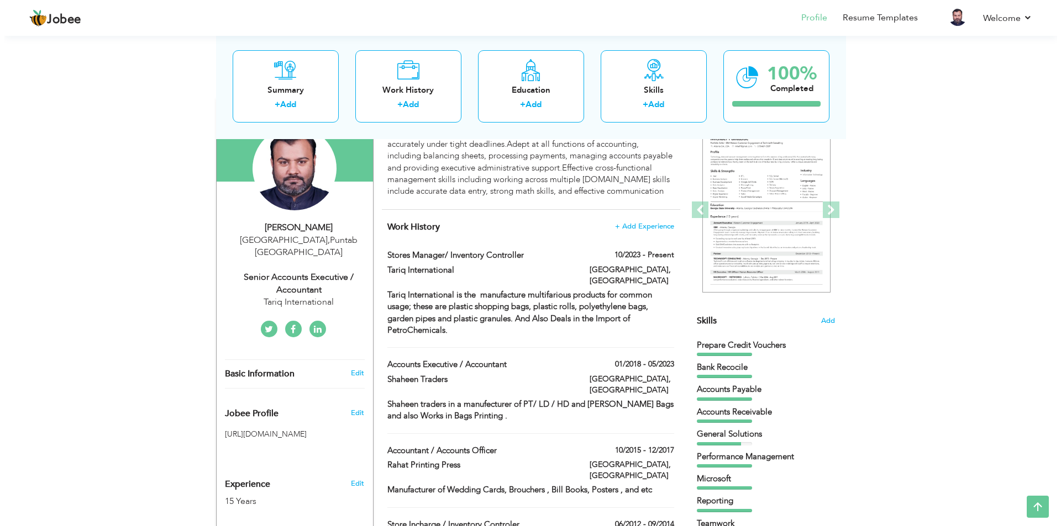
scroll to position [55, 0]
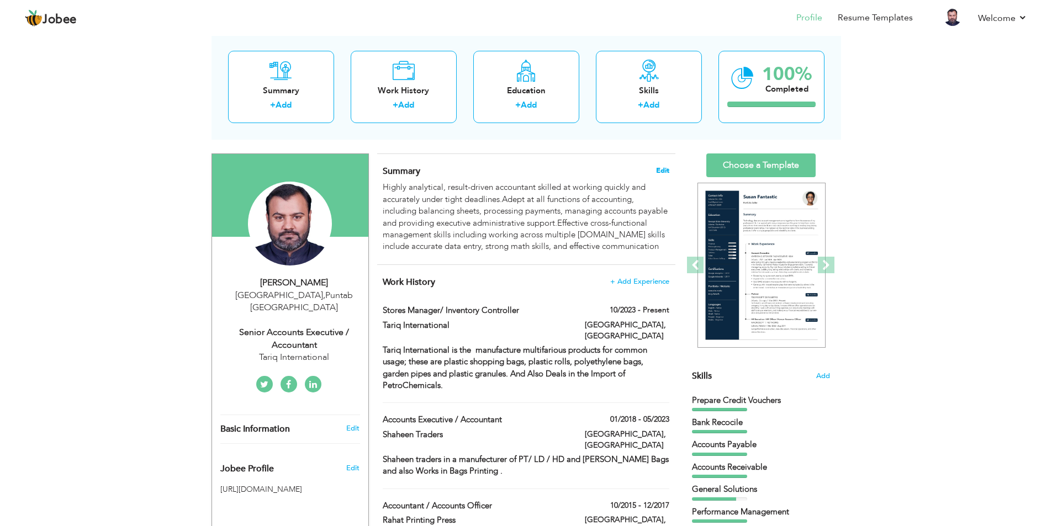
click at [660, 168] on span "Edit" at bounding box center [662, 171] width 13 height 8
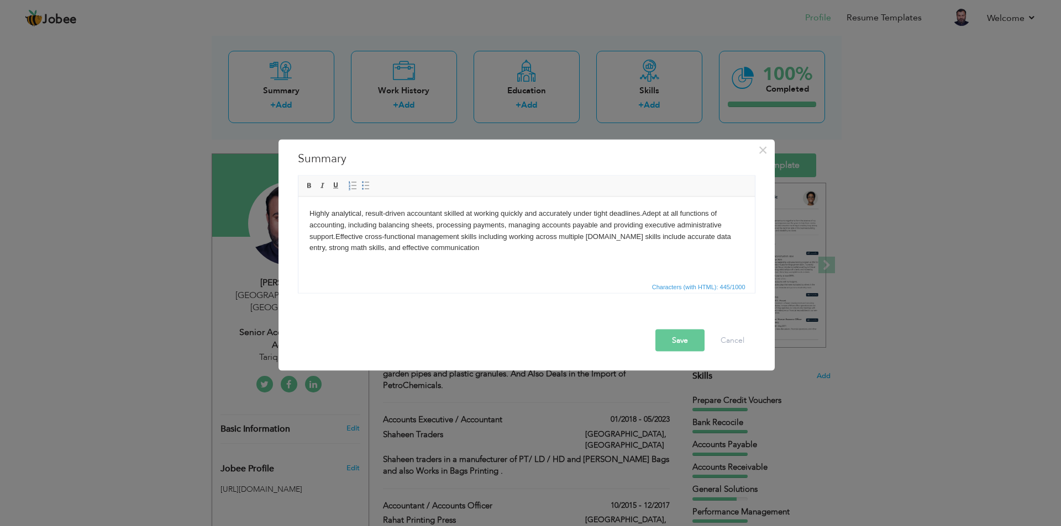
drag, startPoint x: 483, startPoint y: 248, endPoint x: 296, endPoint y: 213, distance: 190.6
click at [298, 213] on html "Highly analytical, result-driven accountant skilled at working quickly and accu…" at bounding box center [526, 231] width 456 height 68
click at [313, 189] on span at bounding box center [309, 185] width 9 height 9
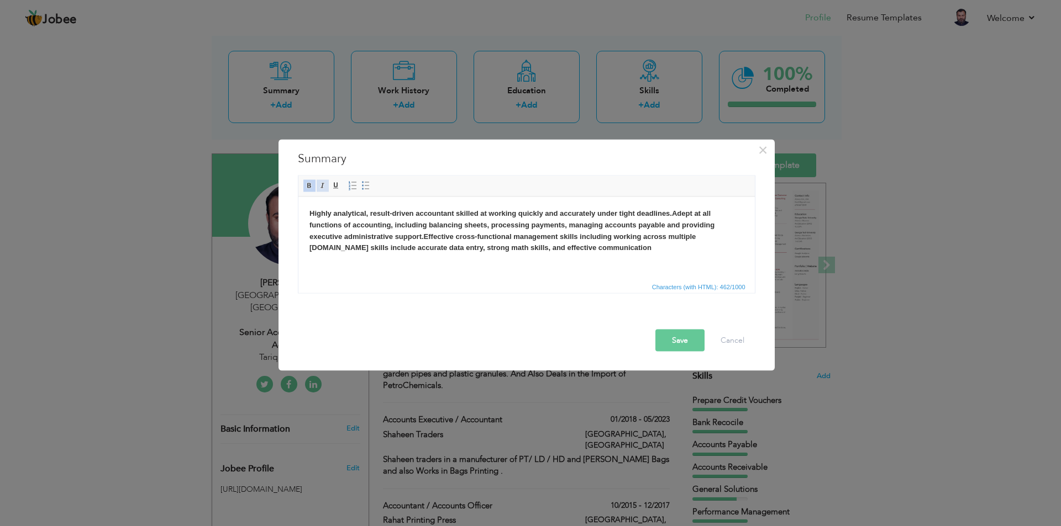
click at [323, 186] on span at bounding box center [322, 185] width 9 height 9
click at [687, 339] on button "Save" at bounding box center [679, 340] width 49 height 22
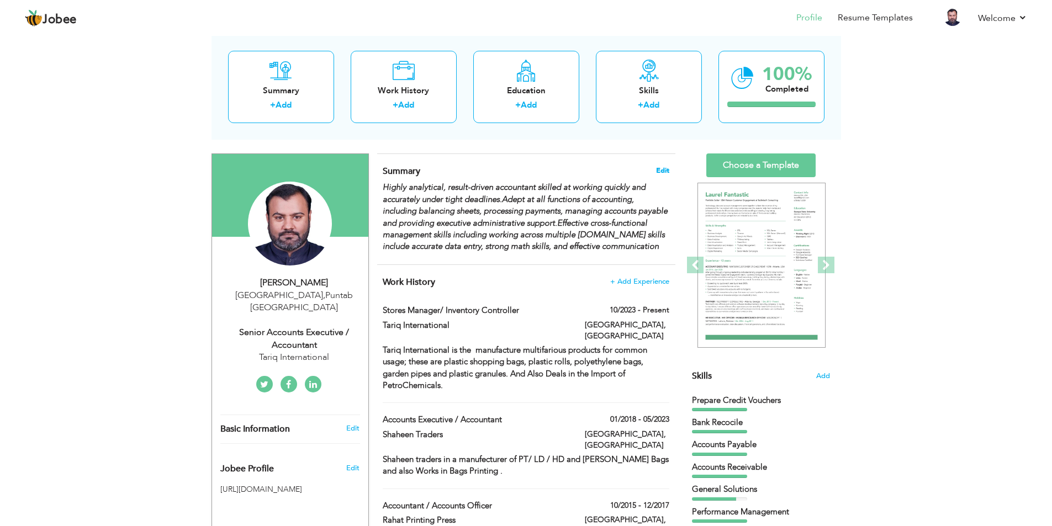
click at [665, 169] on span "Edit" at bounding box center [662, 171] width 13 height 8
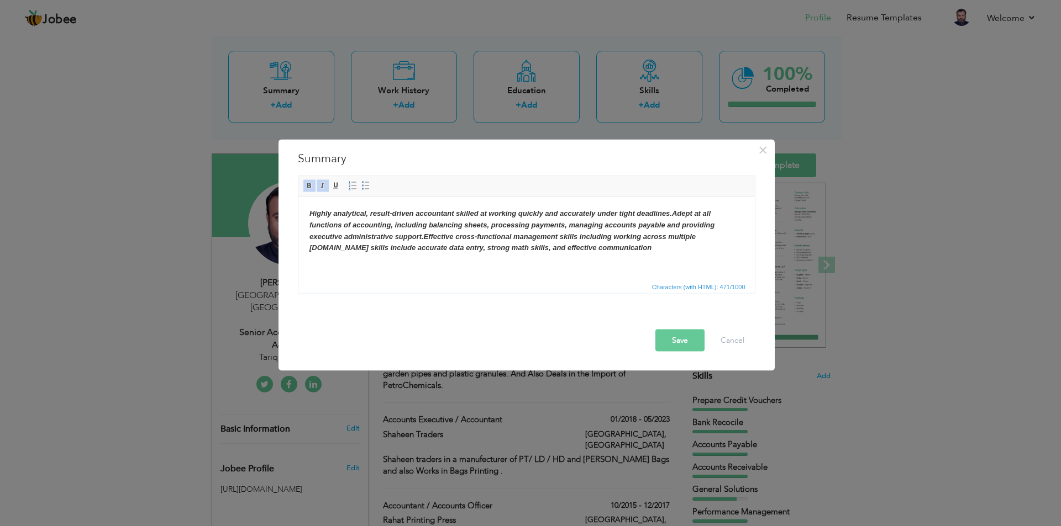
click at [664, 249] on body "Highly analytical, result-driven accountant skilled at working quickly and accu…" at bounding box center [526, 231] width 434 height 46
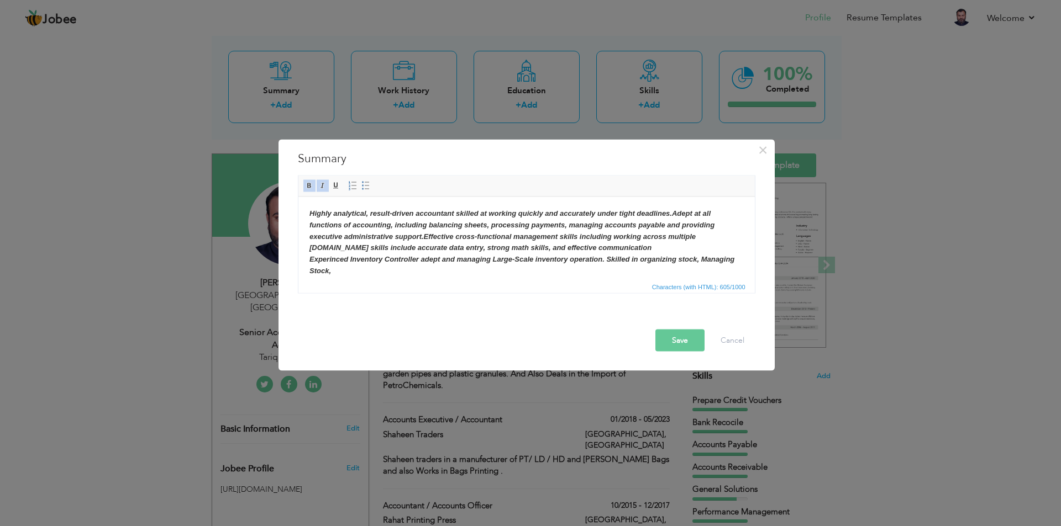
click at [736, 259] on html "Highly analytical, result-driven accountant skilled at working quickly and accu…" at bounding box center [526, 242] width 456 height 91
drag, startPoint x: 650, startPoint y: 246, endPoint x: 356, endPoint y: 248, distance: 293.4
click at [356, 248] on body "Highly analytical, result-driven accountant skilled at working quickly and accu…" at bounding box center [526, 242] width 434 height 69
copy strong "My skills include accurate data entry, strong math skills, and effective commun…"
click at [714, 271] on body "Highly analytical, result-driven accountant skilled at working quickly and accu…" at bounding box center [526, 242] width 434 height 69
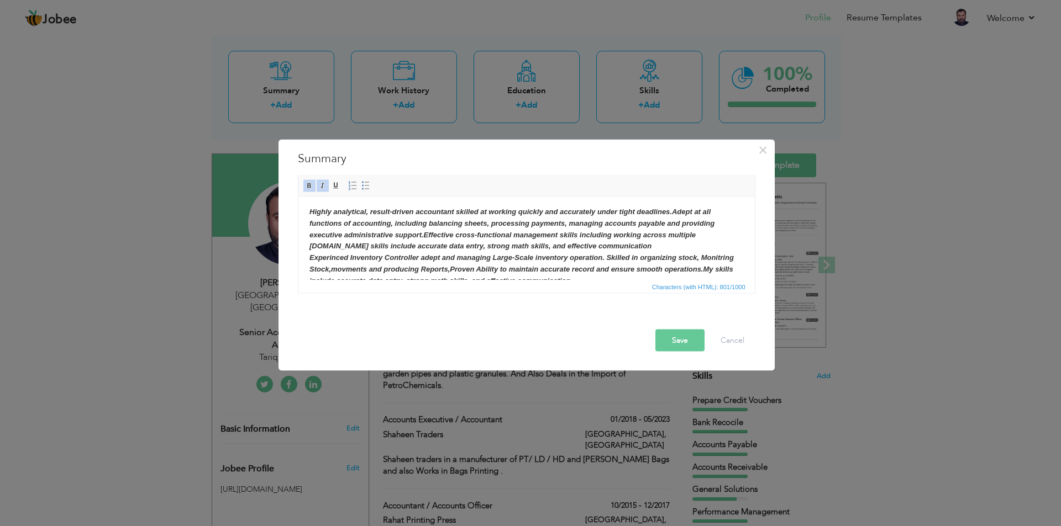
scroll to position [0, 0]
drag, startPoint x: 653, startPoint y: 239, endPoint x: 307, endPoint y: 211, distance: 346.9
click at [309, 214] on body "Highly analytical, result-driven accountant skilled at working quickly and accu…" at bounding box center [526, 248] width 434 height 81
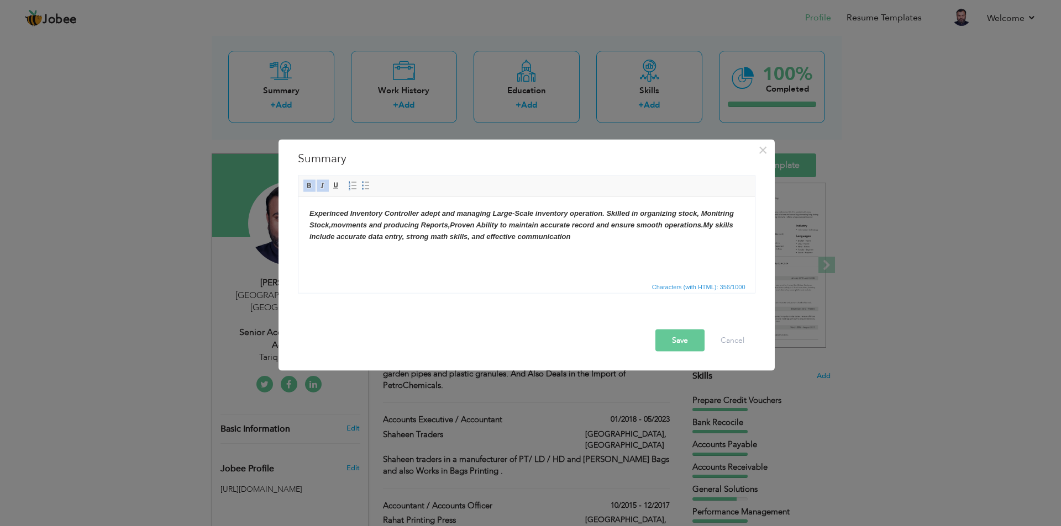
click at [577, 234] on body "Experinced Inventory Controller adept and managing Large-Scale inventory operat…" at bounding box center [526, 225] width 434 height 34
click at [451, 225] on strong "Experinced Inventory Controller adept and managing Large-Scale inventory operat…" at bounding box center [521, 224] width 424 height 31
click at [593, 225] on strong "Experinced Inventory Controller adept and managing Large-Scale inventory operat…" at bounding box center [521, 224] width 424 height 31
click at [309, 234] on strong "Experinced Inventory Controller adept and managing Large-Scale inventory operat…" at bounding box center [523, 224] width 428 height 31
click at [645, 214] on strong "Experinced Inventory Controller adept and managing Large-Scale inventory operat…" at bounding box center [523, 224] width 428 height 31
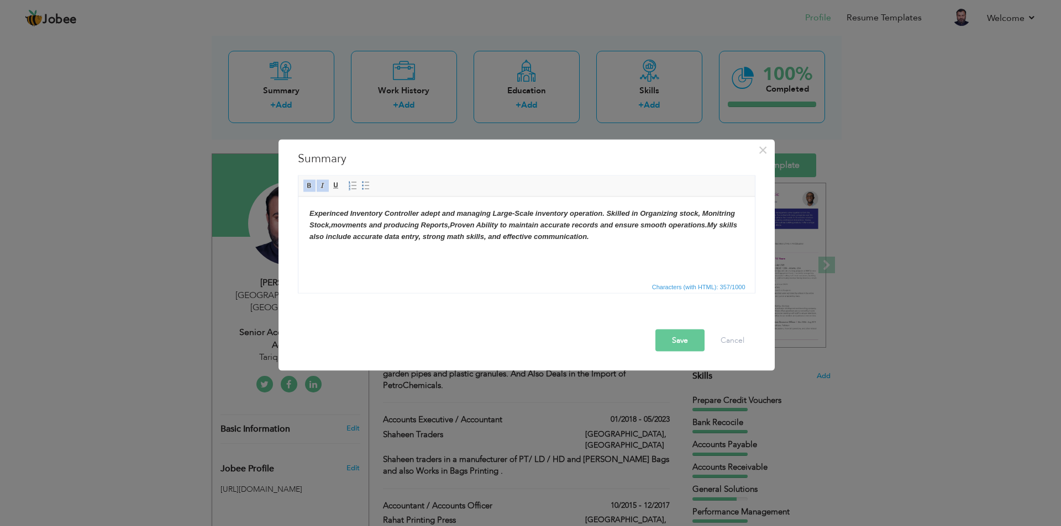
click at [331, 227] on strong "Experinced Inventory Controller adept and managing Large-Scale inventory operat…" at bounding box center [523, 224] width 428 height 31
click at [670, 339] on button "Save" at bounding box center [679, 340] width 49 height 22
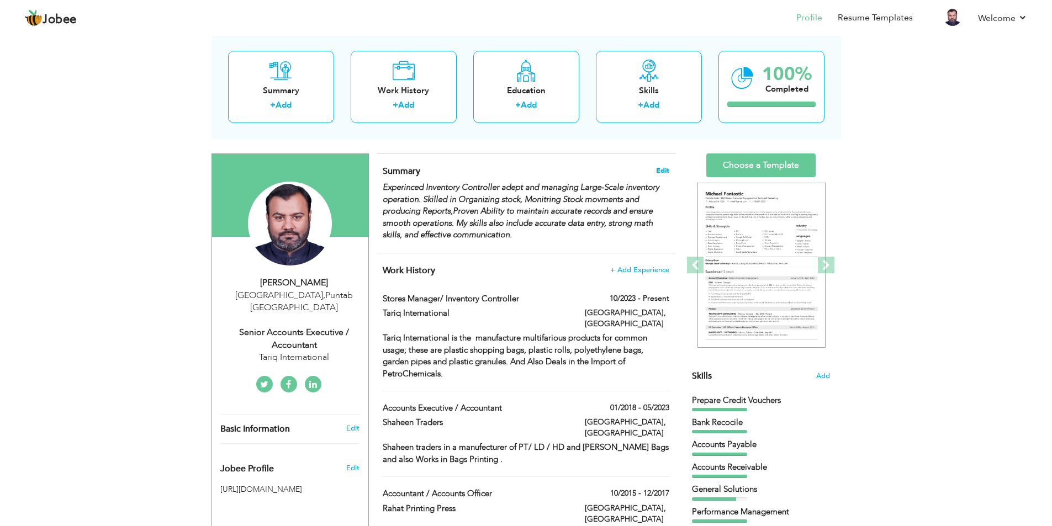
click at [667, 172] on span "Edit" at bounding box center [662, 171] width 13 height 8
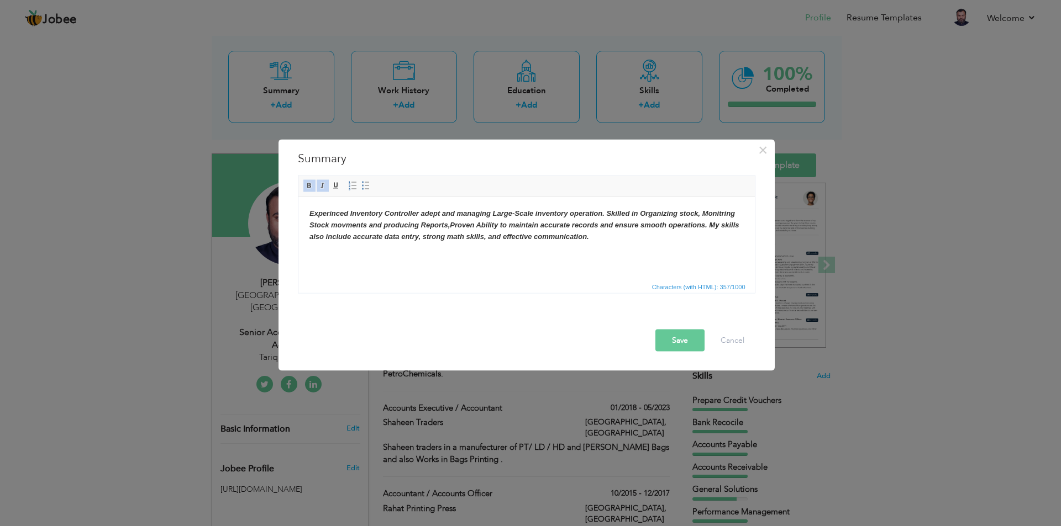
click at [482, 225] on strong "Experinced Inventory Controller adept and managing Large-Scale inventory operat…" at bounding box center [524, 224] width 430 height 31
click at [673, 341] on button "Save" at bounding box center [679, 340] width 49 height 22
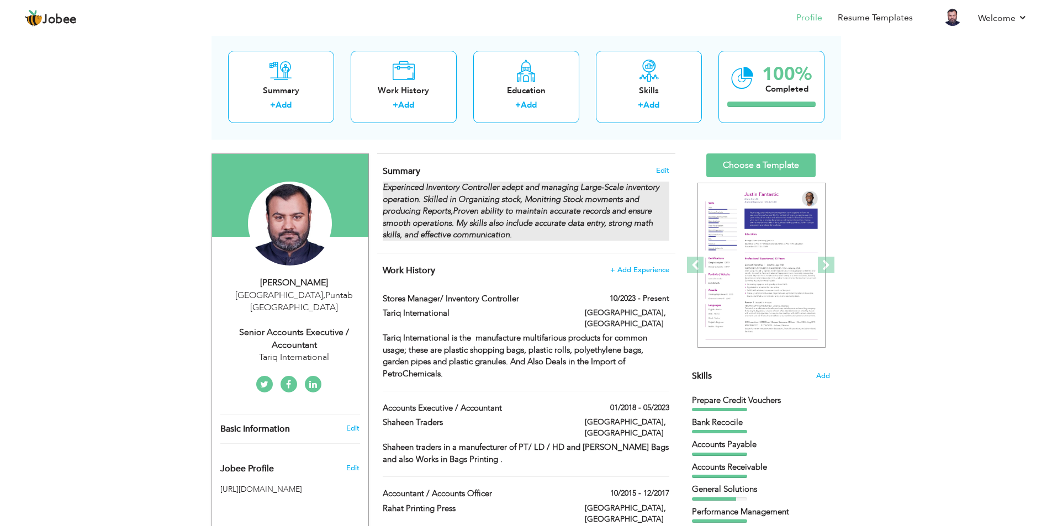
drag, startPoint x: 517, startPoint y: 235, endPoint x: 480, endPoint y: 230, distance: 37.3
click at [480, 230] on div "Experinced Inventory Controller adept and managing Large-Scale inventory operat…" at bounding box center [526, 211] width 286 height 59
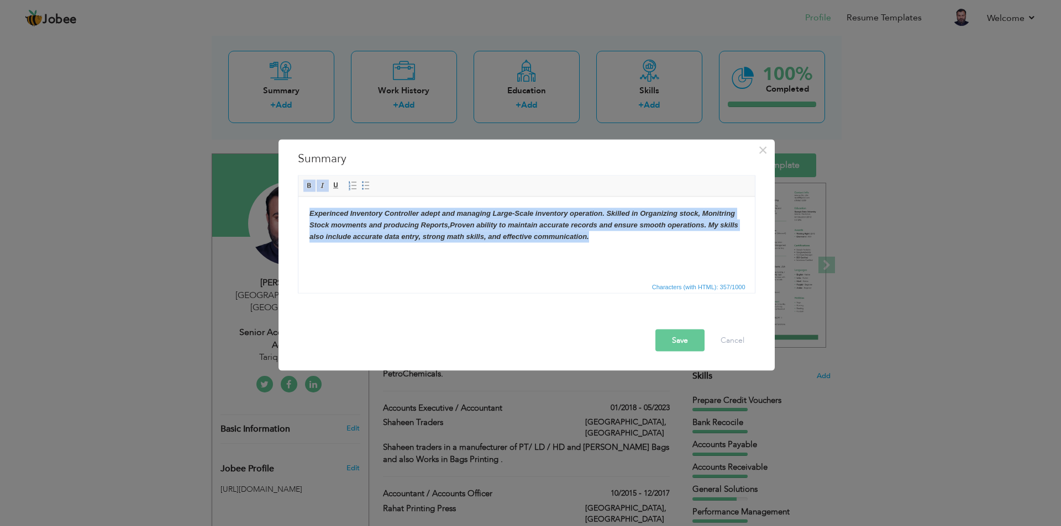
drag, startPoint x: 586, startPoint y: 238, endPoint x: 289, endPoint y: 210, distance: 298.5
click at [298, 210] on html "Experinced Inventory Controller adept and managing Large-Scale inventory operat…" at bounding box center [526, 225] width 456 height 56
copy strong "Experinced Inventory Controller adept and managing Large-Scale inventory operat…"
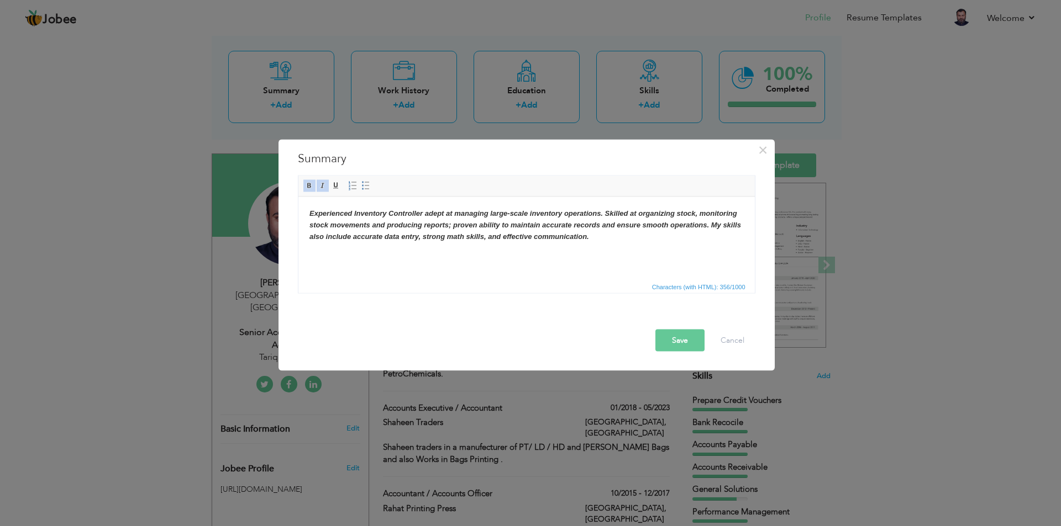
click at [325, 185] on span at bounding box center [322, 185] width 9 height 9
click at [676, 341] on button "Save" at bounding box center [679, 340] width 49 height 22
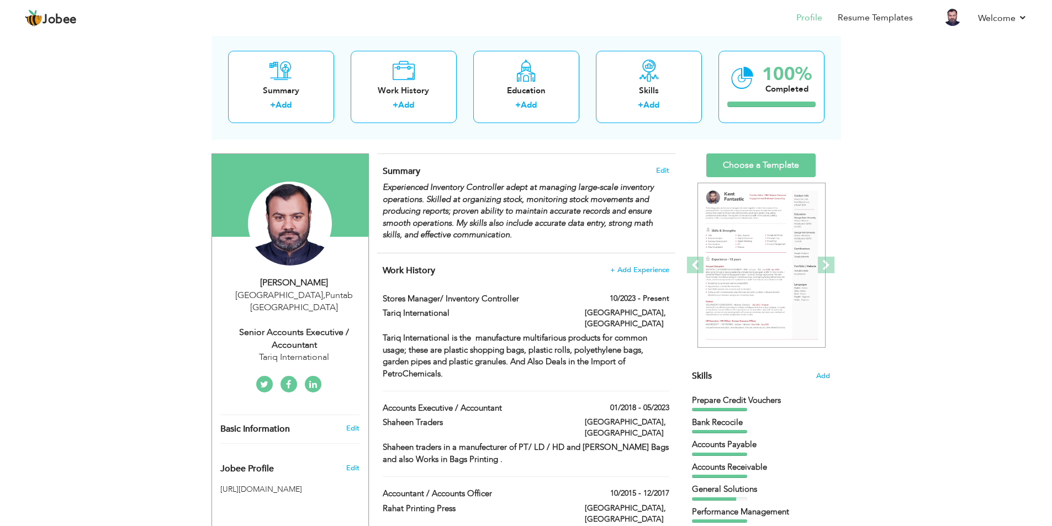
click at [347, 327] on div "Senior Accounts Executive / Accountant" at bounding box center [294, 339] width 148 height 25
type input "Syed Hasnain"
type input "Raza"
type input "03330433389"
select select "number:166"
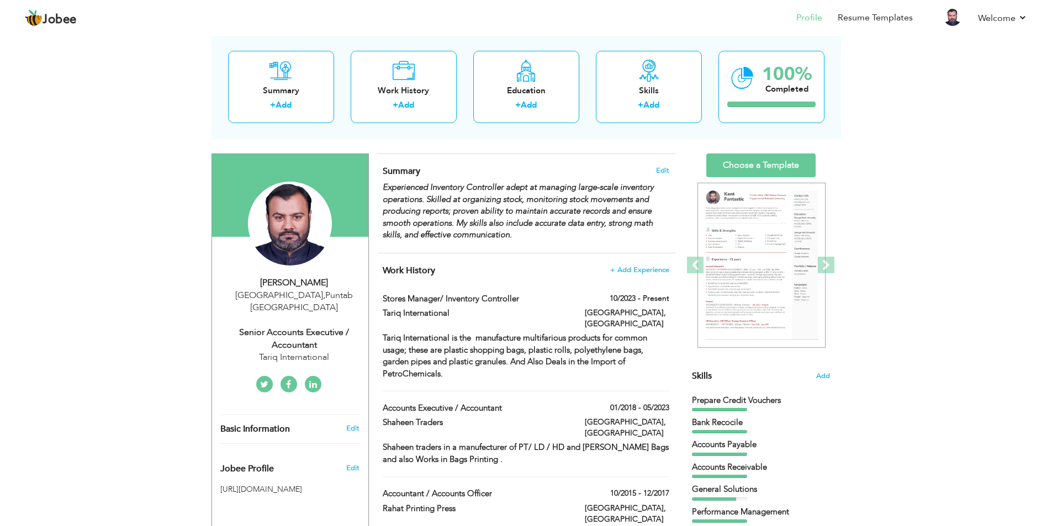
type input "Puntab"
type input "Lahore"
select select "number:17"
type input "Tariq International"
type input "Senior Accounts Executive / Accountant"
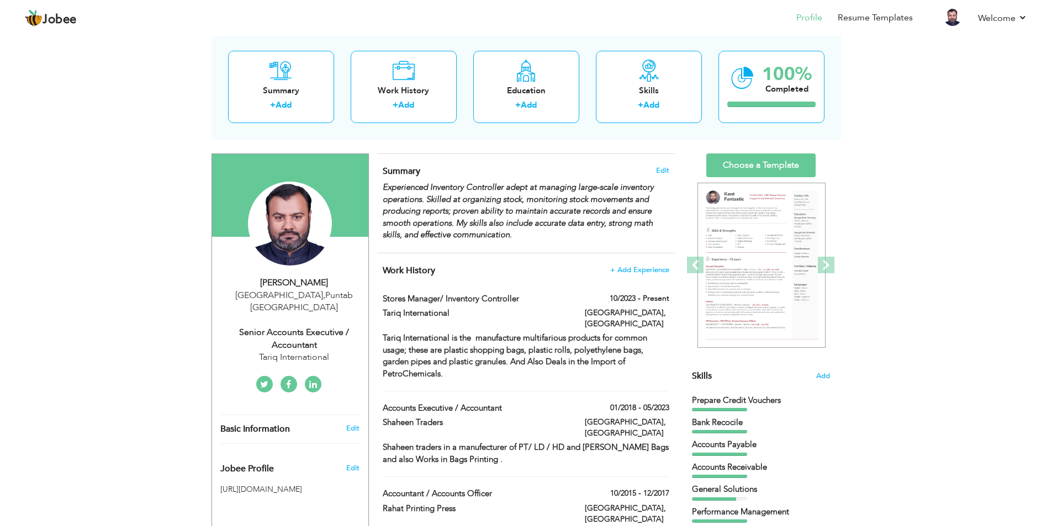
type input "hasnain-raza-a724254b/"
type input "Hasnain266"
type input "twitter.com/hsnain266"
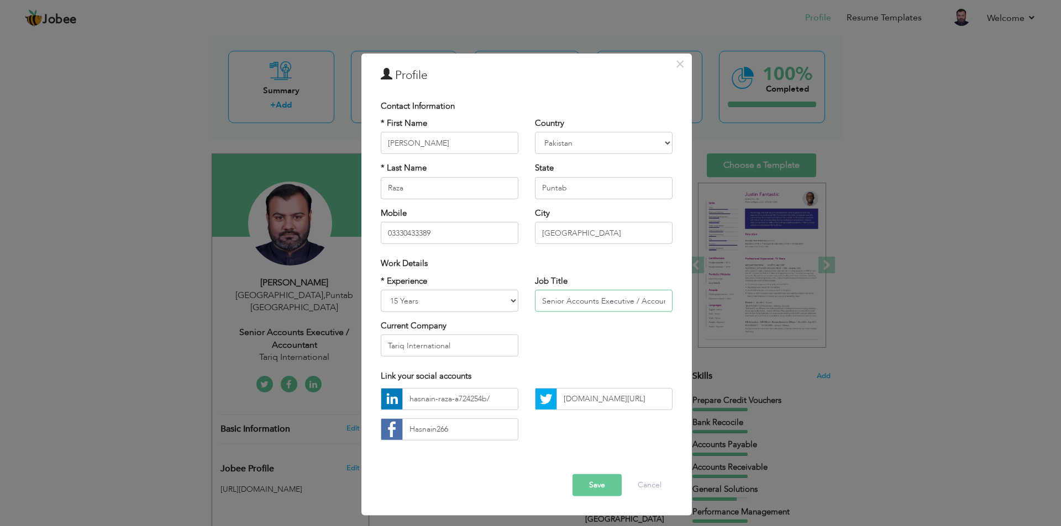
drag, startPoint x: 637, startPoint y: 303, endPoint x: 515, endPoint y: 305, distance: 122.1
click at [519, 303] on div "* Experience Entry Level Less than 1 Year 1 Year 2 Years 3 Years 4 Years 5 Year…" at bounding box center [526, 320] width 308 height 90
type input "t"
type input "MANAGER STORES / INVENTORY CONTROLLER"
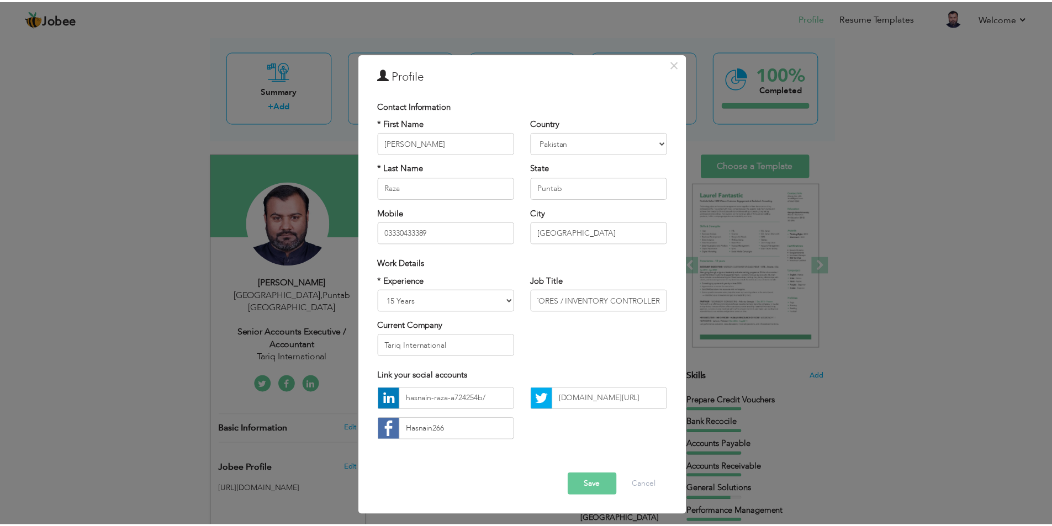
scroll to position [0, 0]
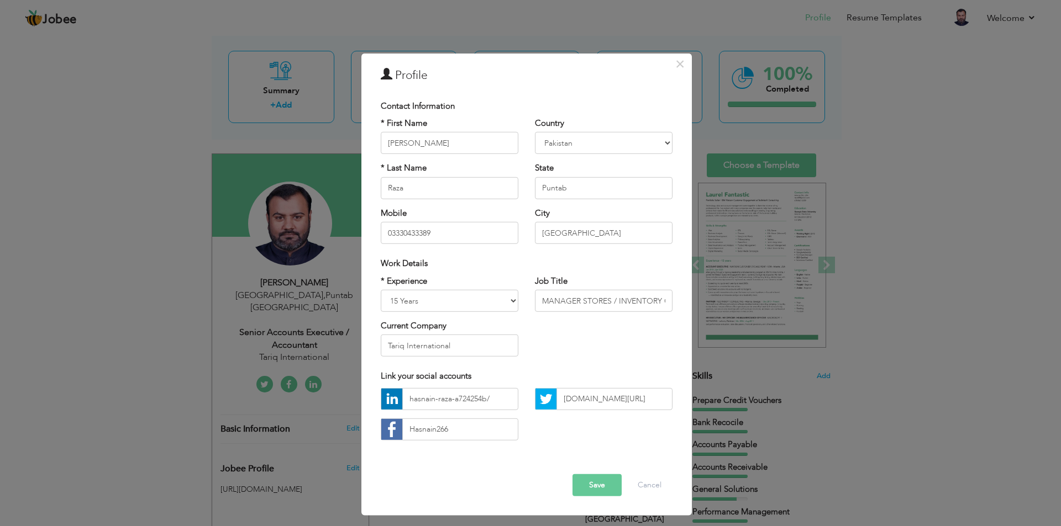
click at [592, 487] on button "Save" at bounding box center [596, 486] width 49 height 22
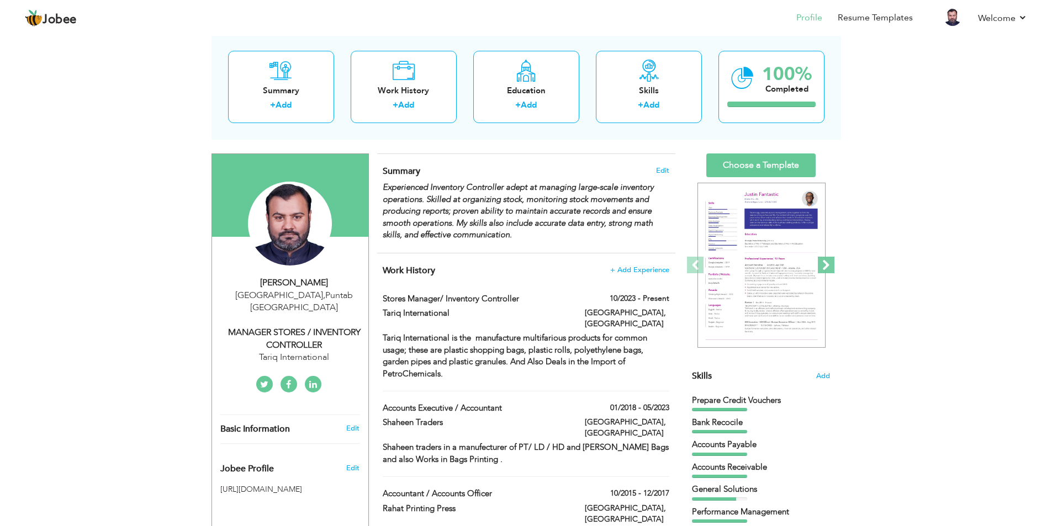
click at [820, 265] on span at bounding box center [826, 265] width 17 height 17
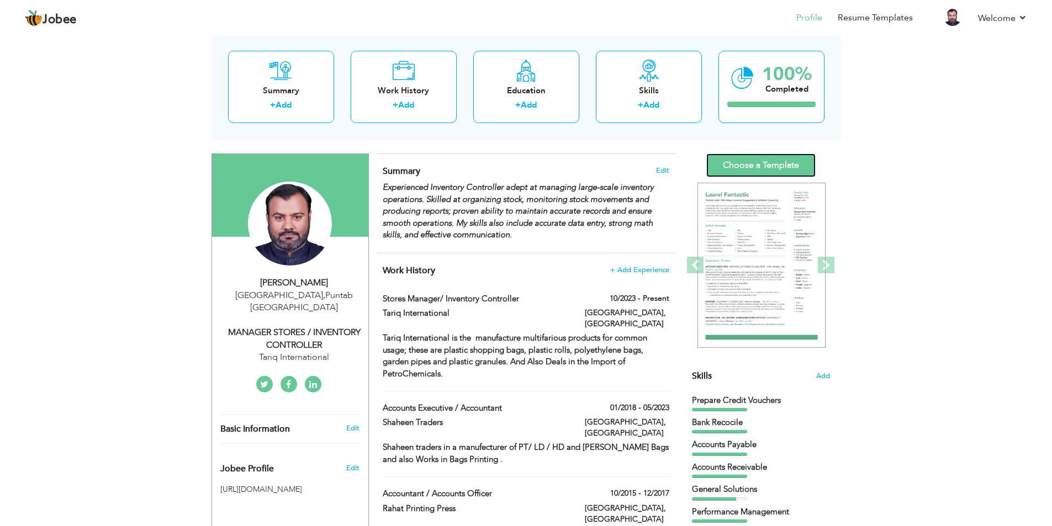
click at [761, 165] on link "Choose a Template" at bounding box center [761, 166] width 109 height 24
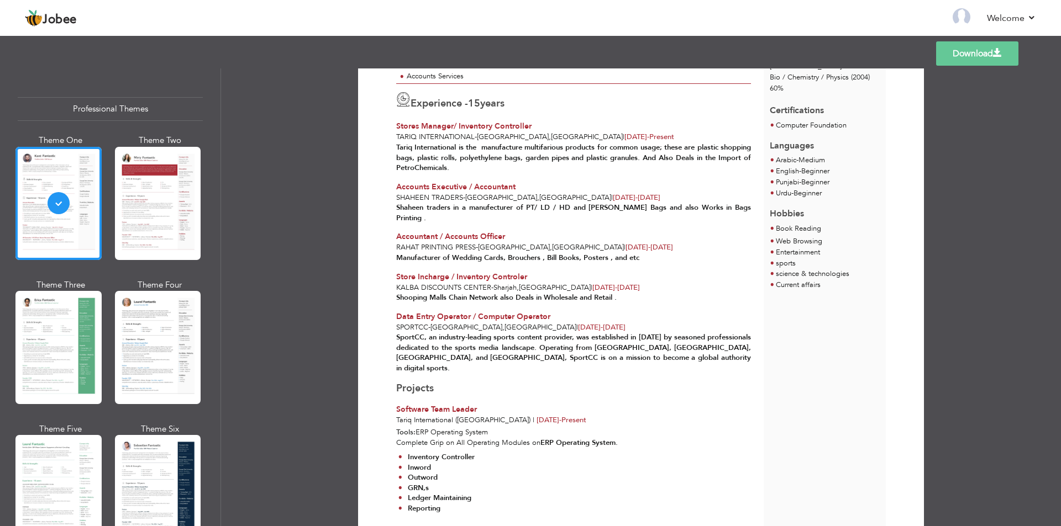
scroll to position [427, 0]
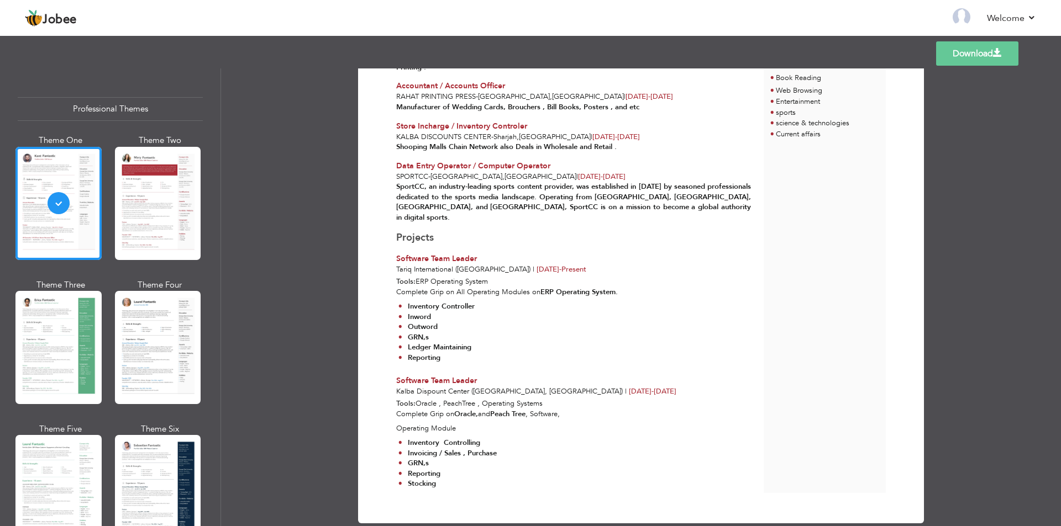
click at [968, 51] on link "Download" at bounding box center [977, 53] width 82 height 24
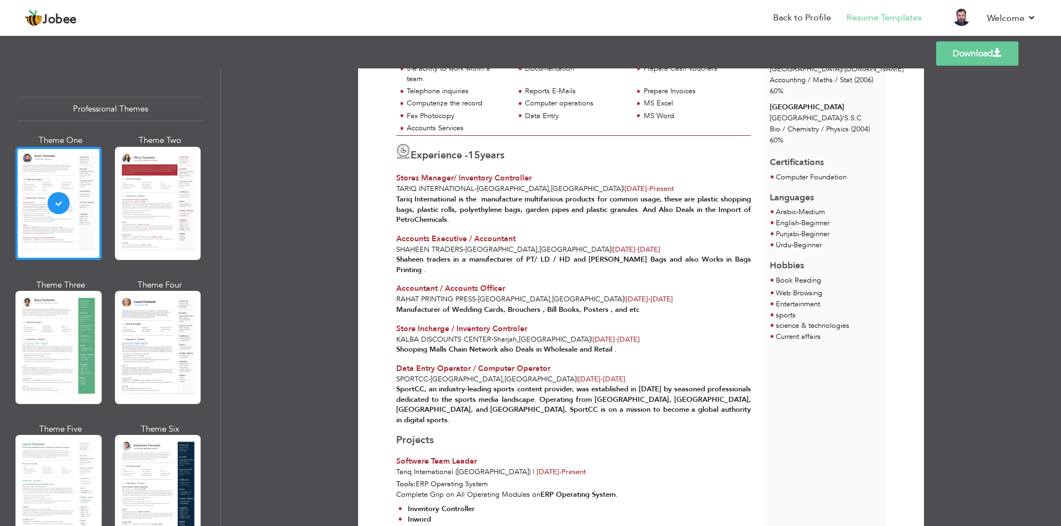
scroll to position [0, 0]
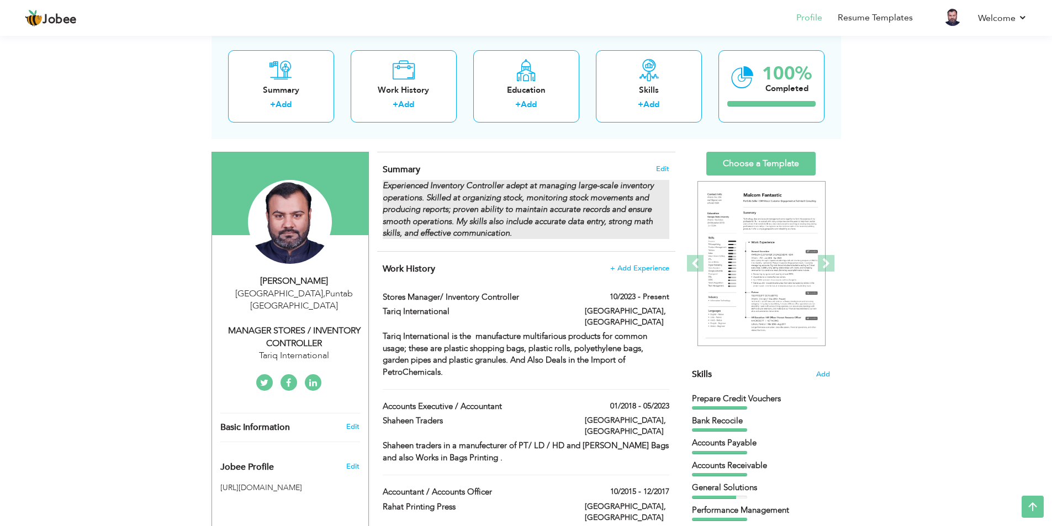
click at [517, 228] on div "Experienced Inventory Controller adept at managing large-scale inventory operat…" at bounding box center [526, 209] width 286 height 59
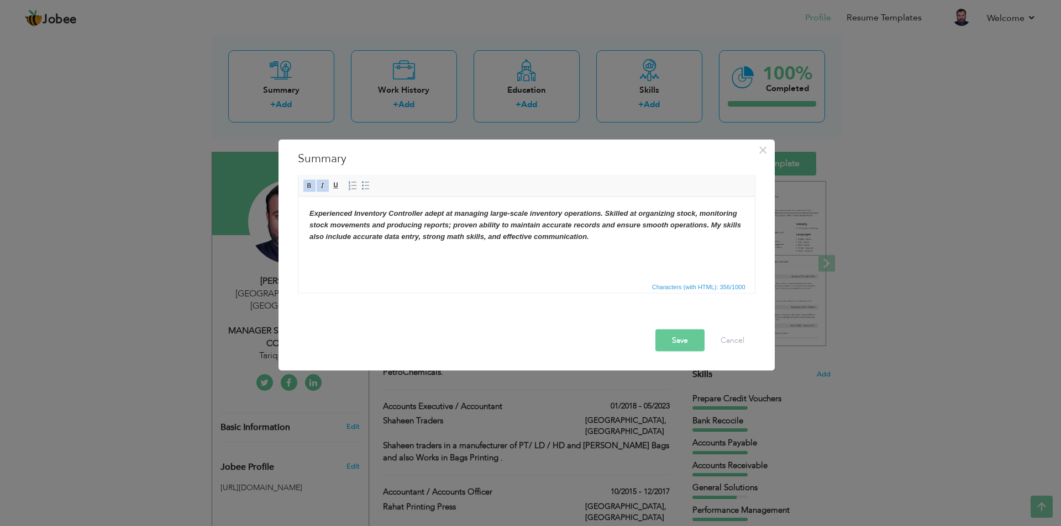
scroll to position [55, 0]
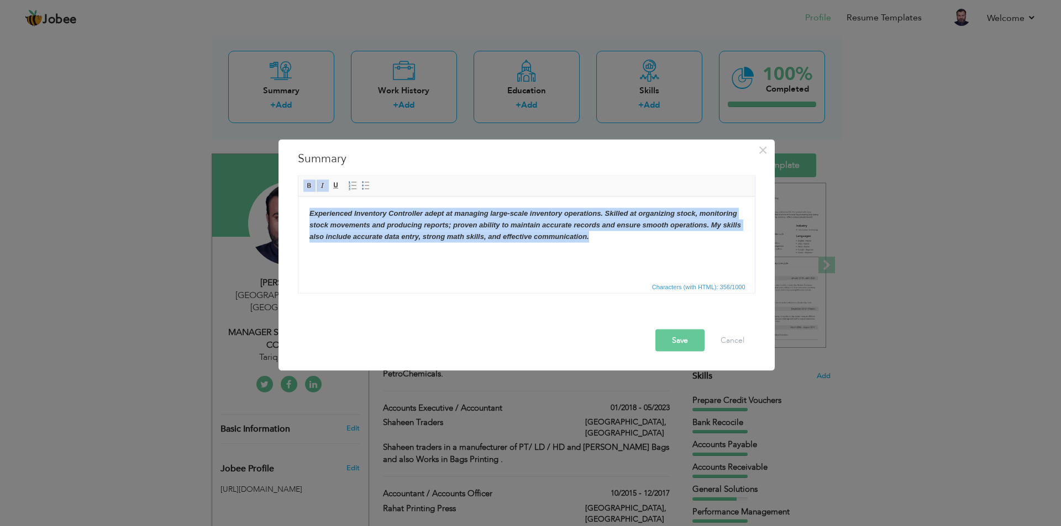
drag, startPoint x: 598, startPoint y: 240, endPoint x: 303, endPoint y: 213, distance: 296.8
click at [303, 214] on html "Experienced Inventory Controller adept at managing large-scale inventory operat…" at bounding box center [526, 225] width 456 height 56
click at [324, 189] on span at bounding box center [322, 185] width 9 height 9
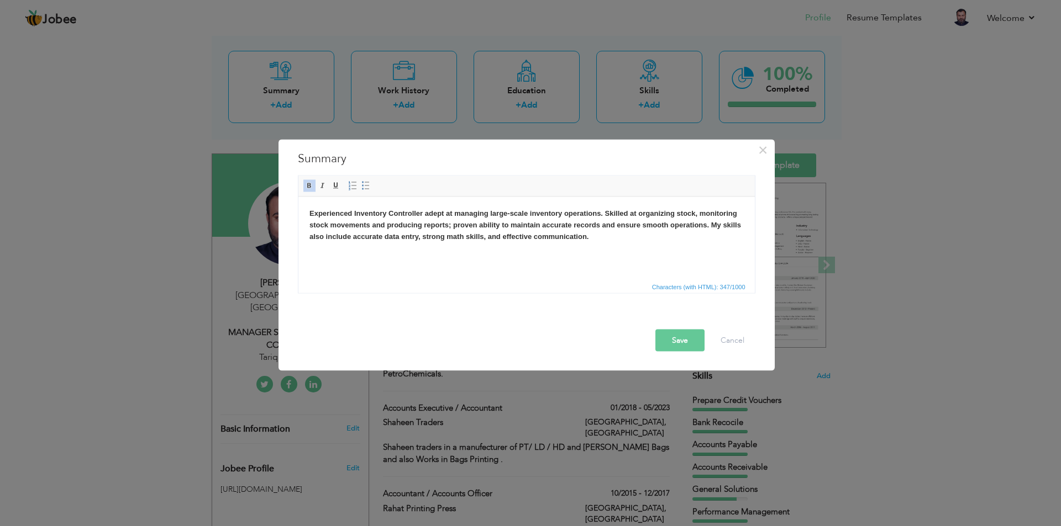
click at [311, 187] on span at bounding box center [309, 185] width 9 height 9
click at [670, 343] on button "Save" at bounding box center [679, 340] width 49 height 22
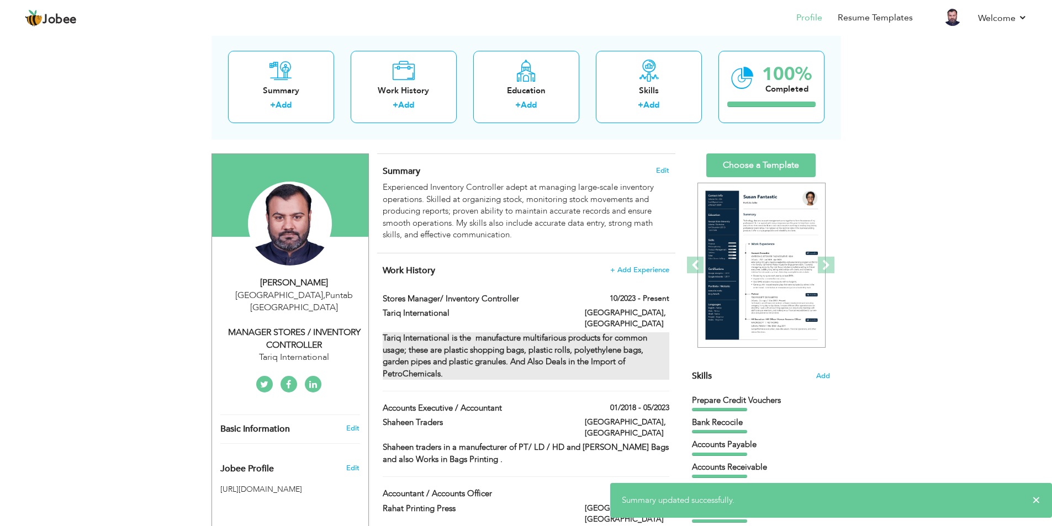
click at [525, 349] on strong "Tariq International is the manufacture multifarious products for common usage; …" at bounding box center [515, 356] width 265 height 46
type input "Stores Manager/ Inventory Controller"
type input "Tariq International"
type input "10/2023"
type input "[GEOGRAPHIC_DATA]"
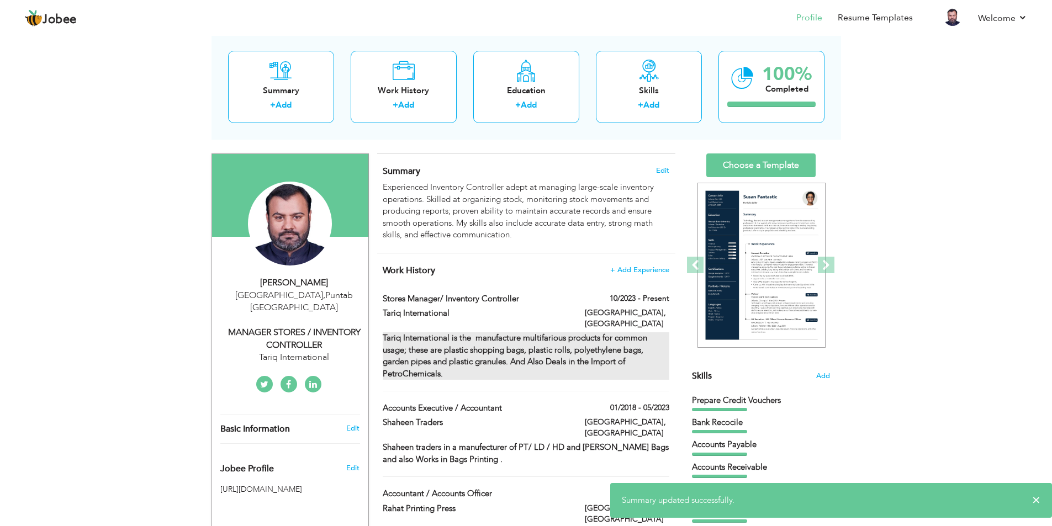
type input "[GEOGRAPHIC_DATA]"
checkbox input "true"
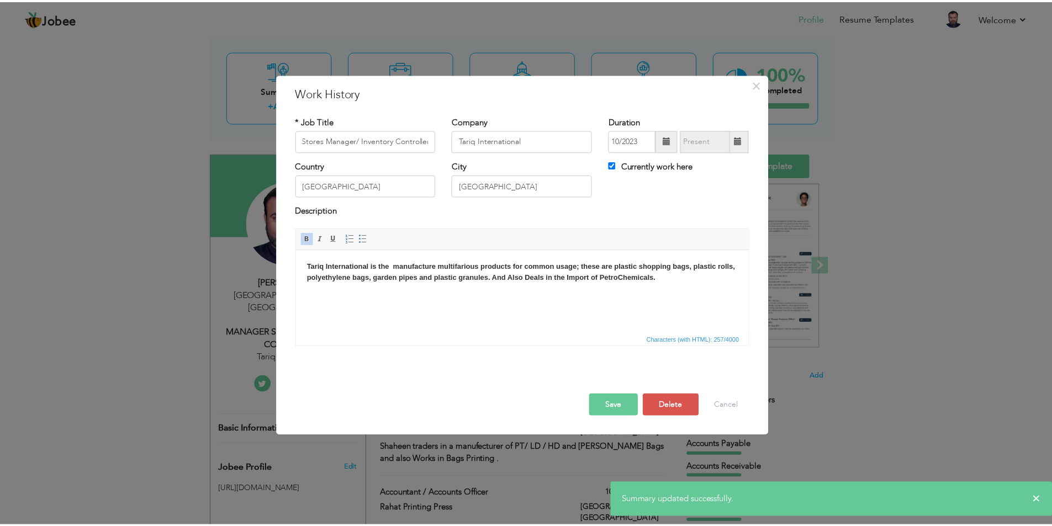
scroll to position [0, 0]
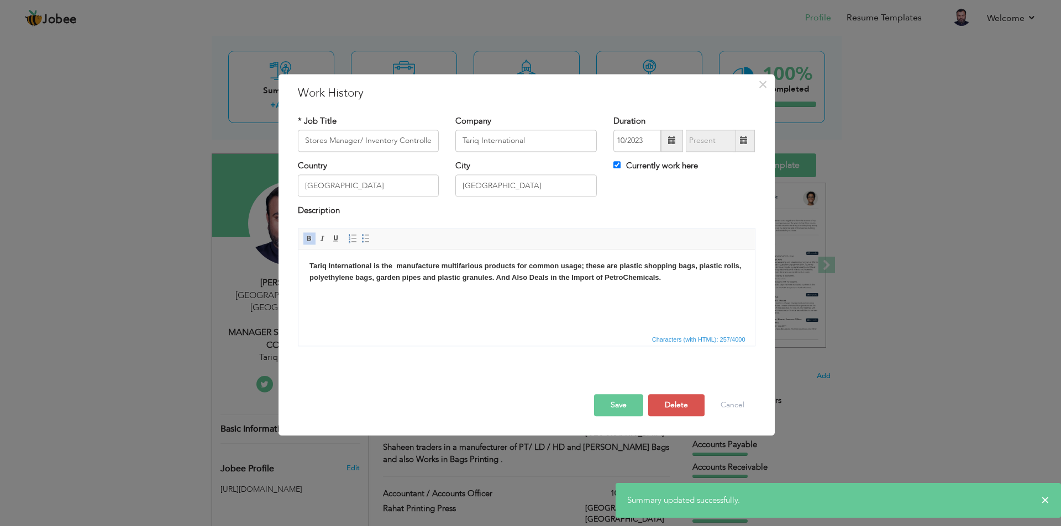
drag, startPoint x: 657, startPoint y: 280, endPoint x: 305, endPoint y: 257, distance: 352.6
click at [308, 266] on html "Tariq International is the manufacture multifarious products for common usage; …" at bounding box center [526, 272] width 456 height 45
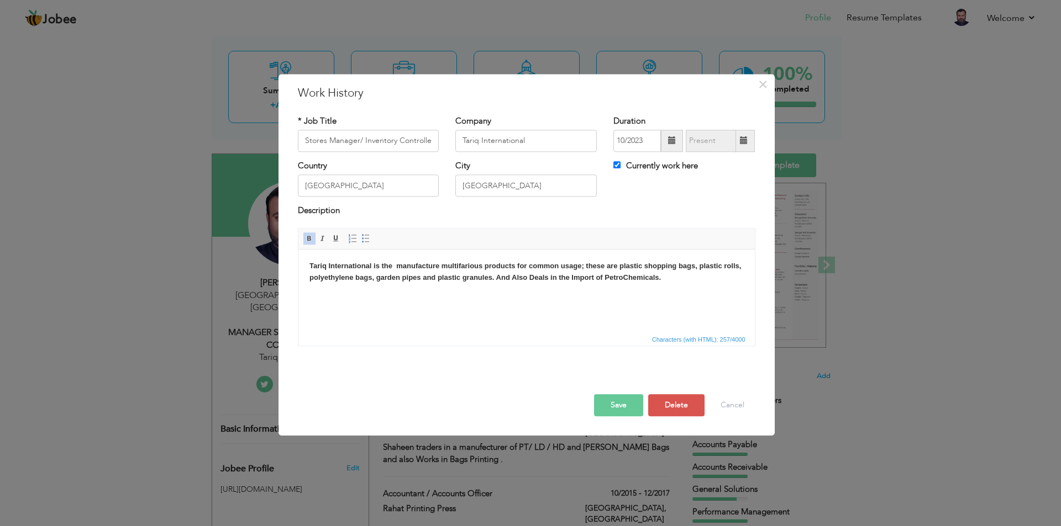
click at [309, 239] on span at bounding box center [309, 238] width 9 height 9
click at [616, 406] on button "Save" at bounding box center [618, 405] width 49 height 22
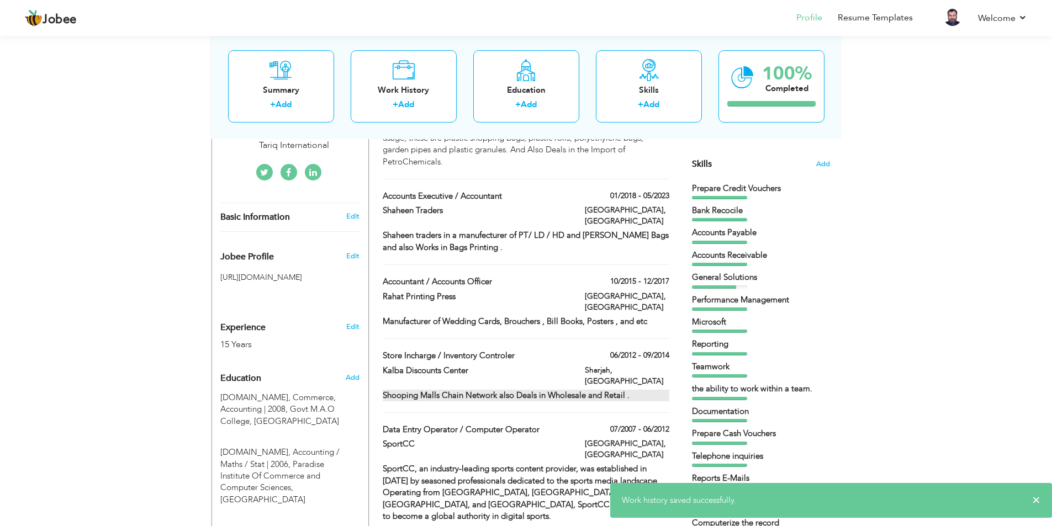
scroll to position [276, 0]
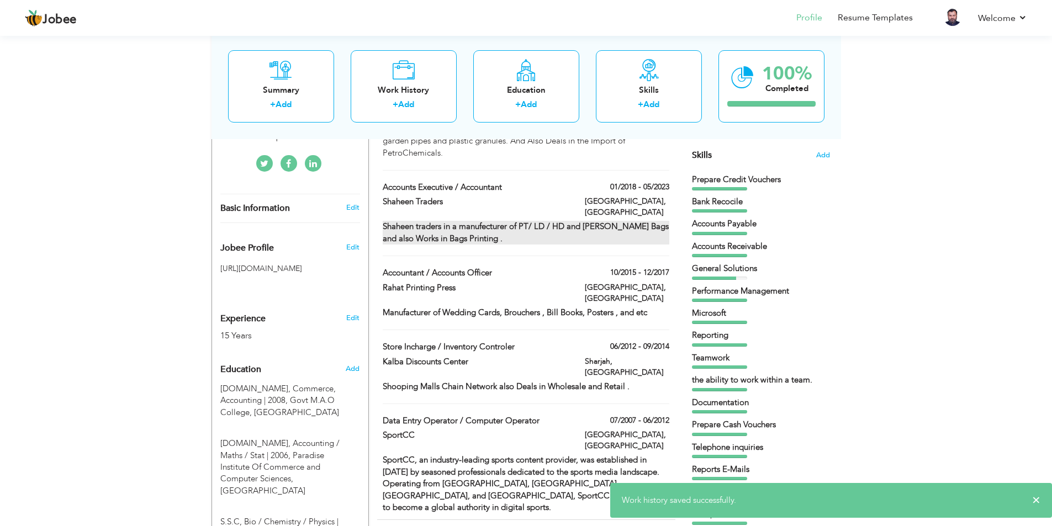
click at [471, 221] on strong "Shaheen traders in a manufecturer of PT/ LD / HD and [PERSON_NAME] Bags and als…" at bounding box center [526, 232] width 286 height 23
type input "Accounts Executive / Accountant"
type input "Shaheen Traders"
type input "01/2018"
type input "05/2023"
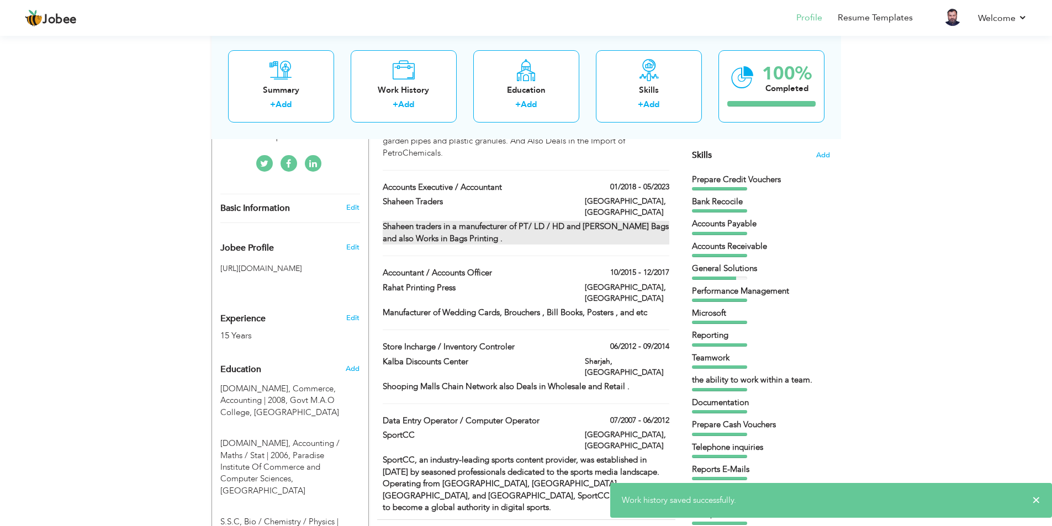
checkbox input "false"
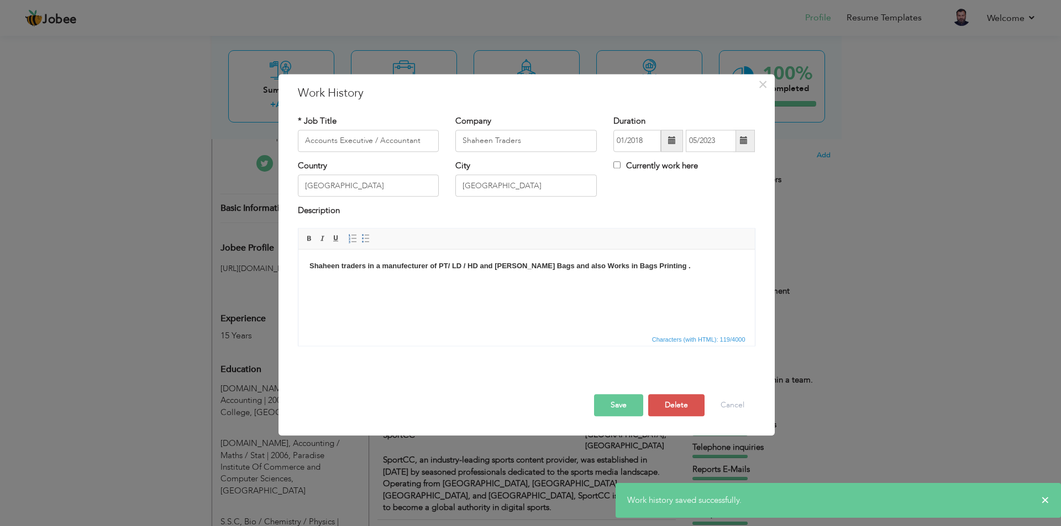
click at [614, 272] on html "Shaheen traders in a manufecturer of PT/ LD / HD and [PERSON_NAME] Bags and als…" at bounding box center [526, 267] width 456 height 34
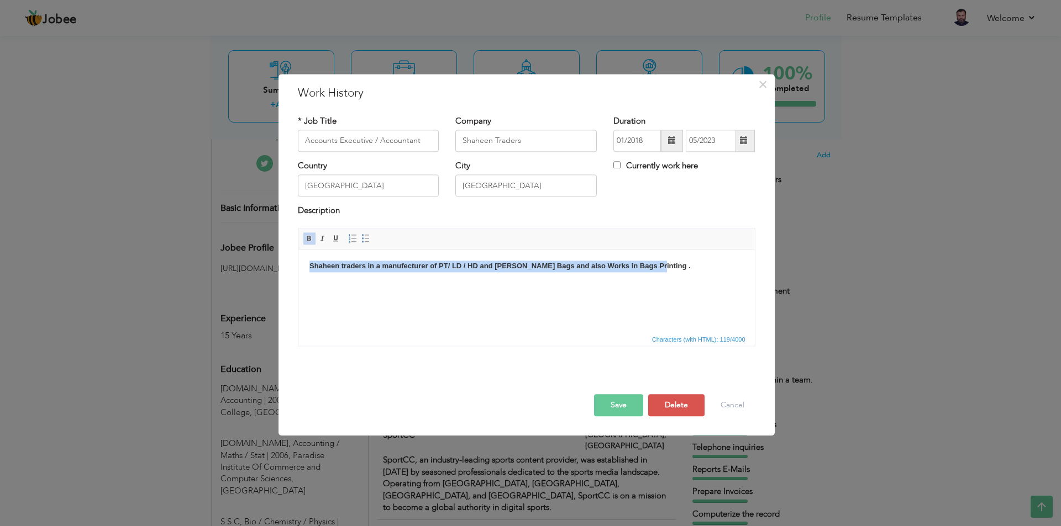
drag, startPoint x: 306, startPoint y: 238, endPoint x: 314, endPoint y: 248, distance: 12.6
click at [307, 238] on span at bounding box center [309, 238] width 9 height 9
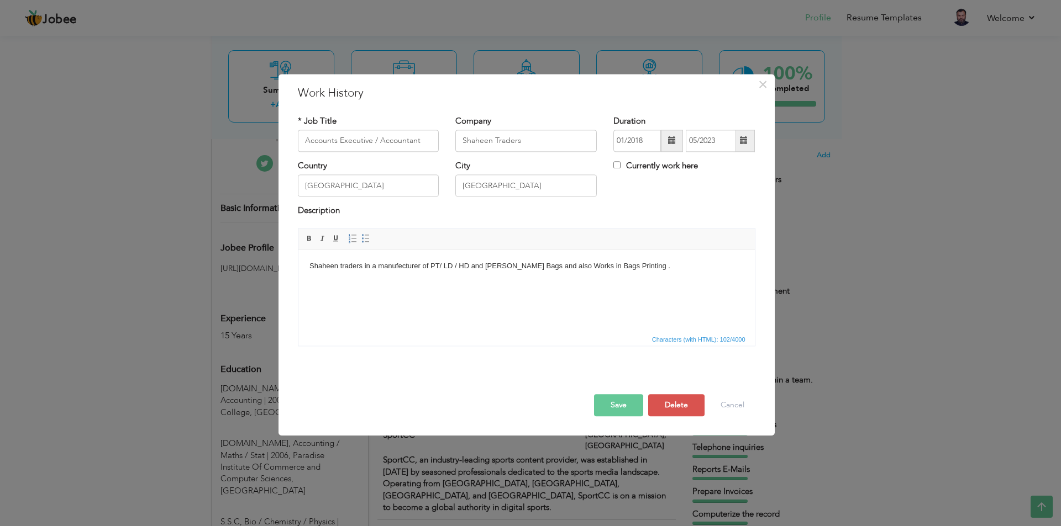
click at [607, 406] on button "Save" at bounding box center [618, 405] width 49 height 22
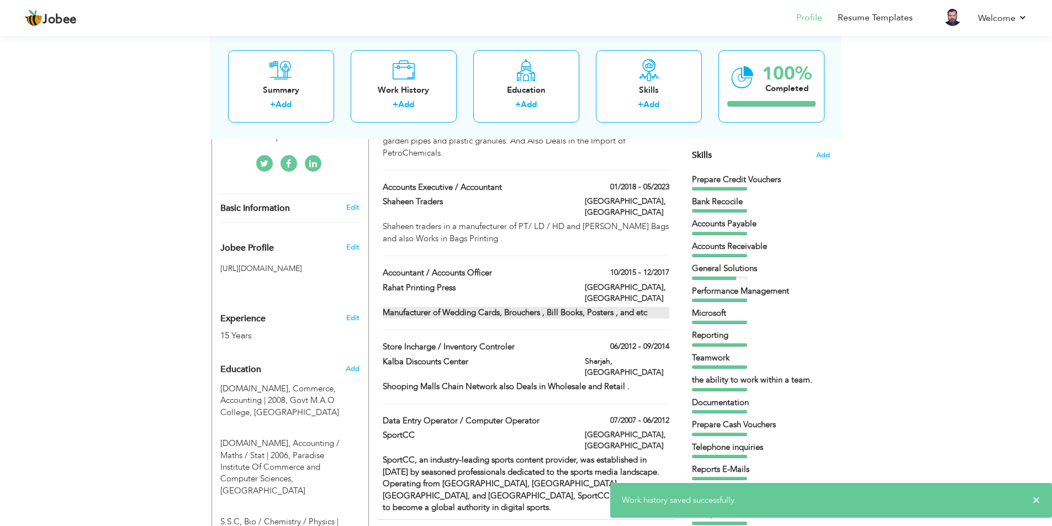
click at [520, 307] on strong "Manufacturer of Wedding Cards, Brouchers , Bill Books, Posters , and etc" at bounding box center [515, 312] width 265 height 11
type input "Accountant / Accounts Officer"
type input "Rahat Printing Press"
type input "10/2015"
type input "12/2017"
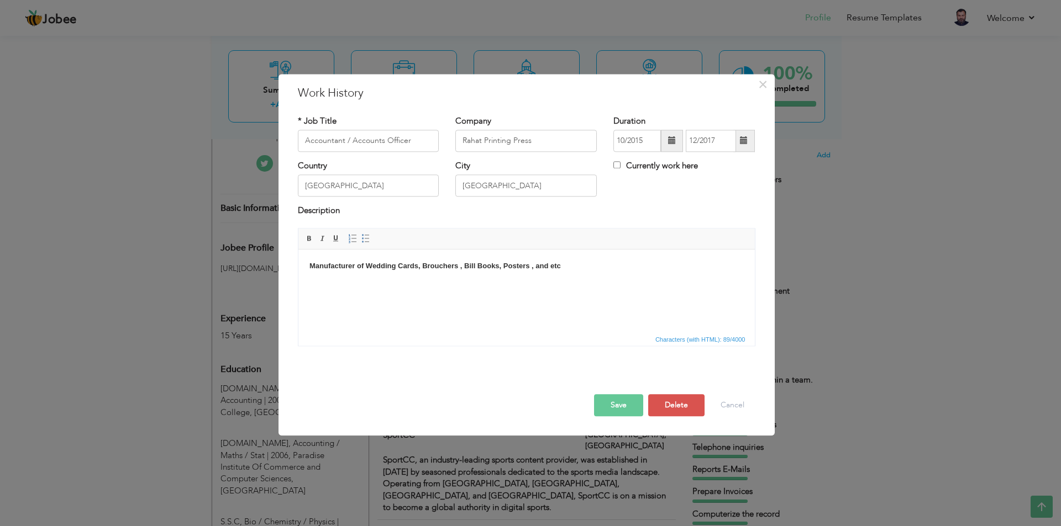
click at [491, 267] on strong "Manufacturer of Wedding Cards, Brouchers , Bill Books, Posters , and etc" at bounding box center [434, 266] width 251 height 8
click at [307, 235] on span at bounding box center [309, 238] width 9 height 9
click at [614, 406] on button "Save" at bounding box center [618, 405] width 49 height 22
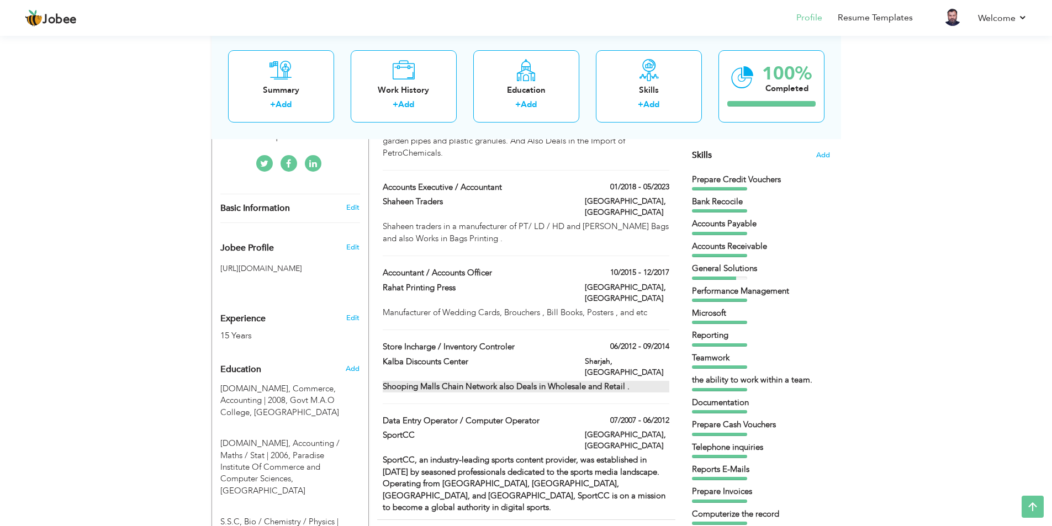
click at [480, 381] on strong "Shooping Malls Chain Network also Deals in Wholesale and Retail ." at bounding box center [506, 386] width 247 height 11
type input "Store Incharge / Inventory Controler"
type input "Kalba Discounts Center"
type input "06/2012"
type input "09/2014"
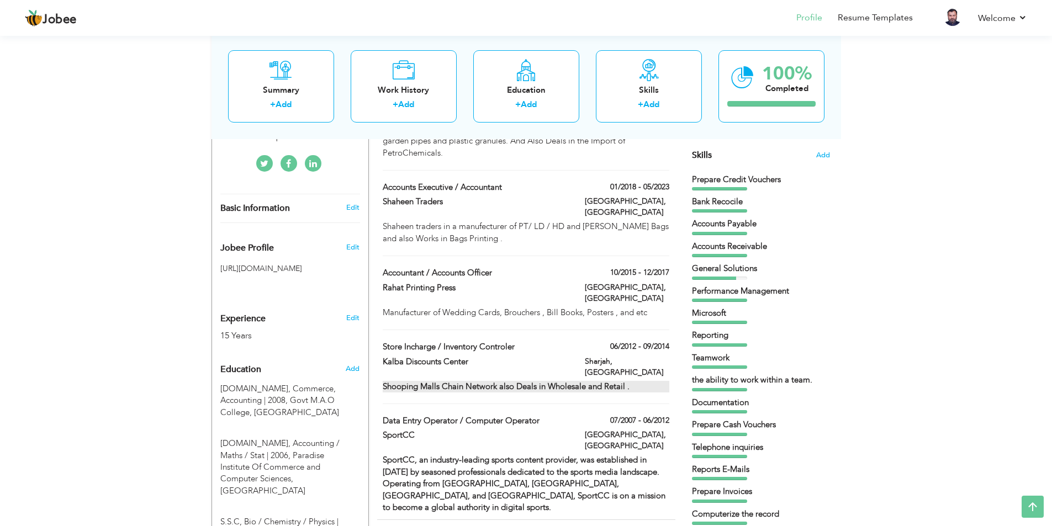
type input "[GEOGRAPHIC_DATA]"
type input "Sharjah"
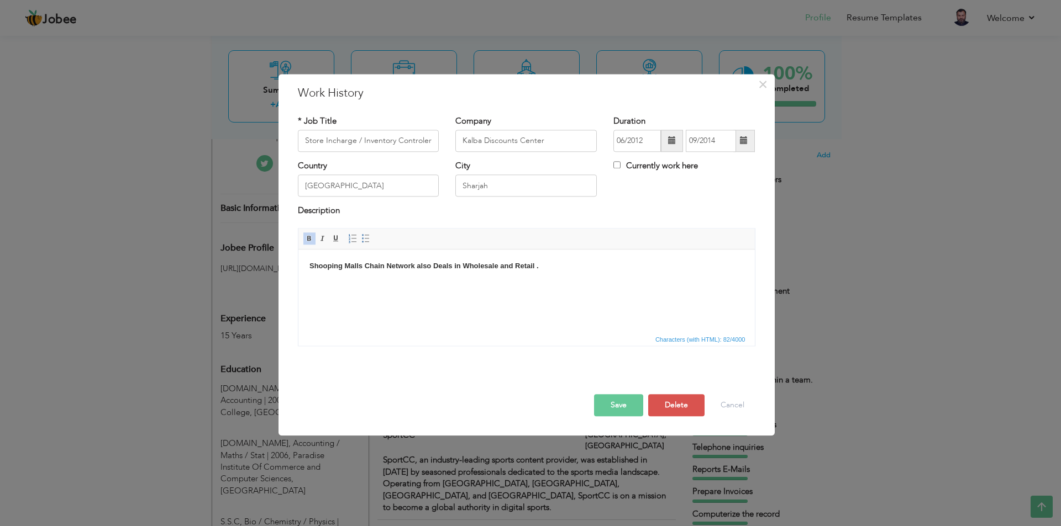
click at [429, 262] on strong "Shooping Malls Chain Network also Deals in Wholesale and Retail ." at bounding box center [423, 266] width 229 height 8
click at [311, 239] on span at bounding box center [309, 238] width 9 height 9
click at [618, 400] on button "Save" at bounding box center [618, 405] width 49 height 22
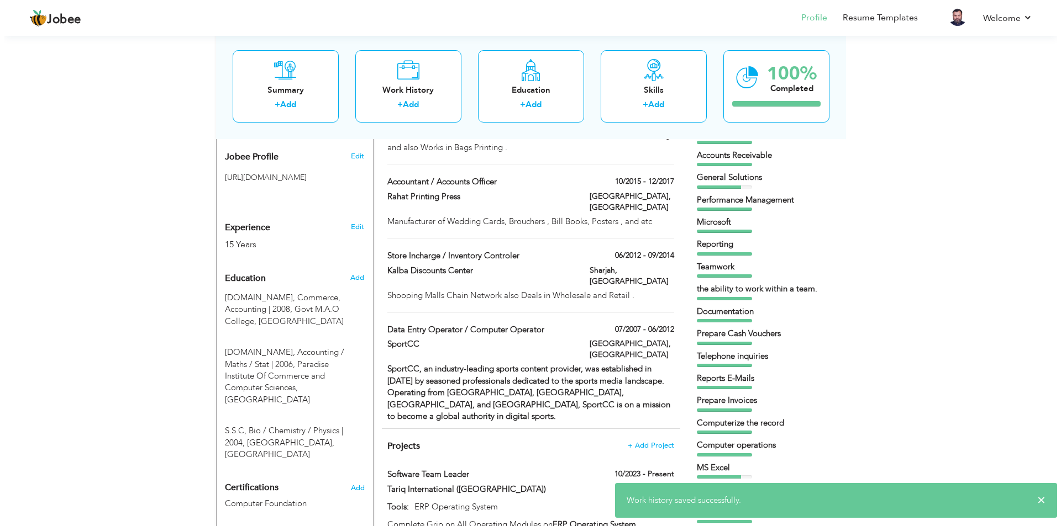
scroll to position [386, 0]
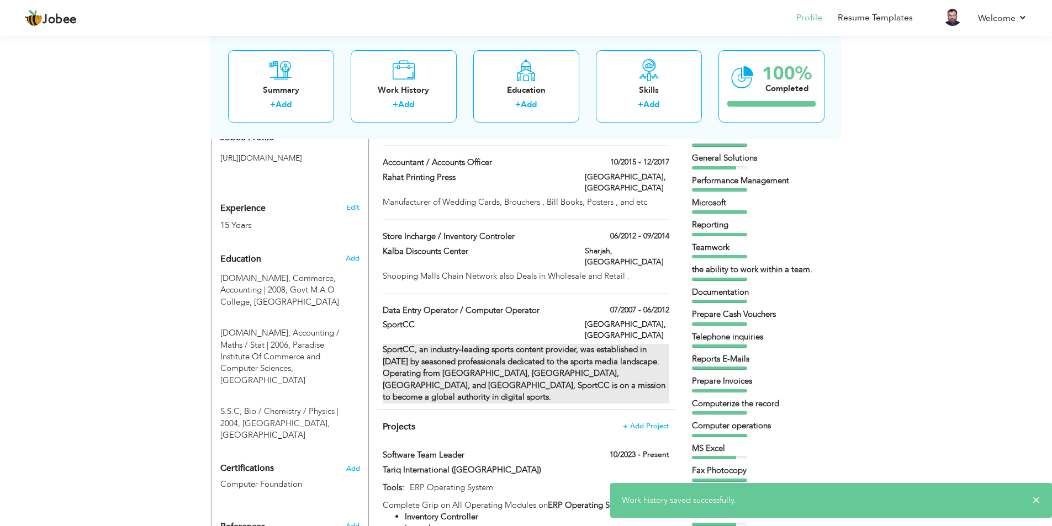
click at [513, 344] on strong "SportCC, an industry-leading sports content provider, was established in [DATE]…" at bounding box center [524, 373] width 283 height 59
type input "Data Entry Operator / Computer Operator"
type input "SportCC"
type input "07/2007"
type input "06/2012"
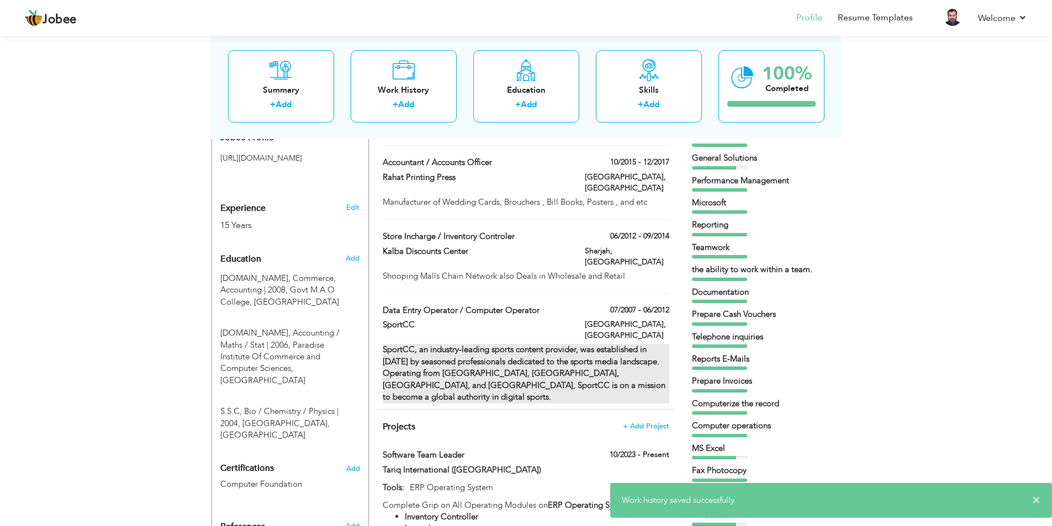
type input "[GEOGRAPHIC_DATA]"
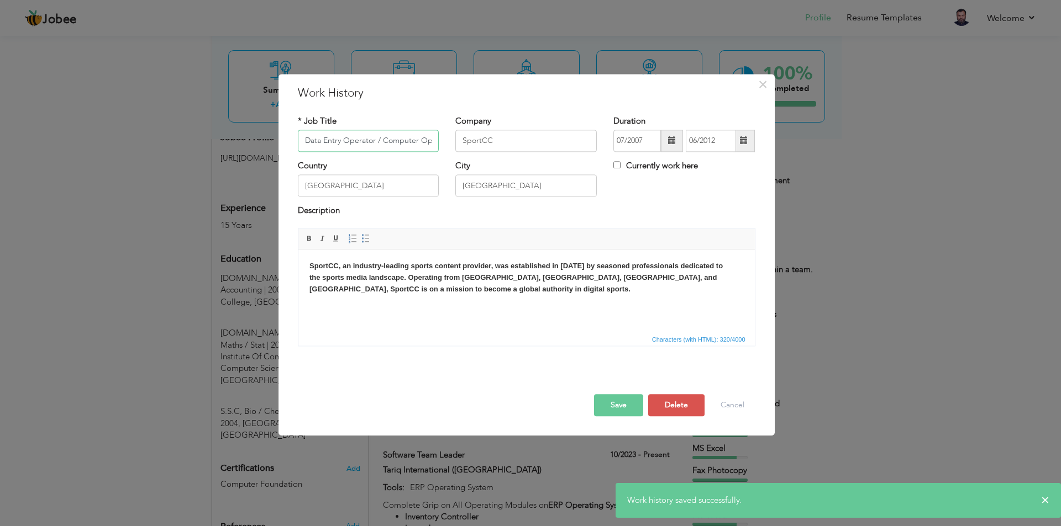
scroll to position [0, 19]
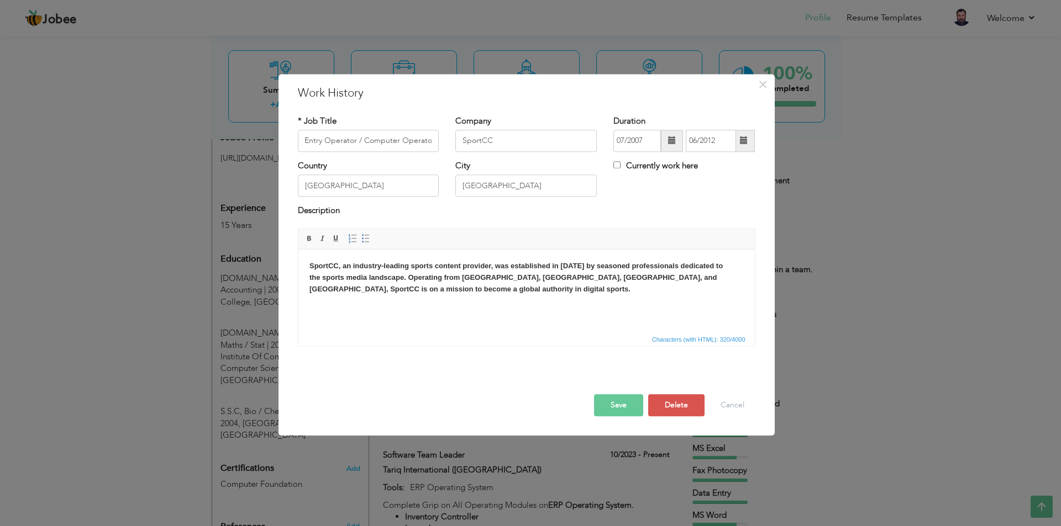
click at [400, 280] on strong "SportCC, an industry-leading sports content provider, was established in [DATE]…" at bounding box center [515, 277] width 413 height 31
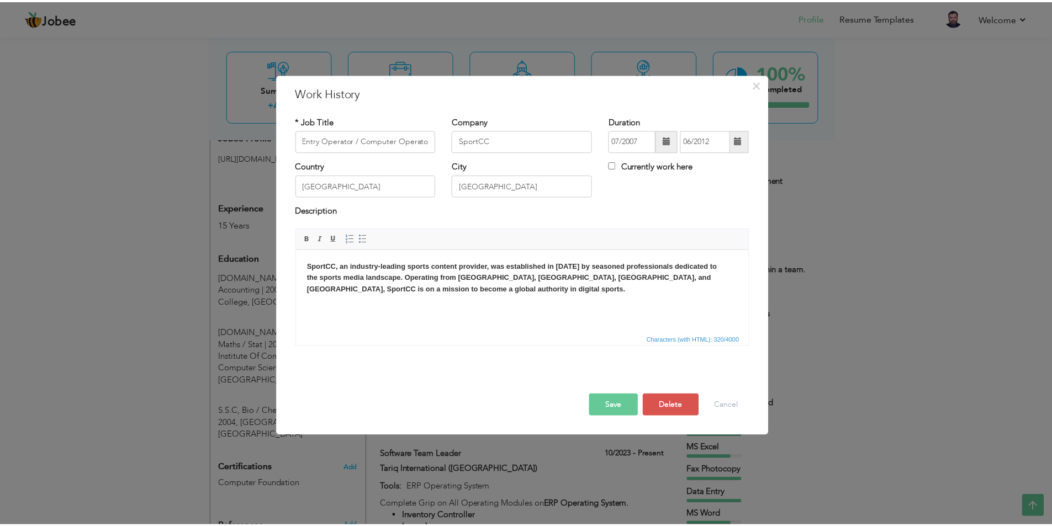
scroll to position [0, 0]
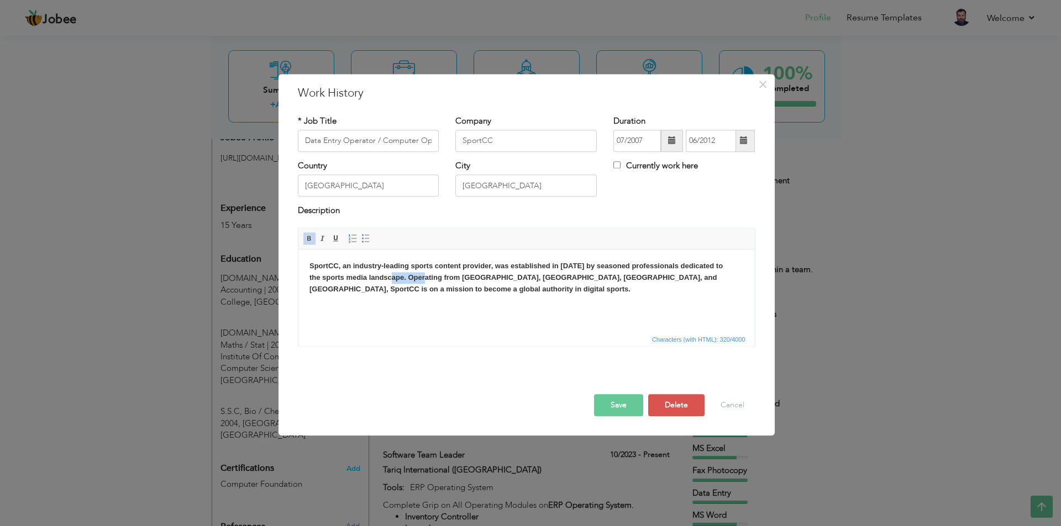
click at [400, 280] on strong "SportCC, an industry-leading sports content provider, was established in [DATE]…" at bounding box center [515, 277] width 413 height 31
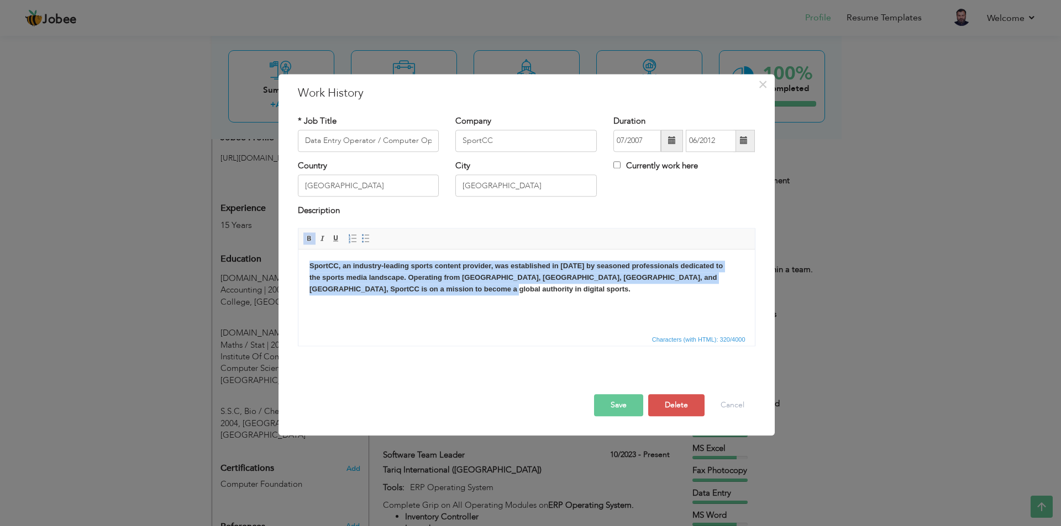
drag, startPoint x: 425, startPoint y: 289, endPoint x: 309, endPoint y: 252, distance: 122.1
click at [309, 261] on body "SportCC, an industry-leading sports content provider, was established in [DATE]…" at bounding box center [526, 278] width 434 height 34
drag, startPoint x: 309, startPoint y: 241, endPoint x: 47, endPoint y: 29, distance: 337.0
click at [309, 241] on span at bounding box center [309, 238] width 9 height 9
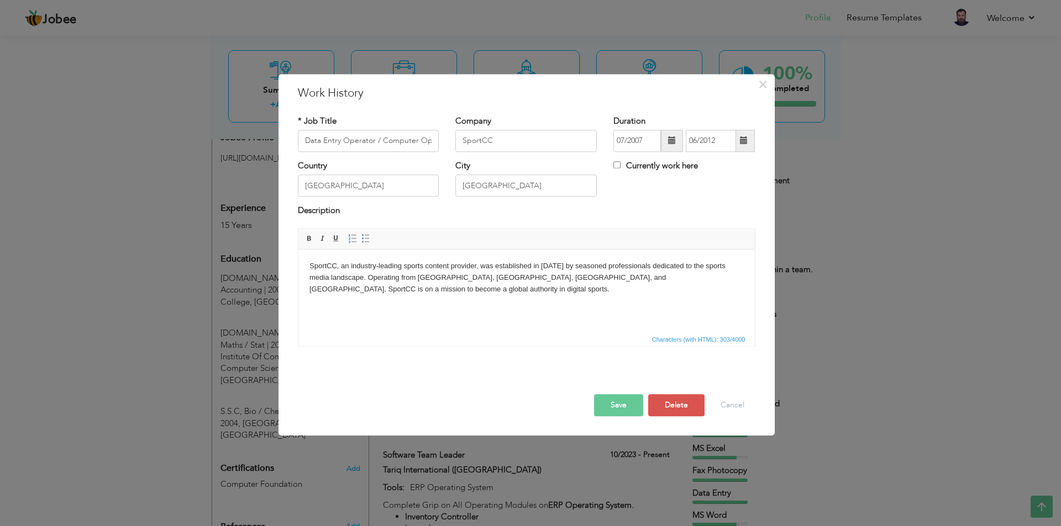
click at [618, 401] on button "Save" at bounding box center [618, 405] width 49 height 22
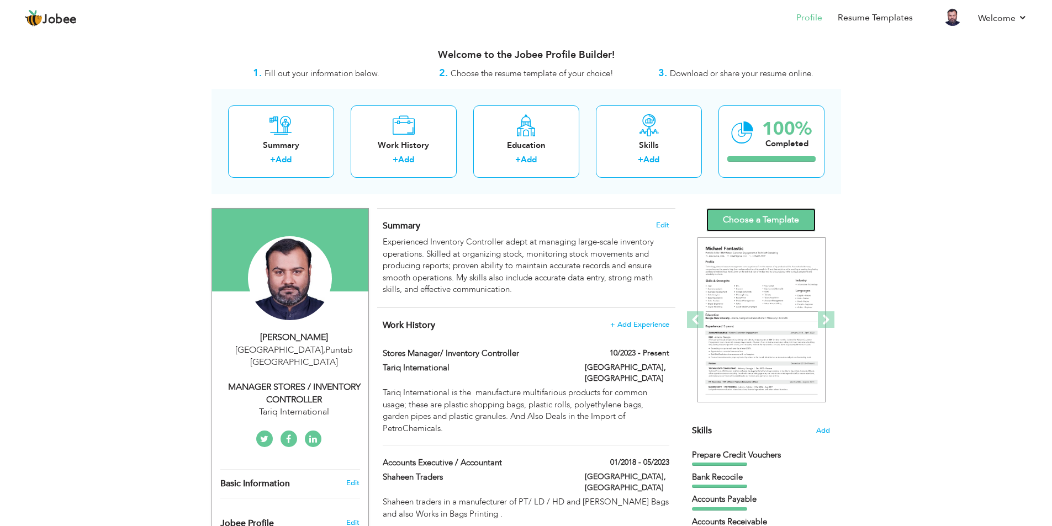
click at [751, 217] on link "Choose a Template" at bounding box center [761, 220] width 109 height 24
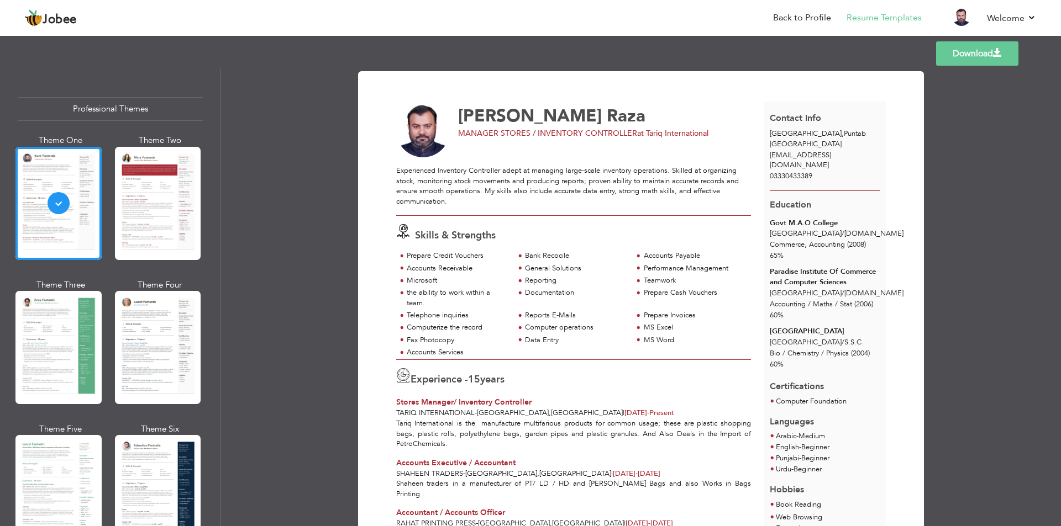
click at [971, 56] on link "Download" at bounding box center [977, 53] width 82 height 24
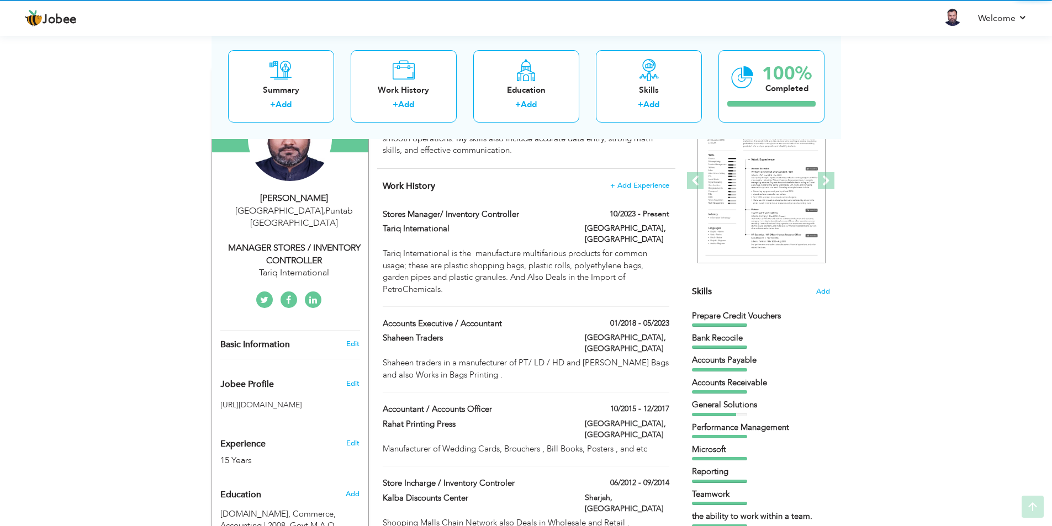
scroll to position [166, 0]
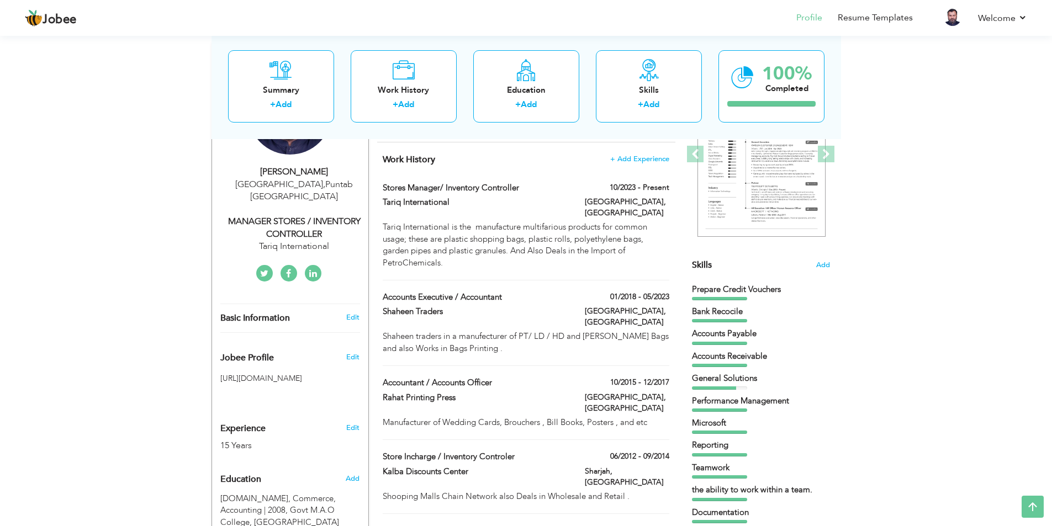
click at [325, 240] on div "Tariq International" at bounding box center [294, 246] width 148 height 13
select select "number:166"
select select "number:17"
type input "Tariq International"
type input "MANAGER STORES / INVENTORY CONTROLLER"
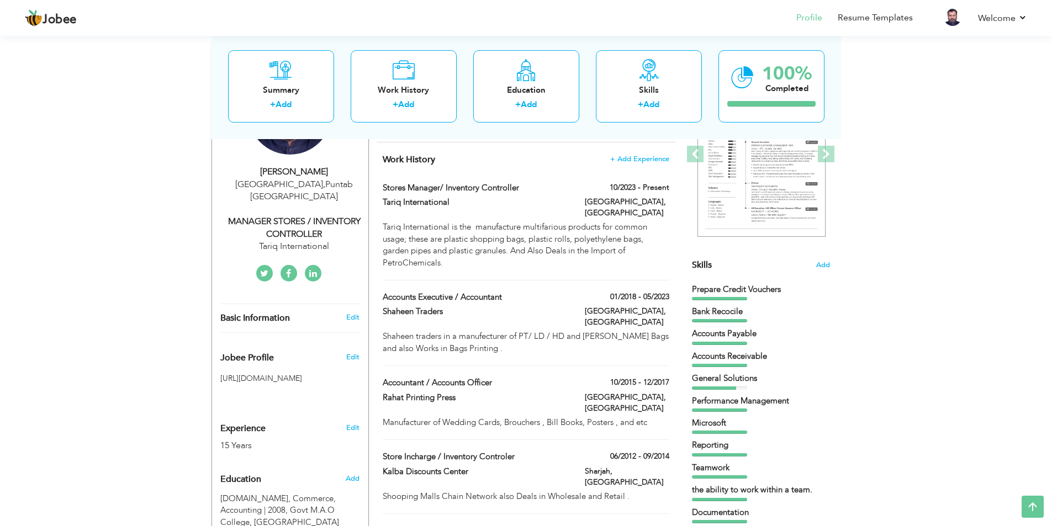
type input "hasnain-raza-a724254b/"
type input "Hasnain266"
type input "[DOMAIN_NAME][URL]"
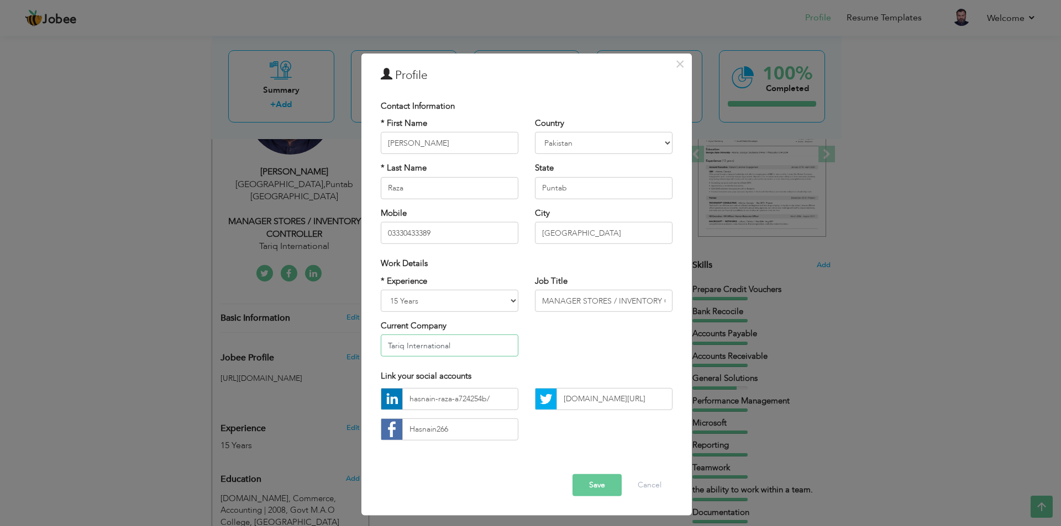
drag, startPoint x: 460, startPoint y: 343, endPoint x: 351, endPoint y: 343, distance: 108.3
click at [351, 343] on div "× Profile Contact Information * First Name [PERSON_NAME] * Last Name" at bounding box center [530, 263] width 1061 height 526
type input "TARIQ INTERNATIOANL"
click at [597, 490] on button "Save" at bounding box center [596, 486] width 49 height 22
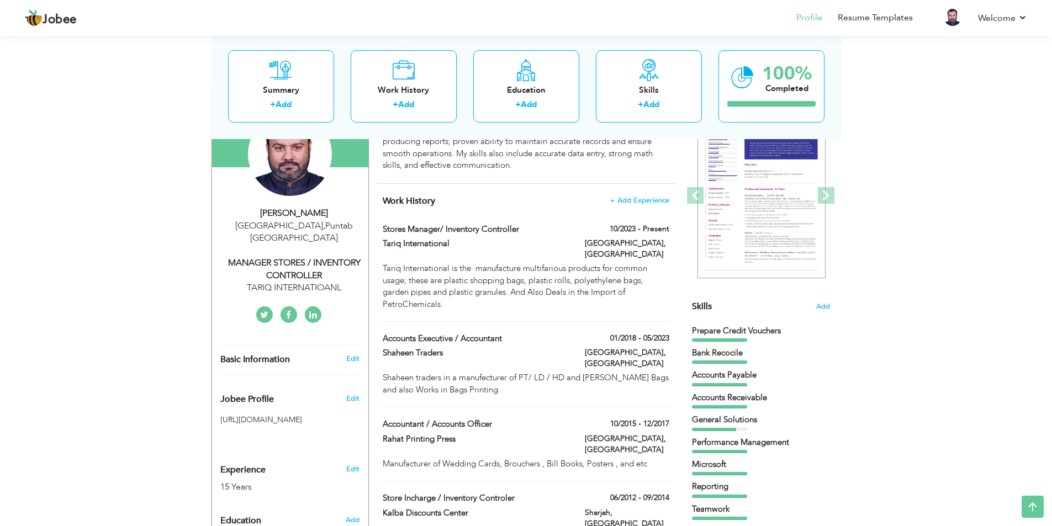
scroll to position [55, 0]
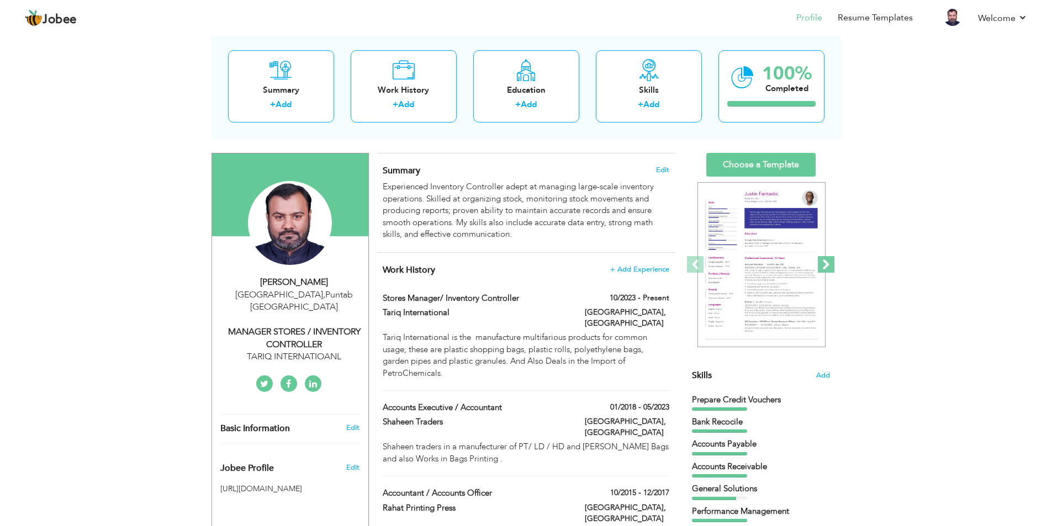
click at [825, 263] on span at bounding box center [826, 264] width 17 height 17
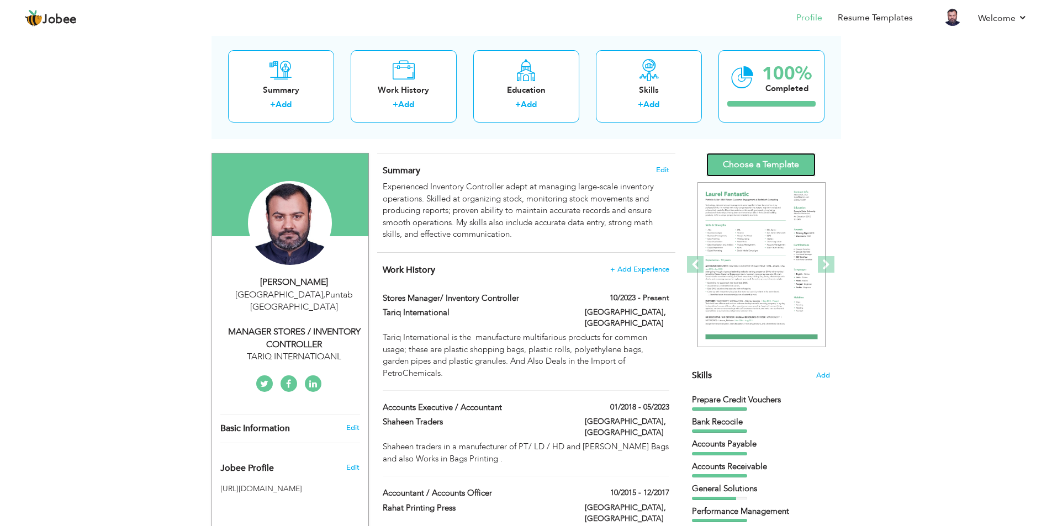
click at [763, 165] on link "Choose a Template" at bounding box center [761, 165] width 109 height 24
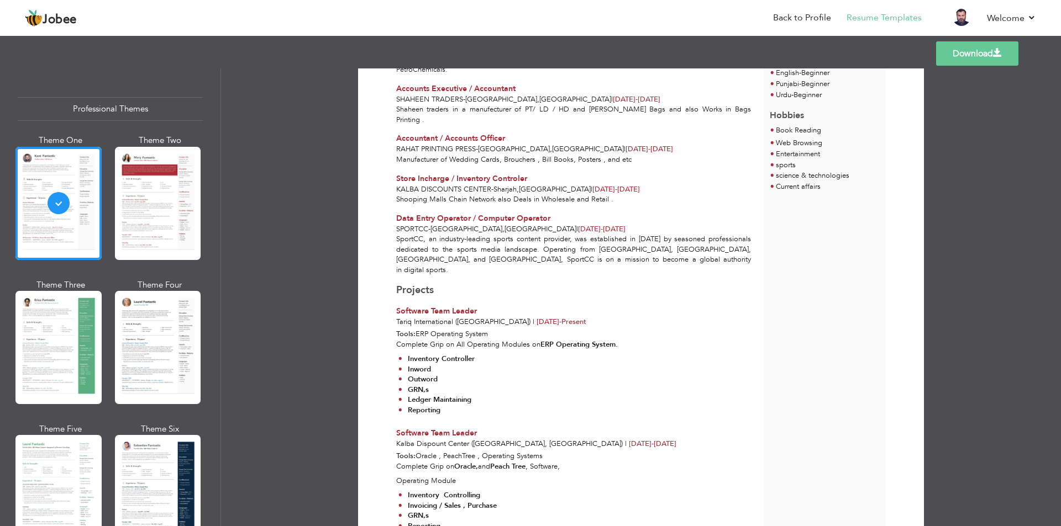
scroll to position [427, 0]
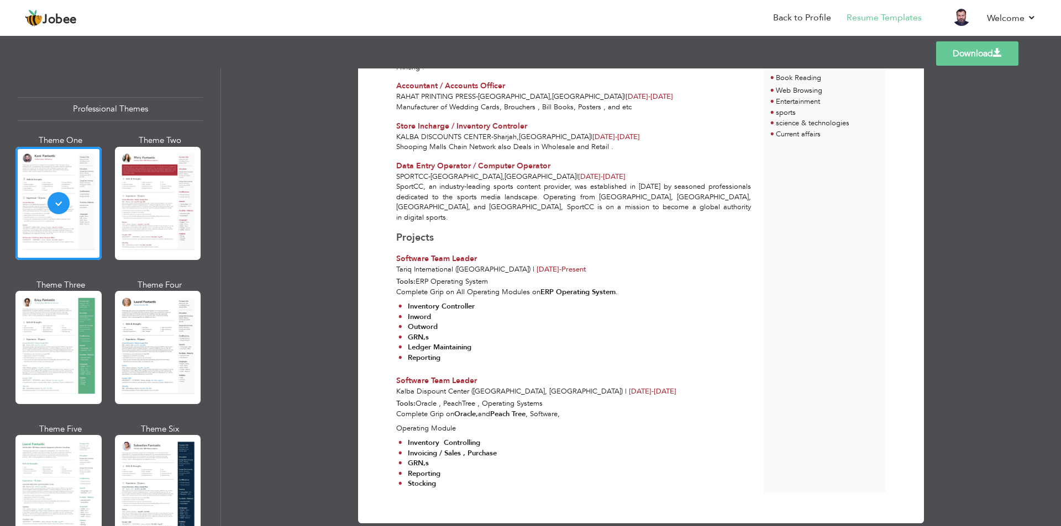
click at [971, 54] on link "Download" at bounding box center [977, 53] width 82 height 24
